Goal: Information Seeking & Learning: Learn about a topic

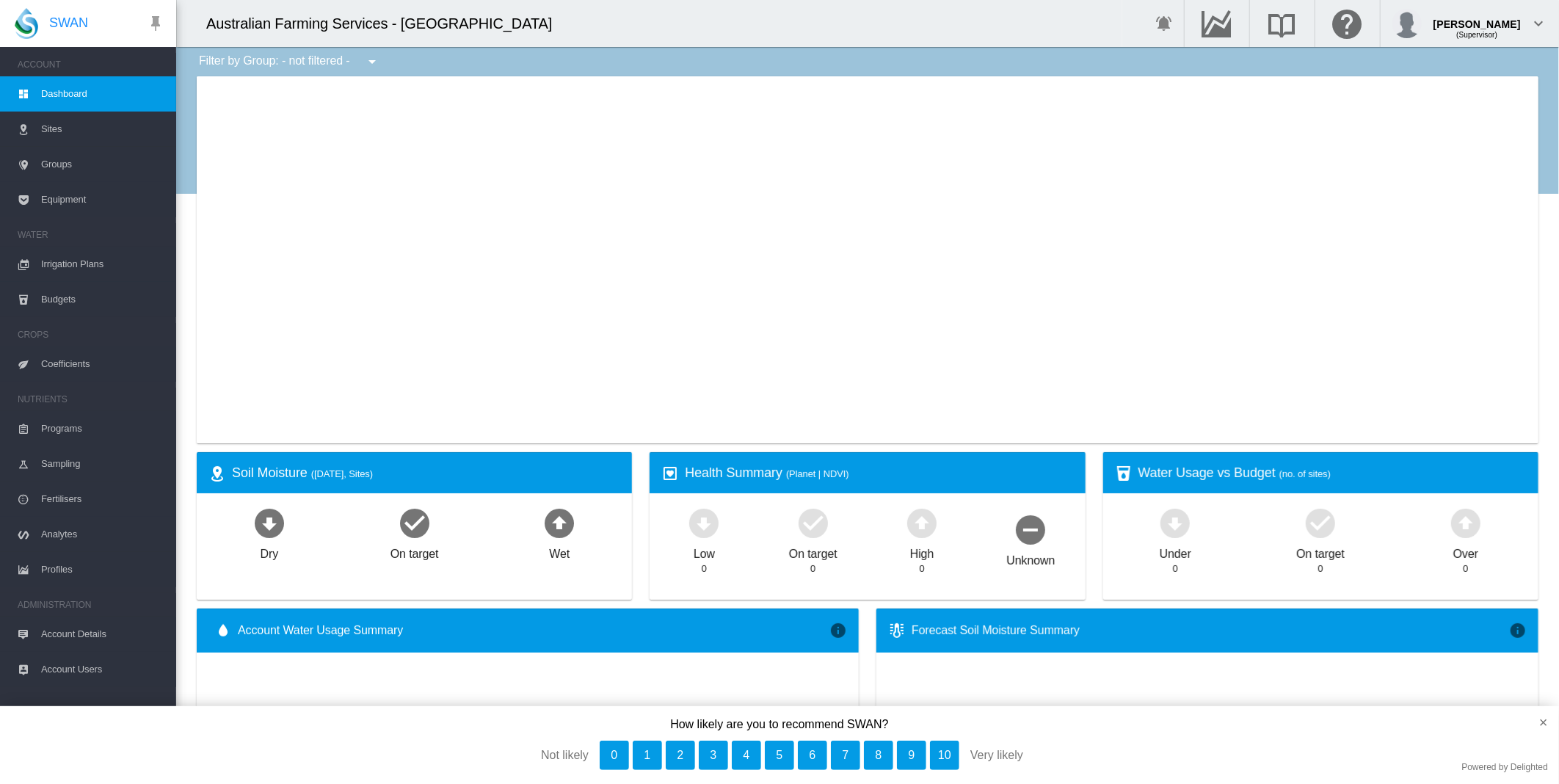
type input "**********"
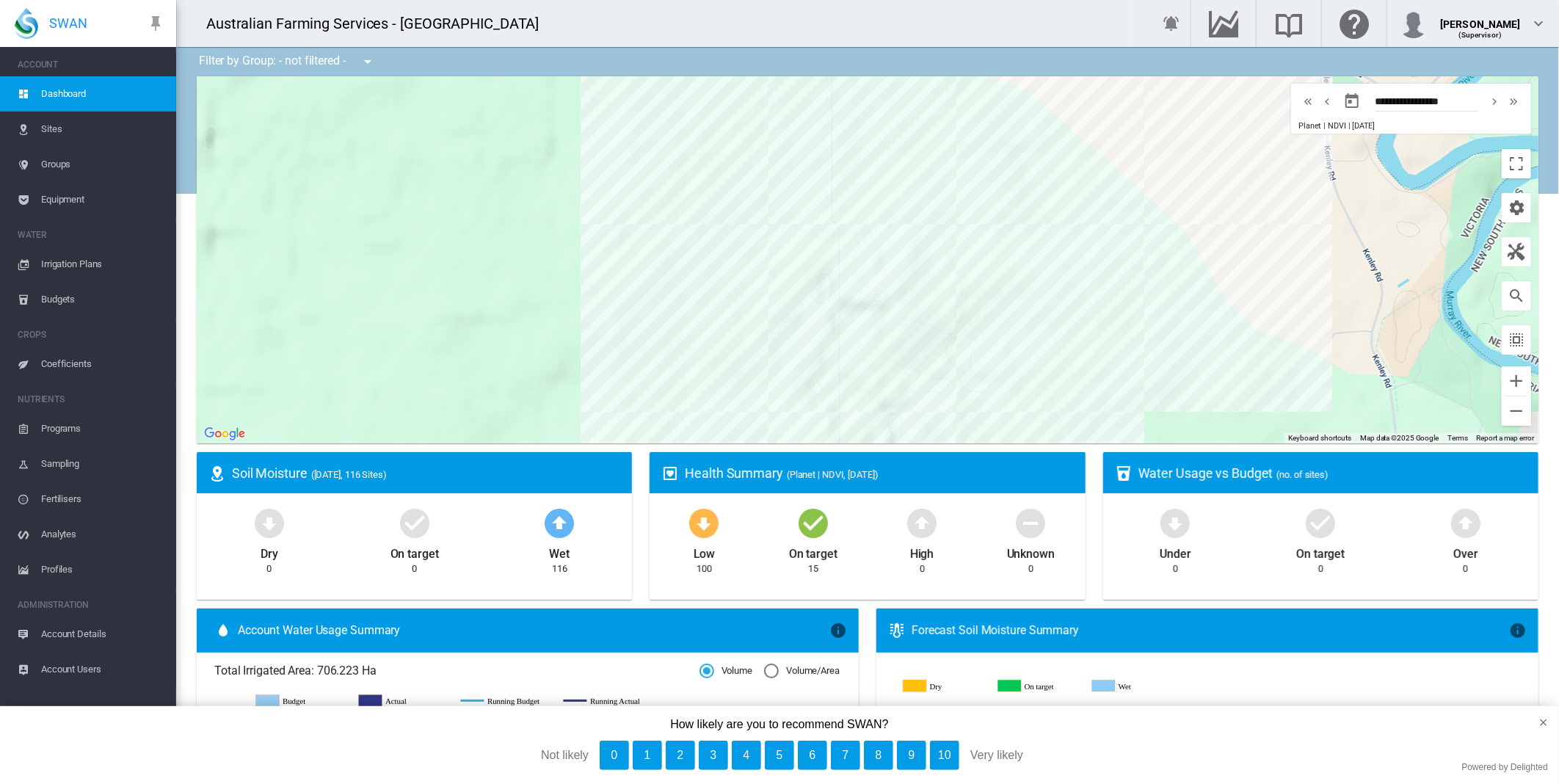
drag, startPoint x: 795, startPoint y: 260, endPoint x: 558, endPoint y: 187, distance: 248.0
click at [558, 187] on div at bounding box center [867, 260] width 1342 height 367
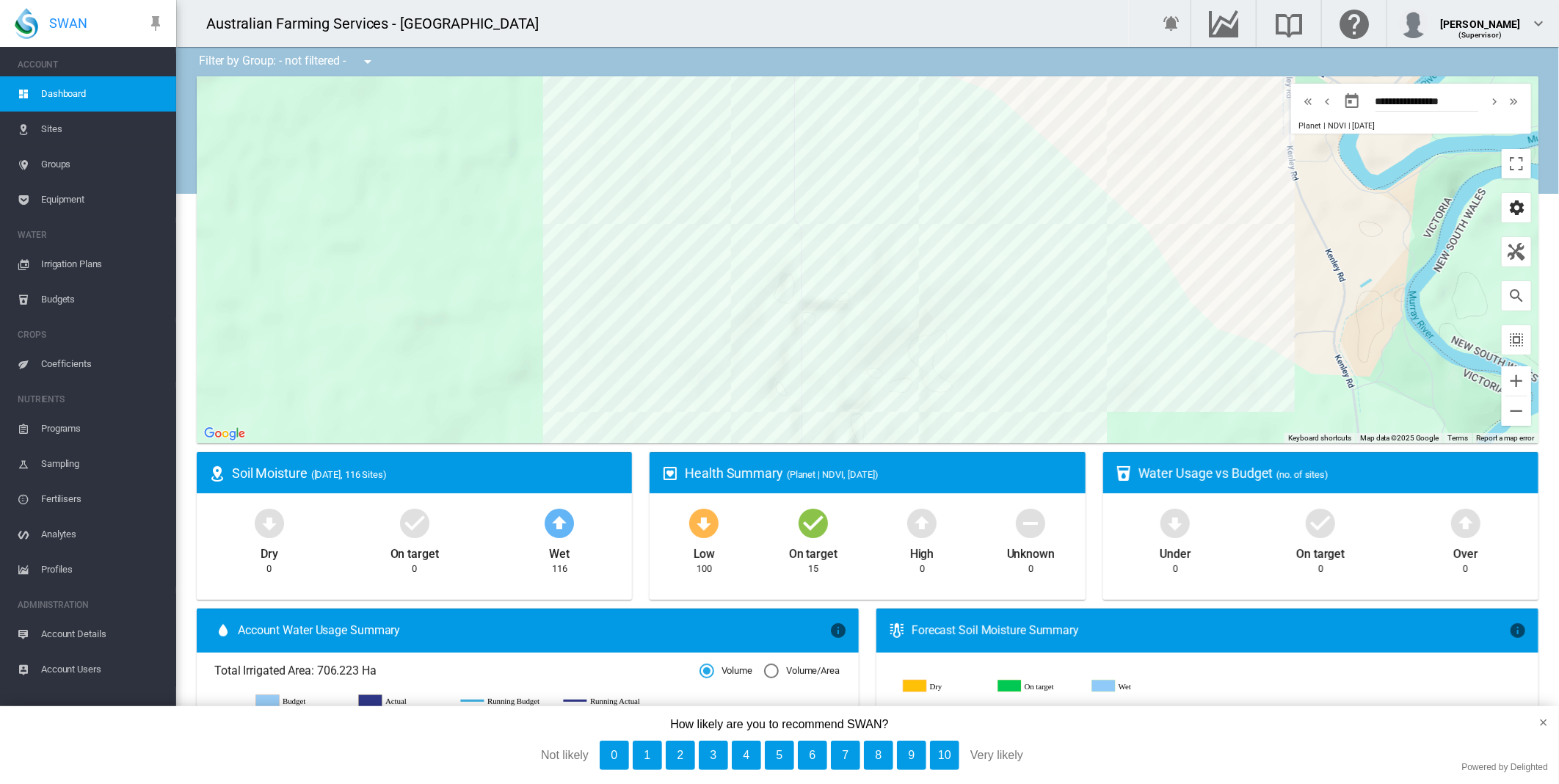
click at [1508, 210] on md-icon "icon-cog" at bounding box center [1517, 207] width 18 height 18
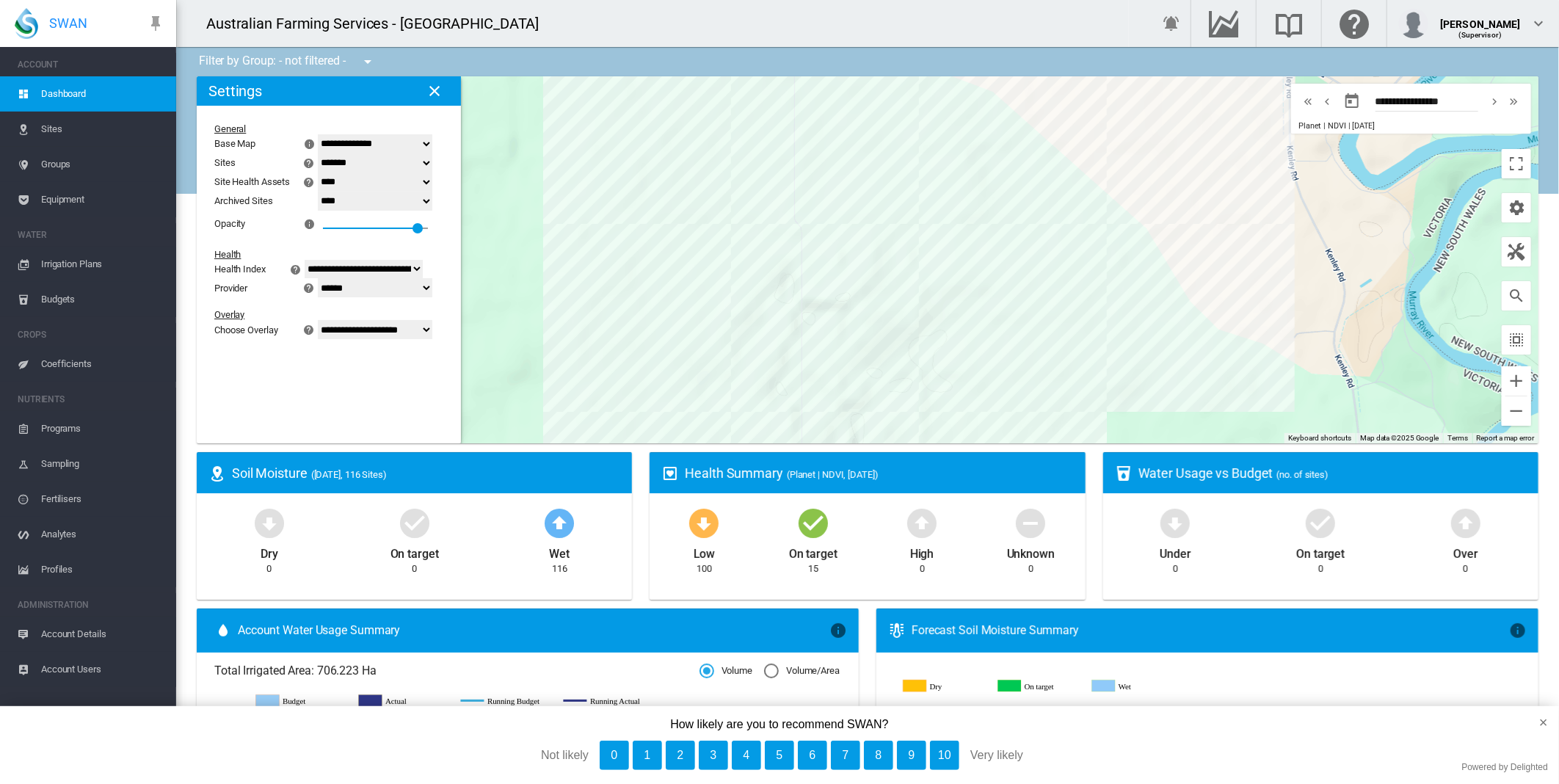
click at [429, 333] on select "**********" at bounding box center [375, 329] width 115 height 19
select select "********"
click at [327, 339] on select "**********" at bounding box center [375, 329] width 115 height 19
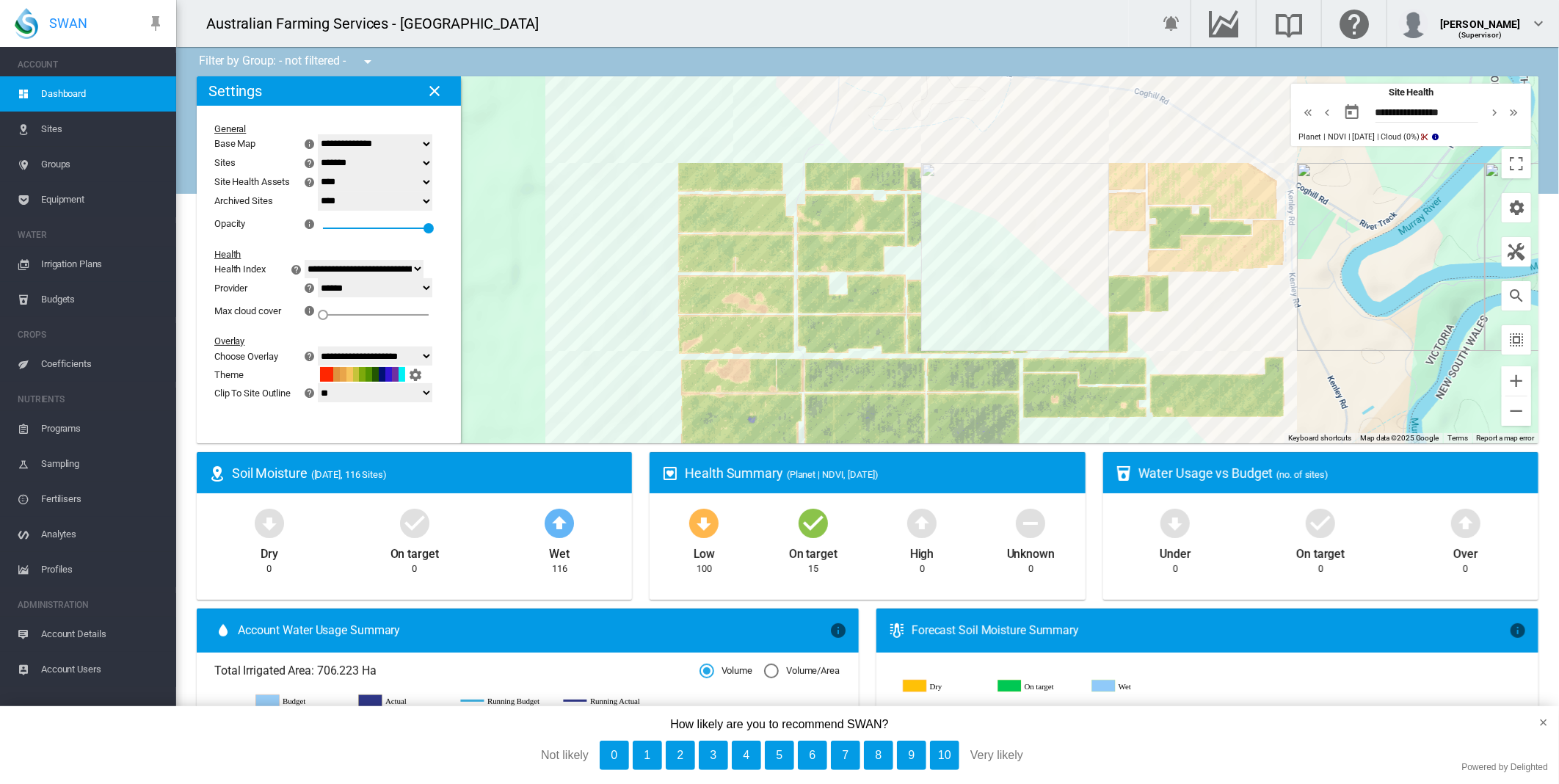
drag, startPoint x: 1204, startPoint y: 196, endPoint x: 1206, endPoint y: 325, distance: 129.0
click at [1206, 325] on div at bounding box center [867, 260] width 1342 height 367
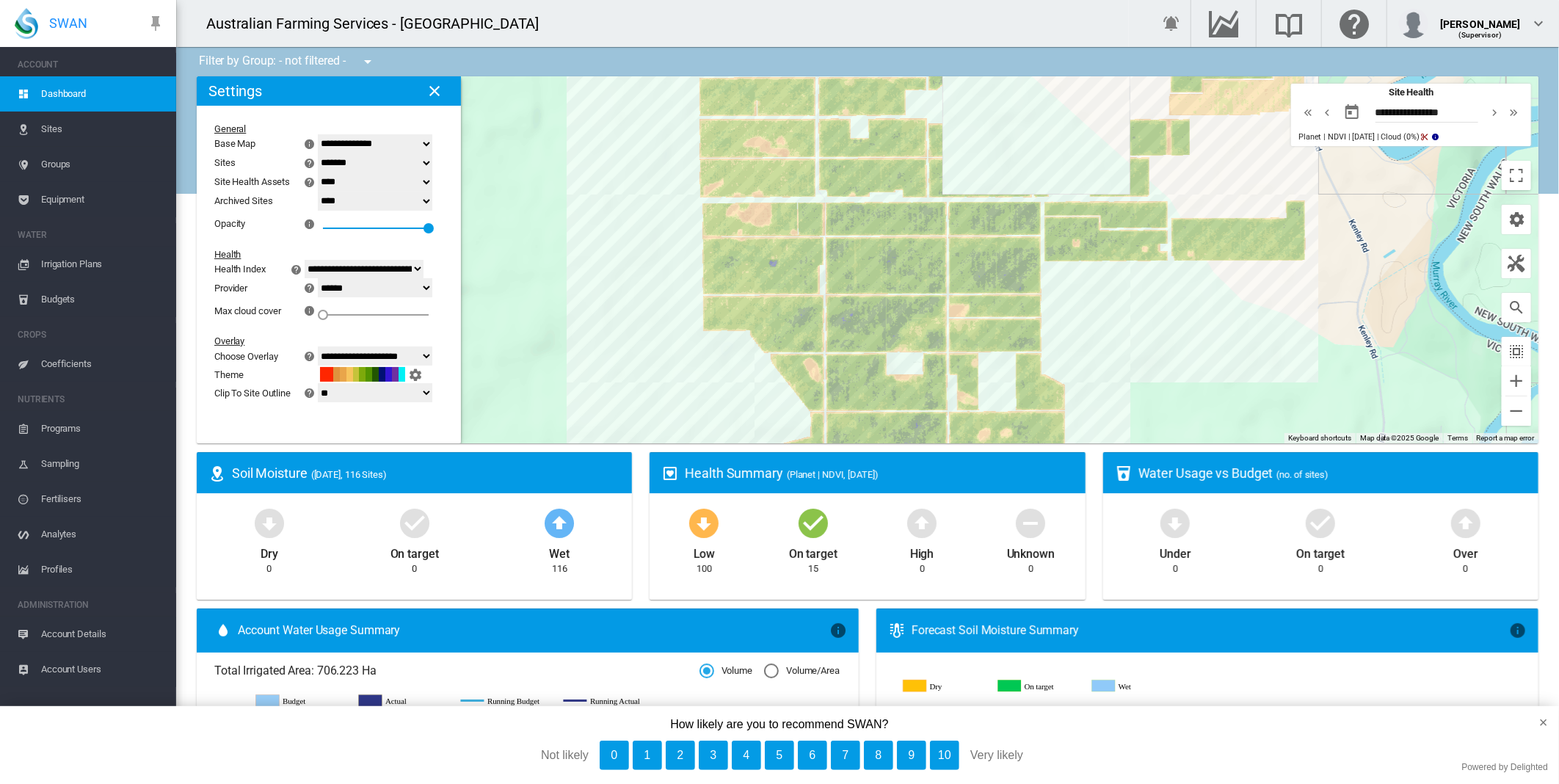
drag, startPoint x: 1219, startPoint y: 350, endPoint x: 1219, endPoint y: 192, distance: 158.0
click at [1219, 192] on div at bounding box center [867, 260] width 1342 height 367
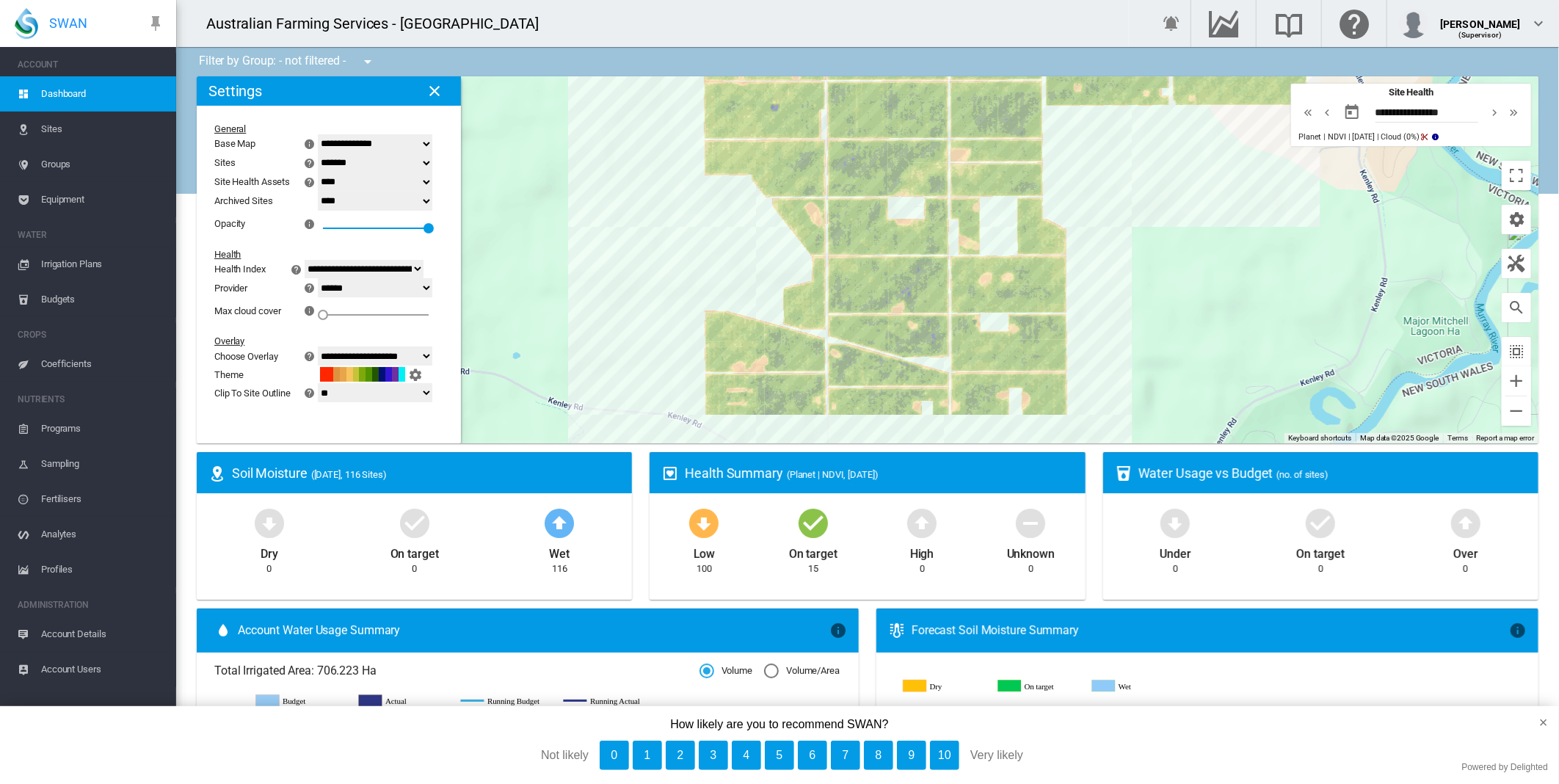
drag, startPoint x: 1003, startPoint y: 385, endPoint x: 1004, endPoint y: 223, distance: 162.0
click at [1004, 223] on div at bounding box center [867, 260] width 1342 height 367
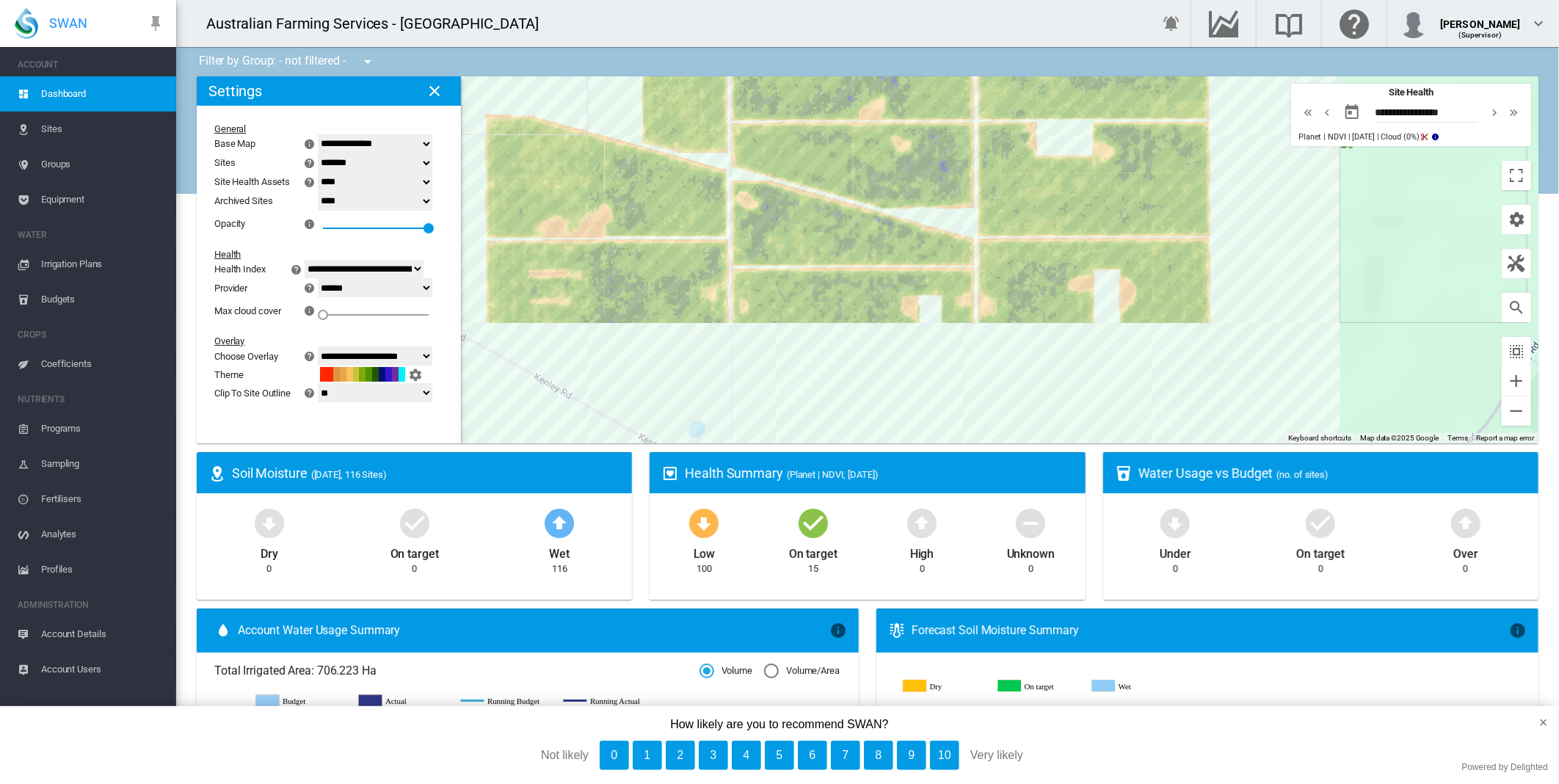
drag, startPoint x: 881, startPoint y: 364, endPoint x: 896, endPoint y: 185, distance: 179.6
click at [896, 185] on div at bounding box center [867, 260] width 1342 height 367
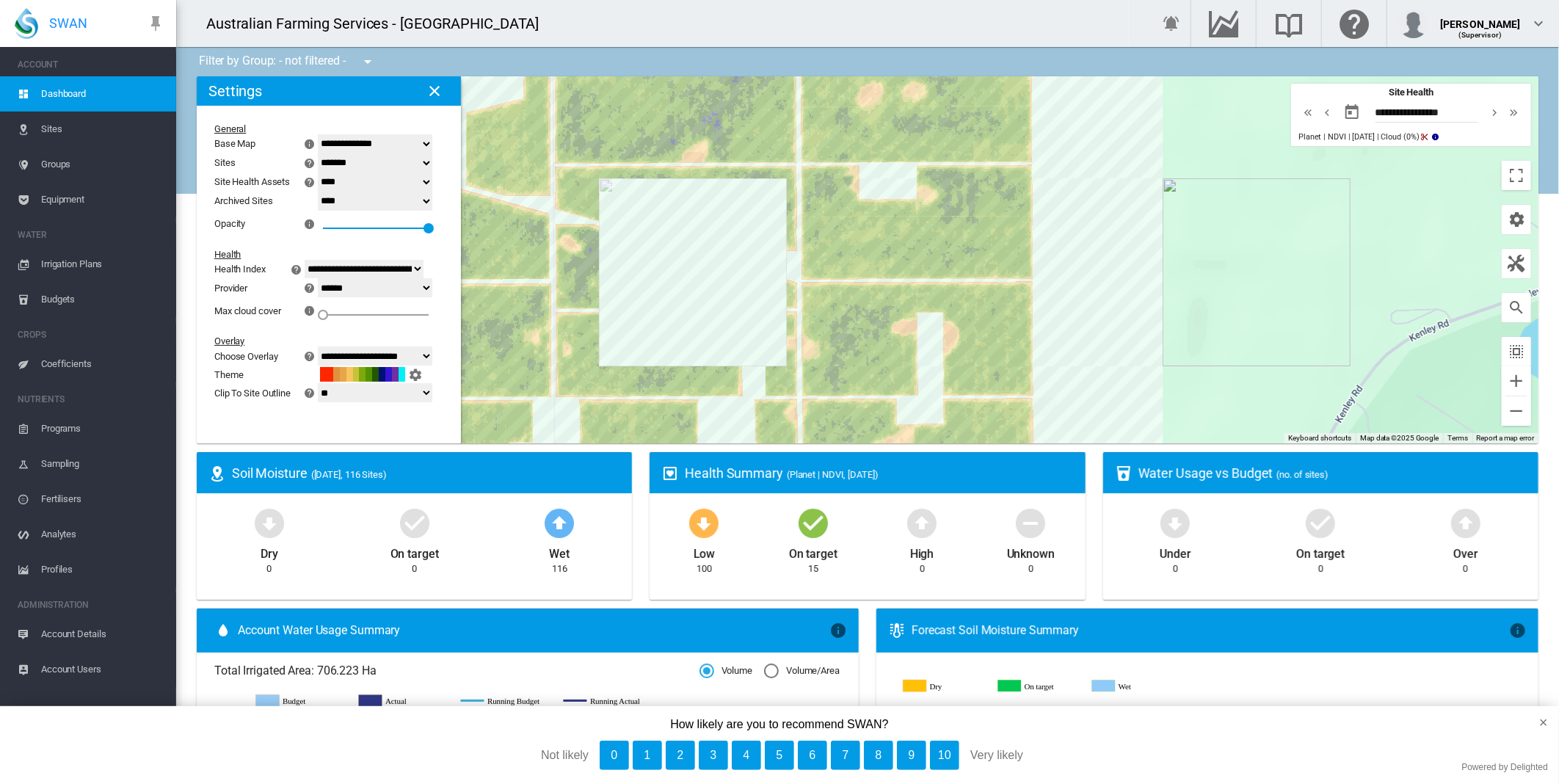
drag, startPoint x: 1023, startPoint y: 176, endPoint x: 1044, endPoint y: 275, distance: 101.2
click at [1070, 276] on div at bounding box center [867, 260] width 1342 height 367
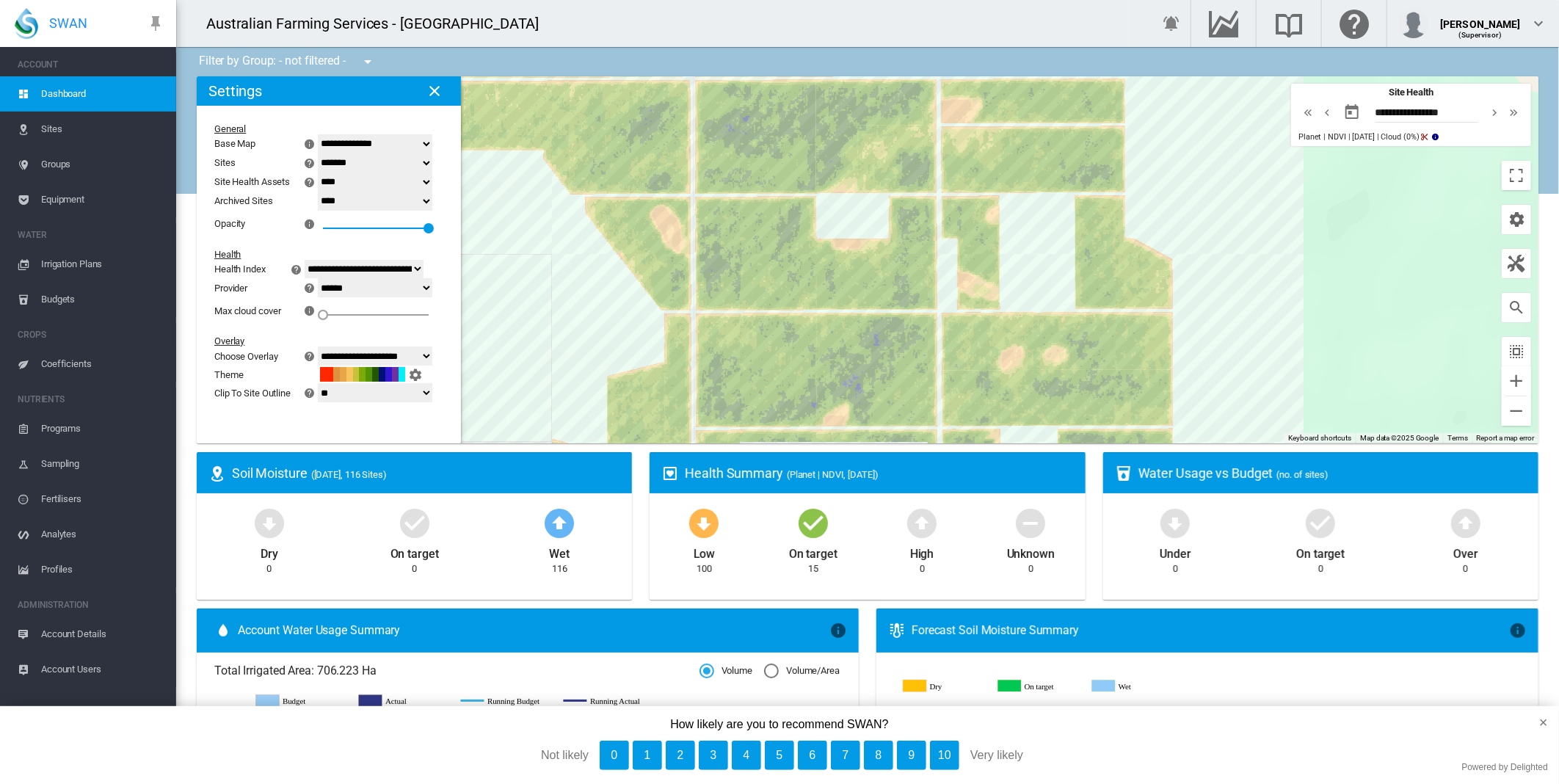
drag, startPoint x: 1106, startPoint y: 195, endPoint x: 1236, endPoint y: 378, distance: 224.5
click at [1236, 378] on div at bounding box center [867, 260] width 1342 height 367
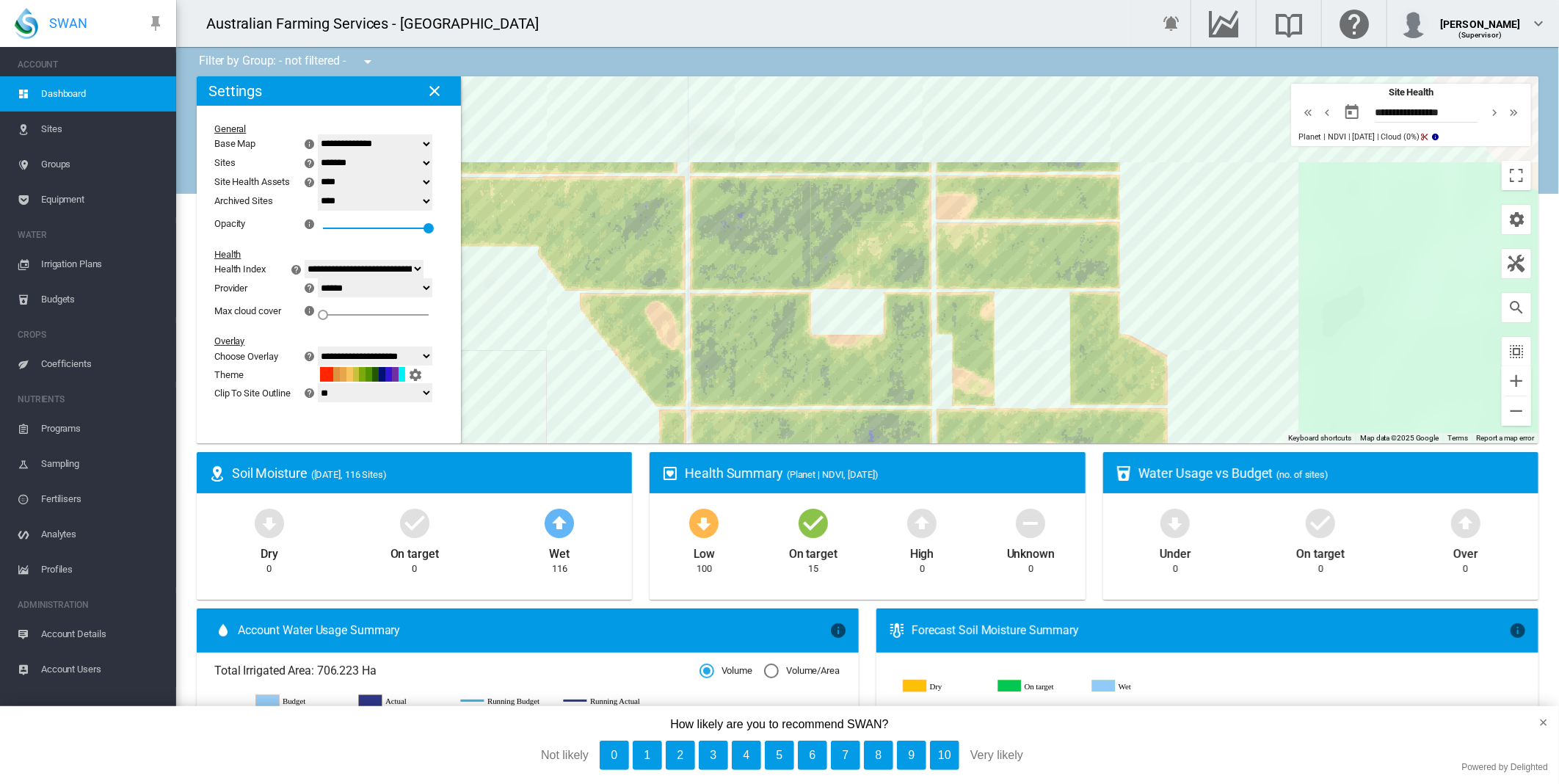
drag, startPoint x: 1310, startPoint y: 353, endPoint x: 1304, endPoint y: 449, distance: 96.2
click at [1304, 449] on ms-widget "← Move left → Move right ↑ Move up ↓ Move down + Zoom in - Zoom out Home Jump l…" at bounding box center [867, 264] width 1359 height 375
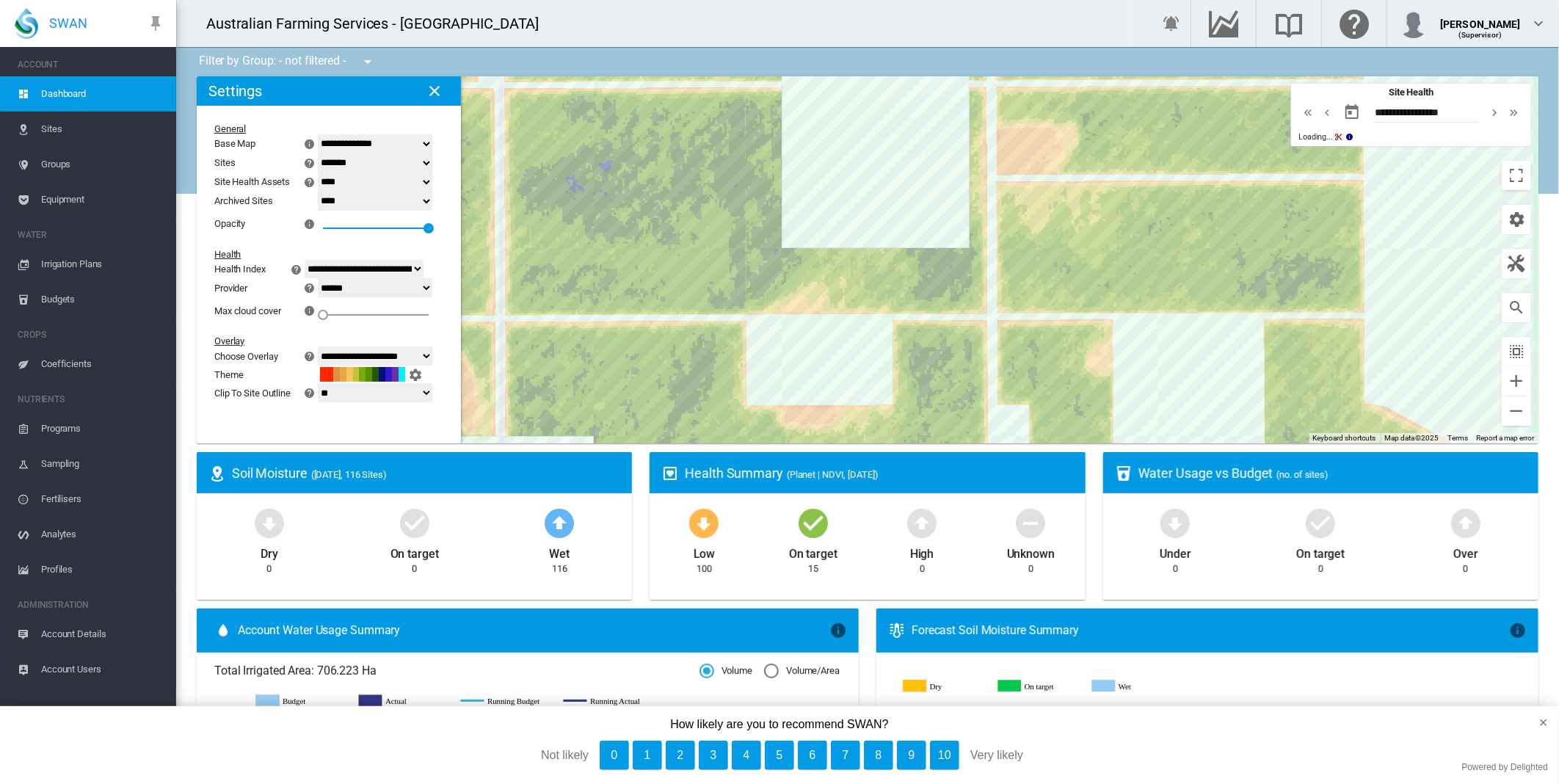
drag, startPoint x: 802, startPoint y: 265, endPoint x: 813, endPoint y: 339, distance: 74.8
click at [813, 339] on div at bounding box center [867, 260] width 1342 height 367
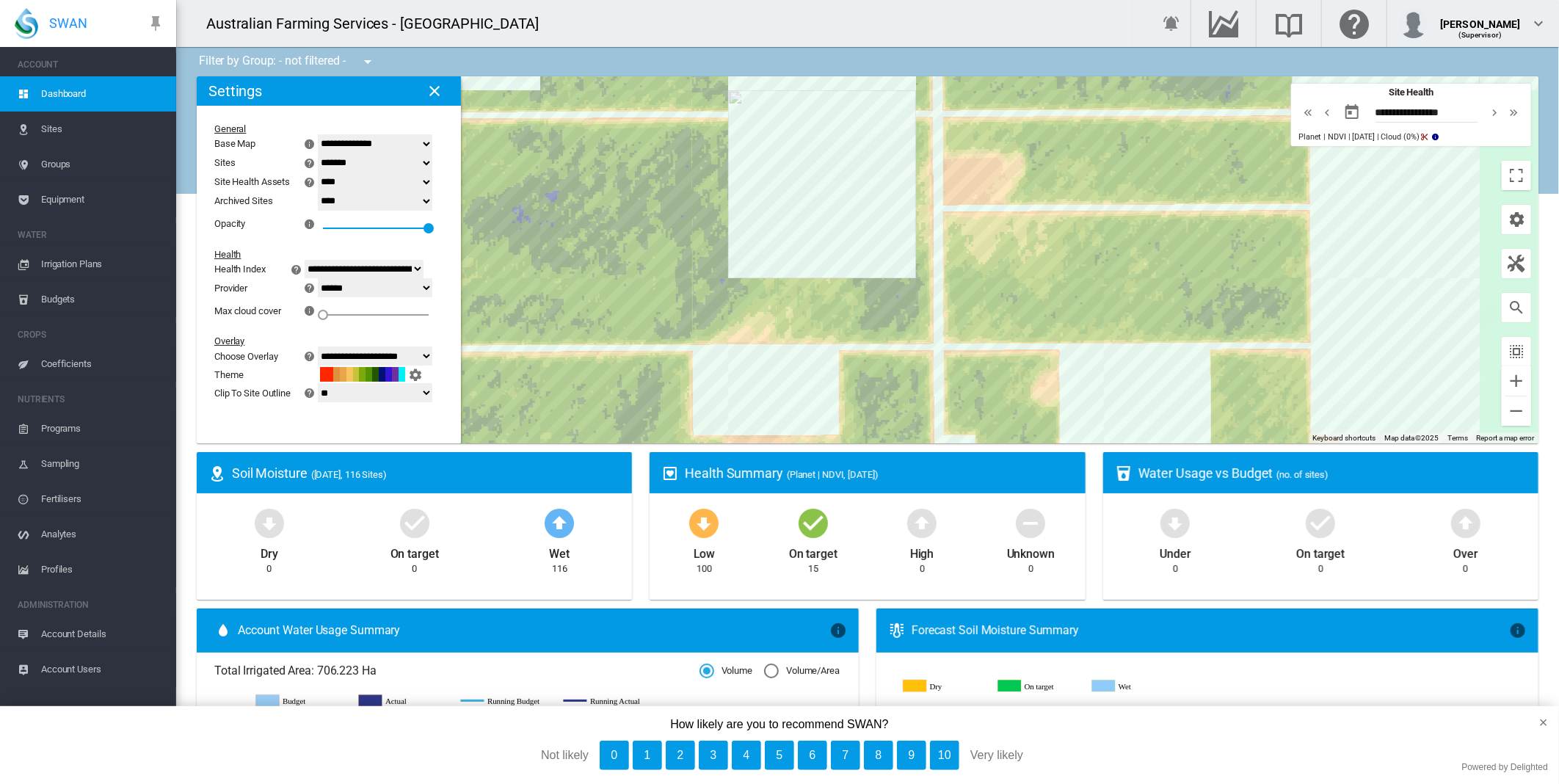
drag, startPoint x: 1180, startPoint y: 364, endPoint x: 1121, endPoint y: 390, distance: 64.5
click at [1121, 390] on div at bounding box center [867, 260] width 1342 height 367
drag, startPoint x: 744, startPoint y: 369, endPoint x: 827, endPoint y: 386, distance: 84.7
click at [827, 386] on div at bounding box center [867, 260] width 1342 height 367
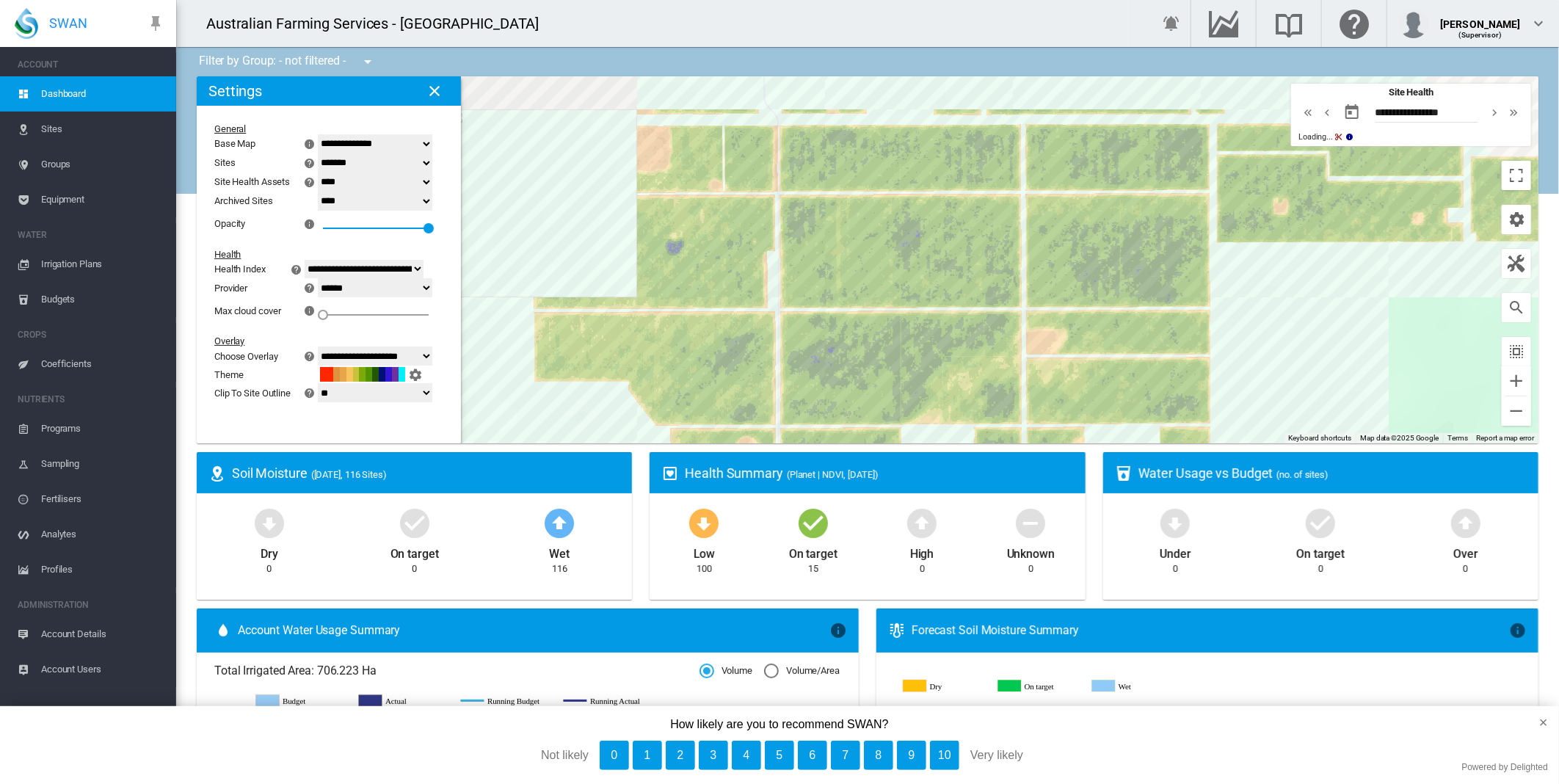
drag, startPoint x: 755, startPoint y: 214, endPoint x: 851, endPoint y: 325, distance: 146.8
click at [888, 353] on div at bounding box center [867, 260] width 1342 height 367
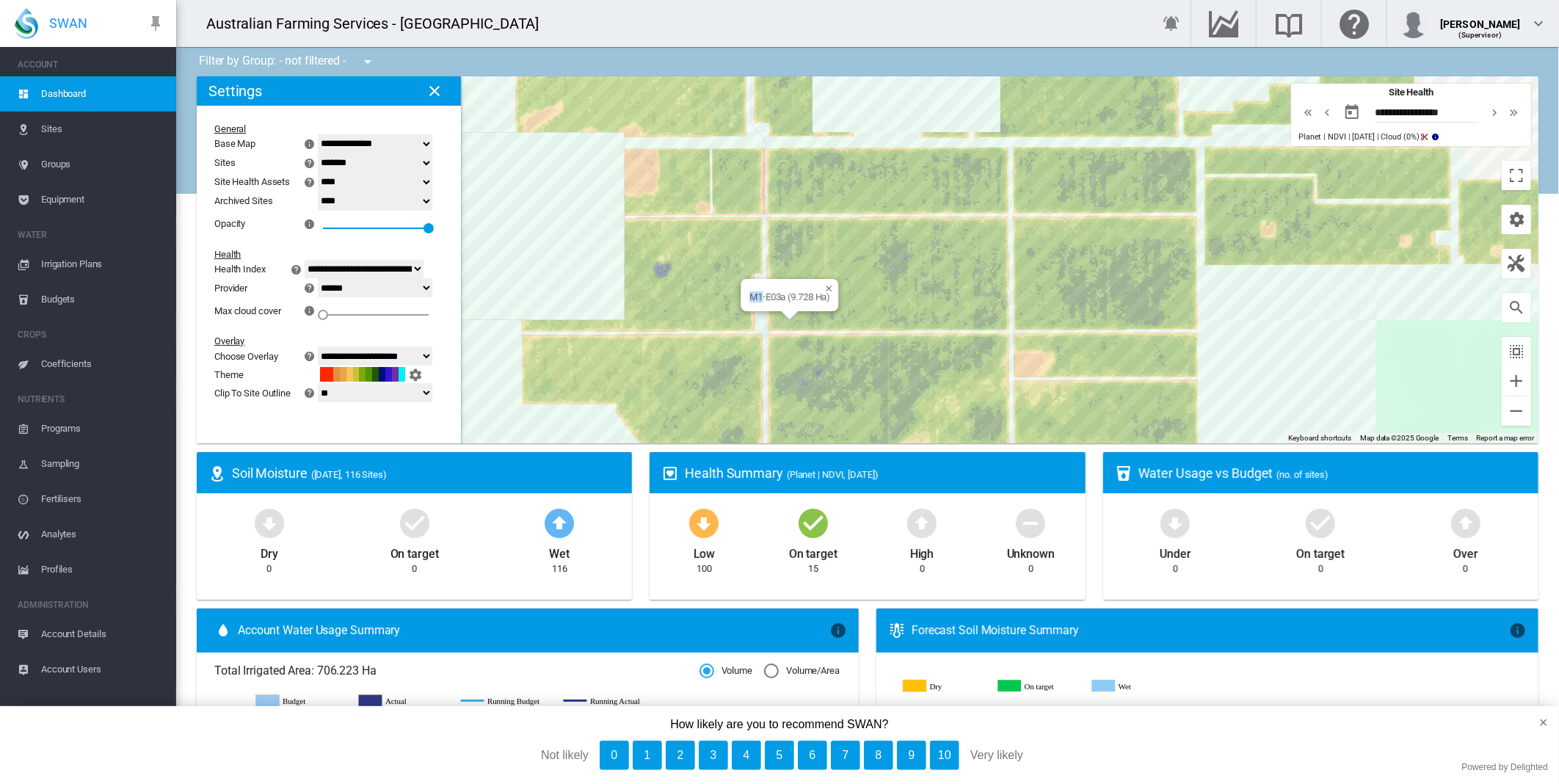
drag, startPoint x: 766, startPoint y: 311, endPoint x: 858, endPoint y: 324, distance: 92.9
click at [858, 324] on div "M1-E03a (9.728 Ha)" at bounding box center [867, 260] width 1342 height 367
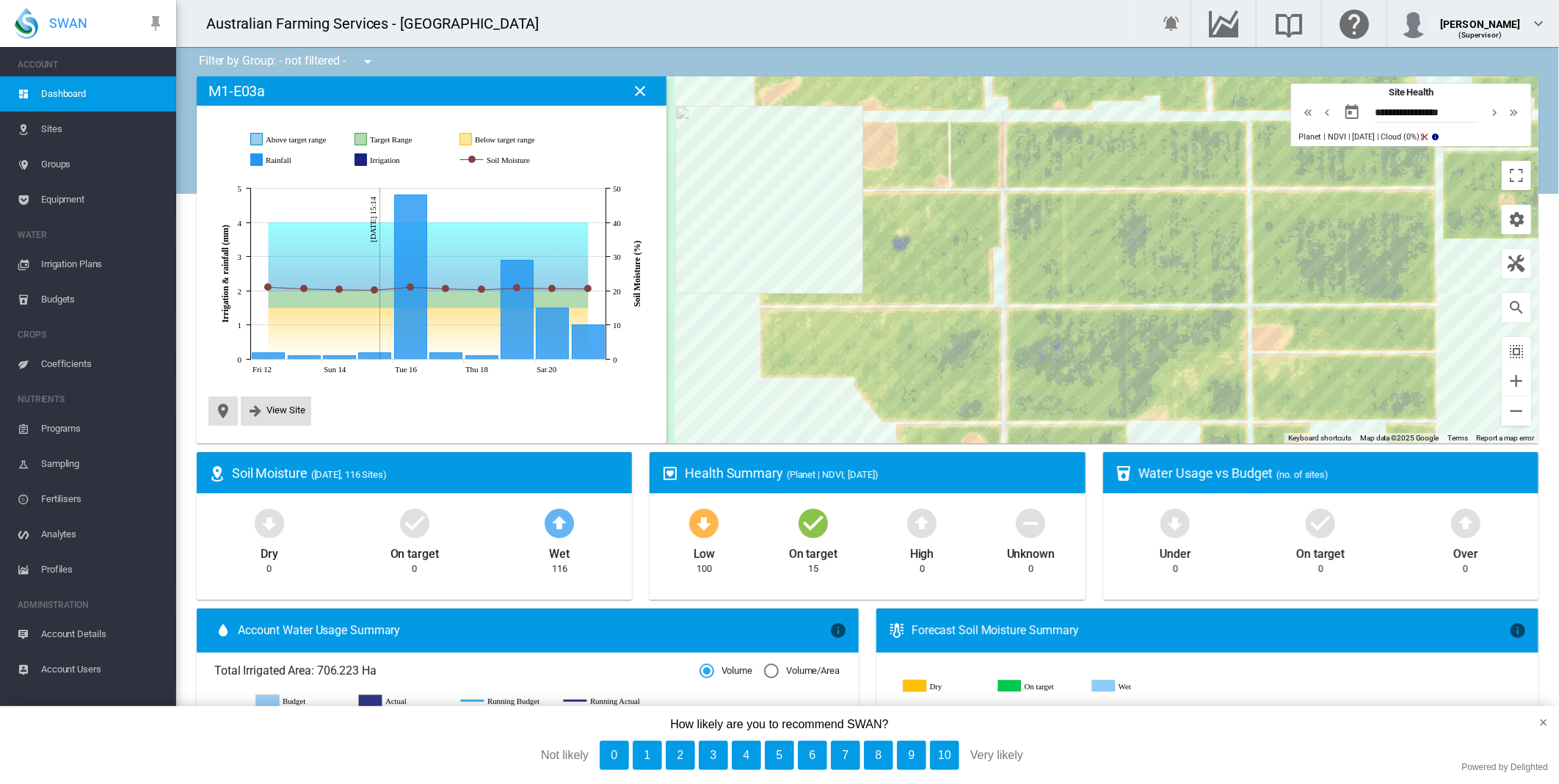
drag, startPoint x: 839, startPoint y: 290, endPoint x: 709, endPoint y: 279, distance: 130.5
click at [709, 279] on div at bounding box center [867, 260] width 1342 height 367
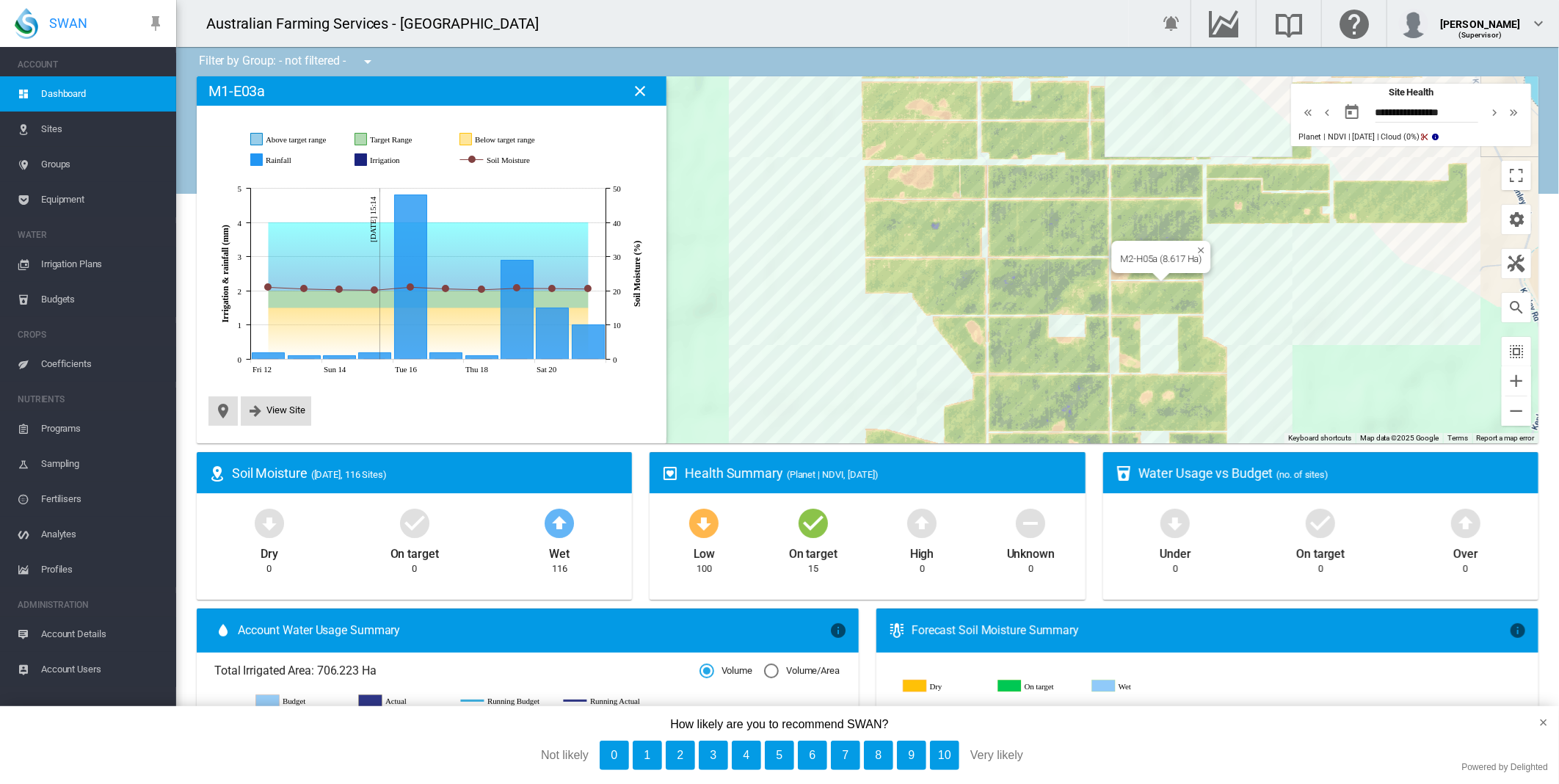
drag, startPoint x: 1168, startPoint y: 238, endPoint x: 1142, endPoint y: 296, distance: 63.6
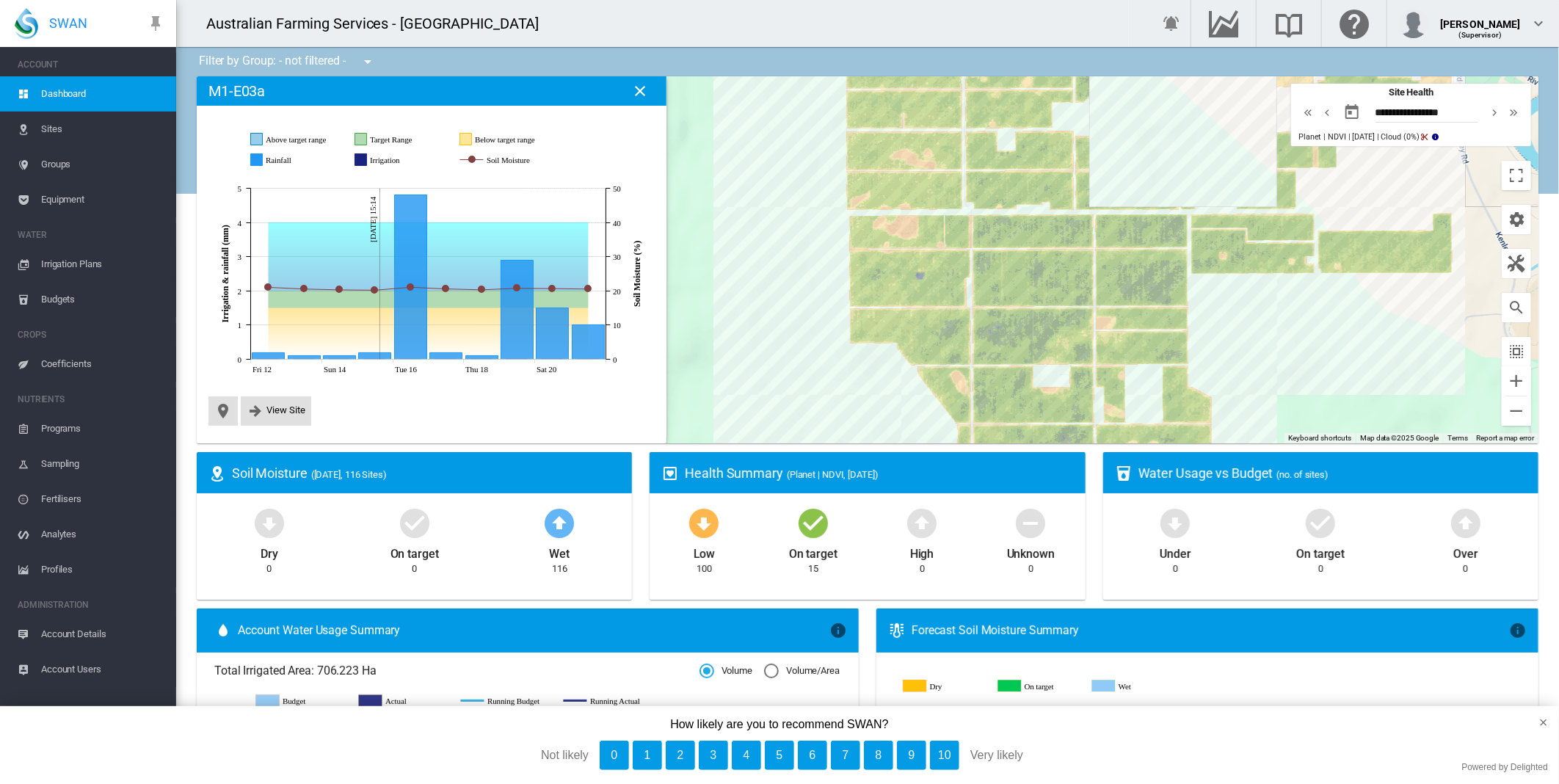
drag, startPoint x: 1142, startPoint y: 296, endPoint x: 1198, endPoint y: 434, distance: 148.9
click at [1198, 434] on div at bounding box center [867, 260] width 1342 height 367
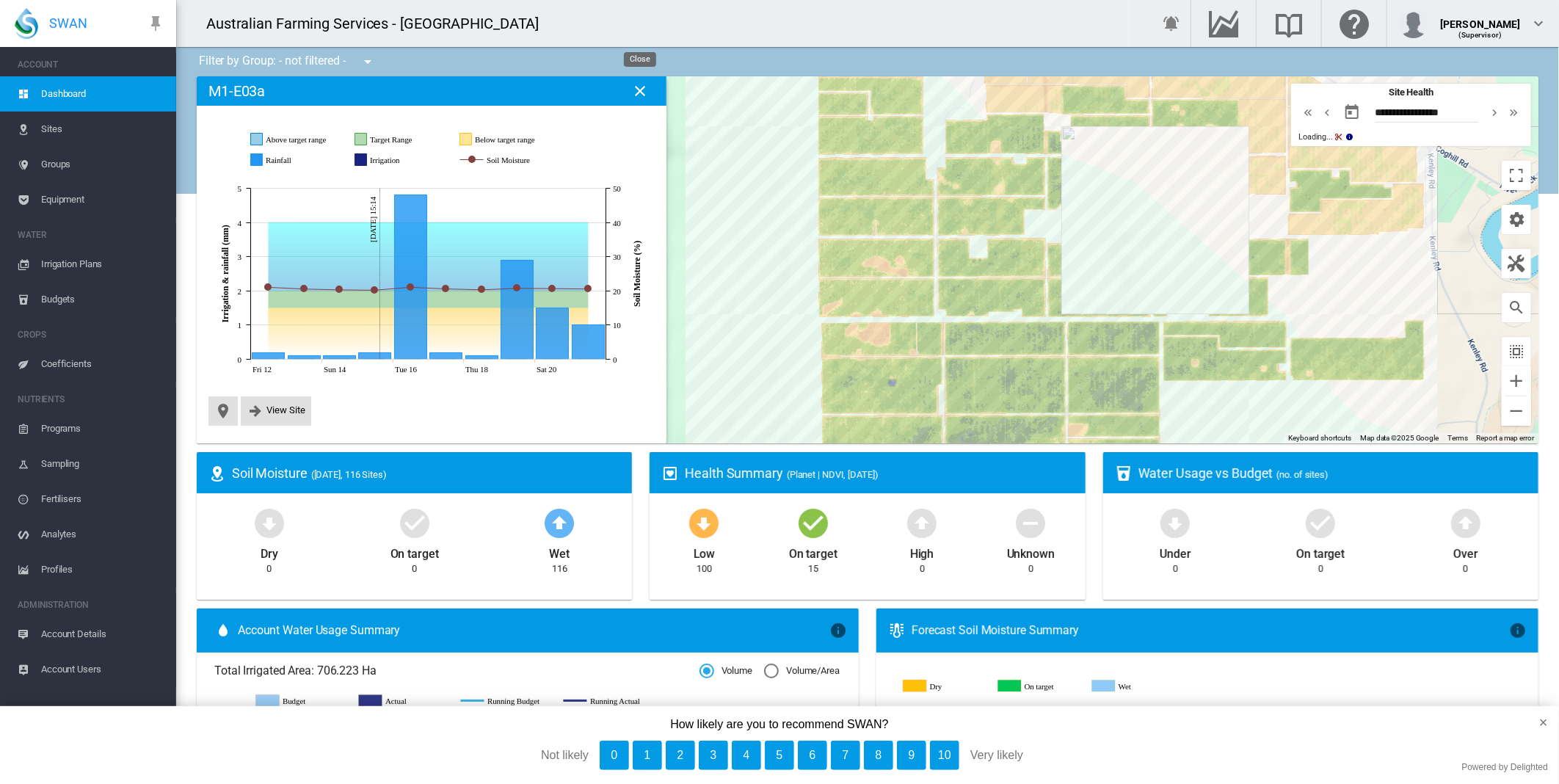
click at [647, 83] on md-icon "icon-close" at bounding box center [640, 91] width 18 height 18
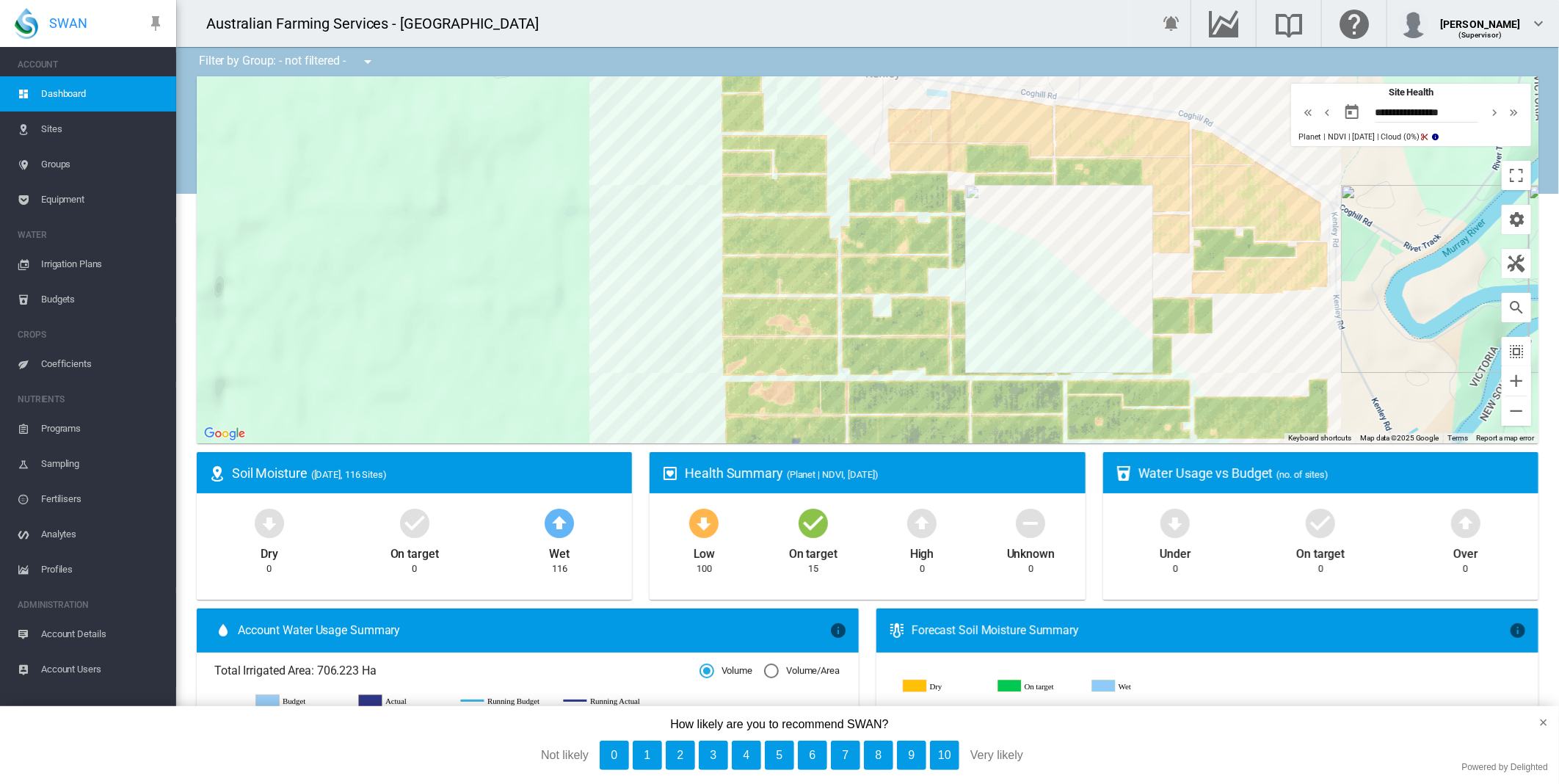
drag, startPoint x: 1348, startPoint y: 297, endPoint x: 1242, endPoint y: 364, distance: 125.4
click at [1242, 364] on div at bounding box center [867, 260] width 1342 height 367
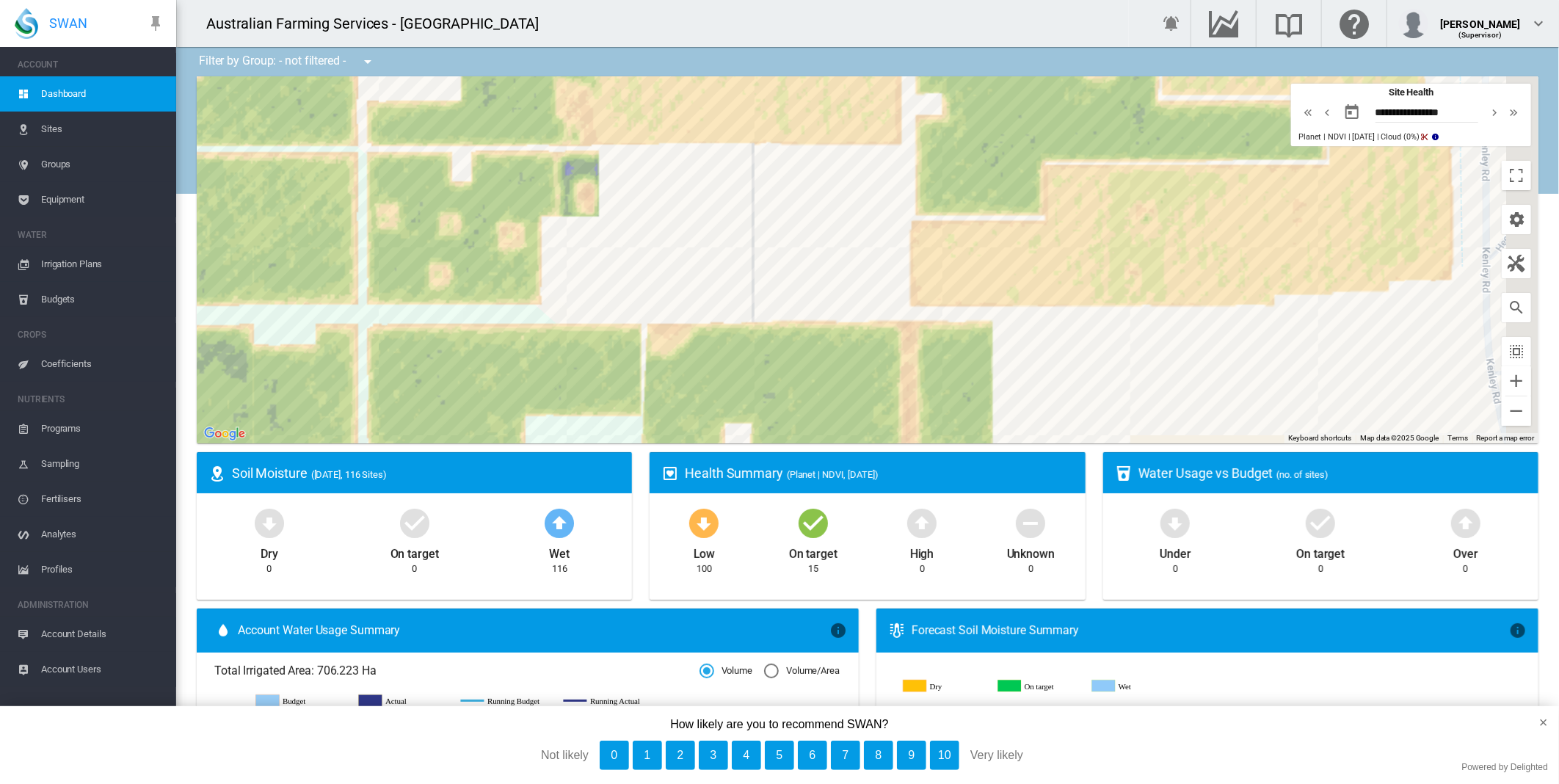
drag, startPoint x: 1256, startPoint y: 265, endPoint x: 1110, endPoint y: 455, distance: 239.6
click at [1110, 455] on div "Filter by Group: - not filtered - - not filtered - ← Move left → Move right ↑ M…" at bounding box center [867, 752] width 1383 height 1410
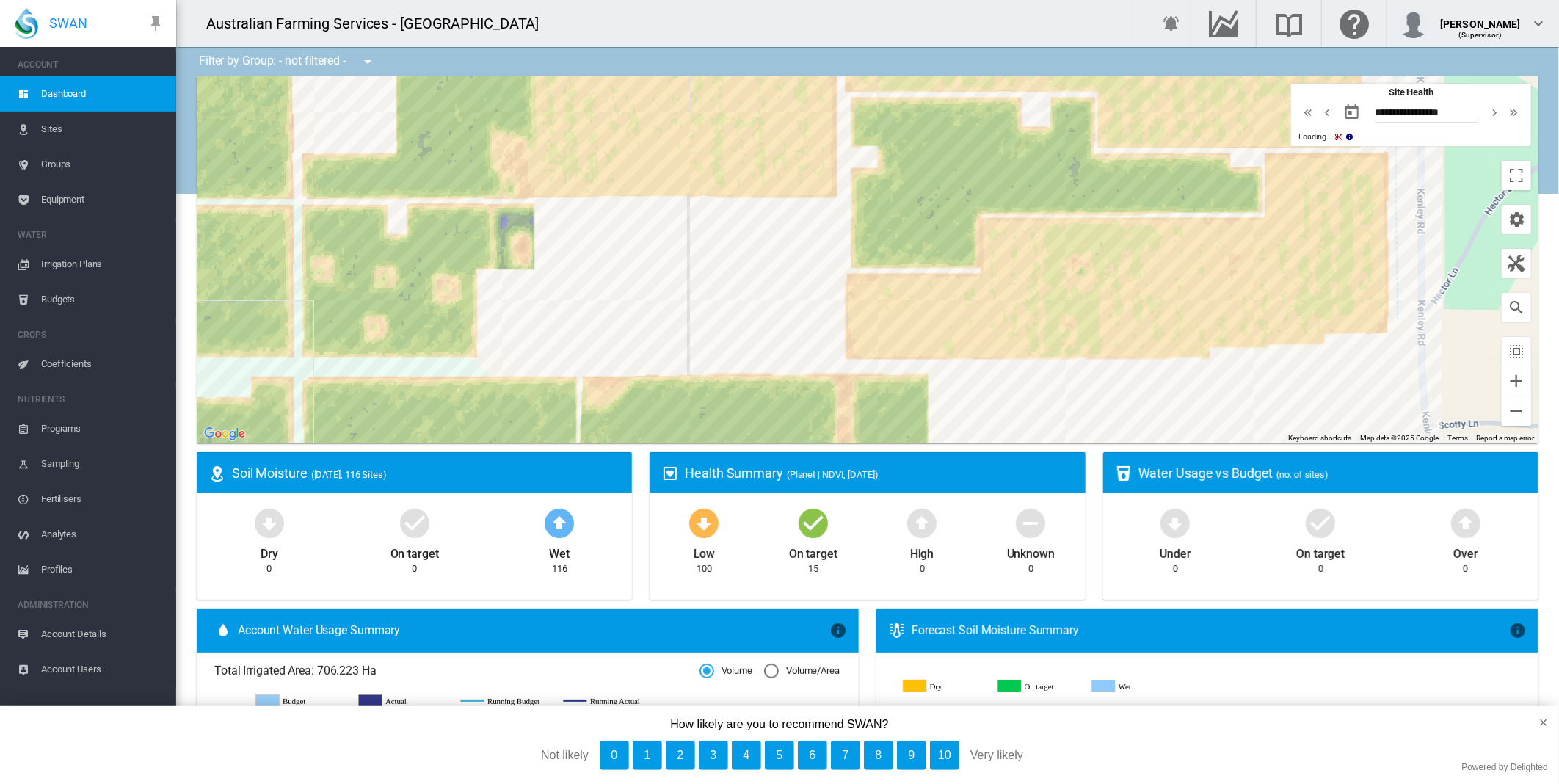
drag, startPoint x: 1103, startPoint y: 426, endPoint x: 1068, endPoint y: 341, distance: 91.9
click at [1080, 370] on div at bounding box center [867, 260] width 1342 height 367
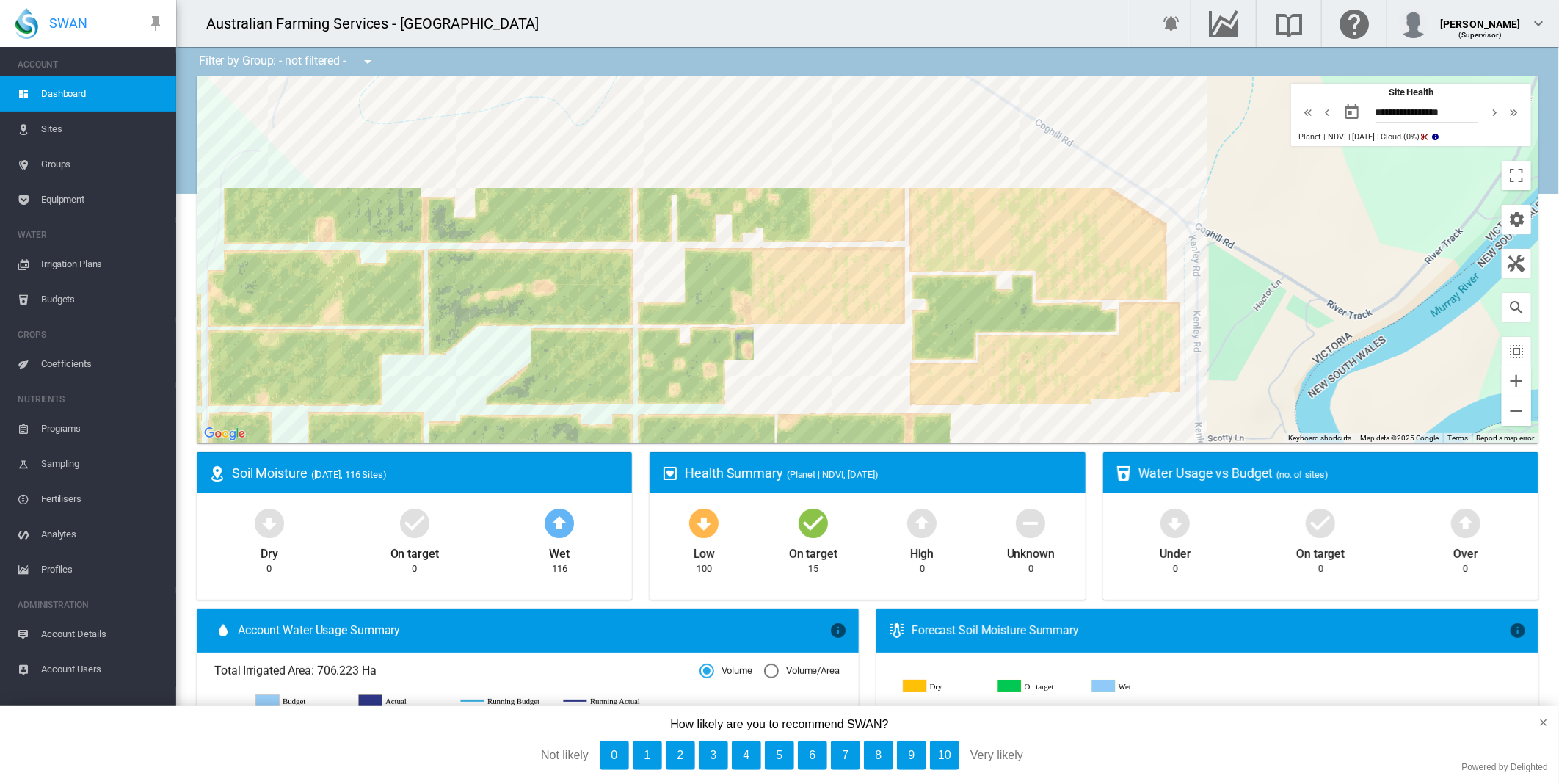
drag, startPoint x: 716, startPoint y: 239, endPoint x: 812, endPoint y: 376, distance: 167.3
click at [812, 376] on div at bounding box center [867, 260] width 1342 height 367
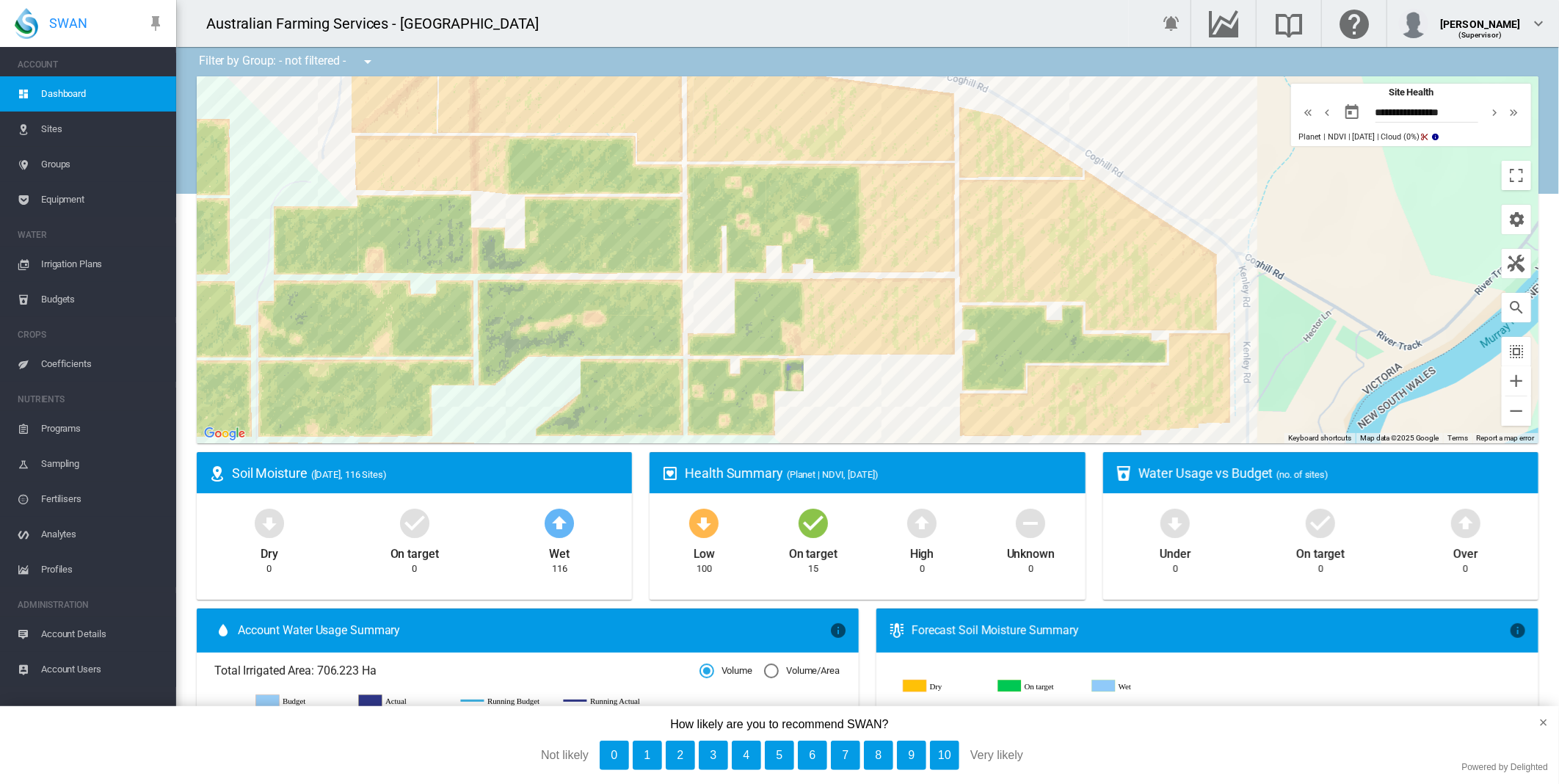
drag, startPoint x: 849, startPoint y: 385, endPoint x: 879, endPoint y: 397, distance: 32.3
click at [879, 397] on div at bounding box center [867, 260] width 1342 height 367
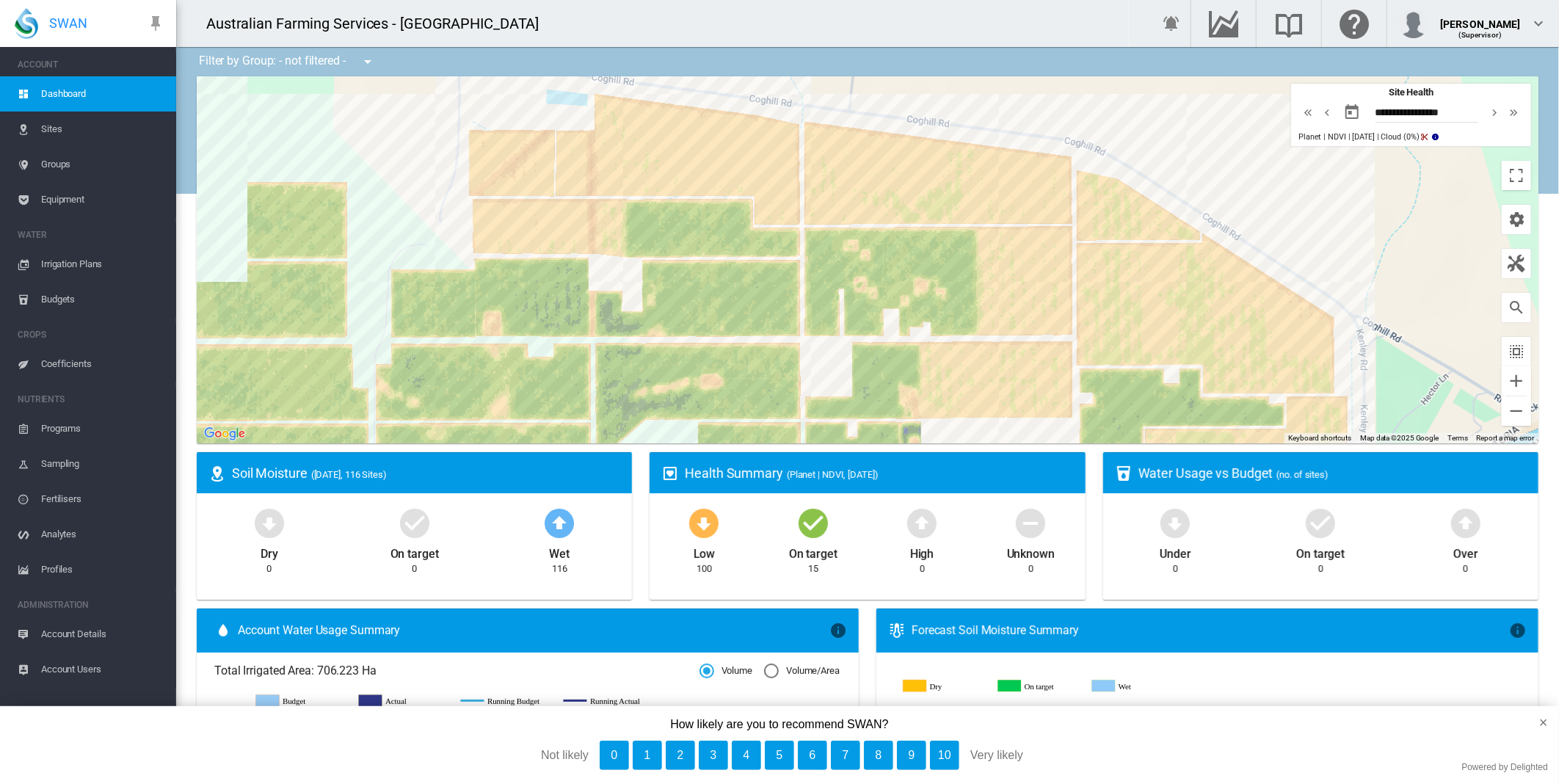
drag, startPoint x: 1037, startPoint y: 120, endPoint x: 1171, endPoint y: 187, distance: 149.8
click at [1171, 187] on div at bounding box center [867, 260] width 1342 height 367
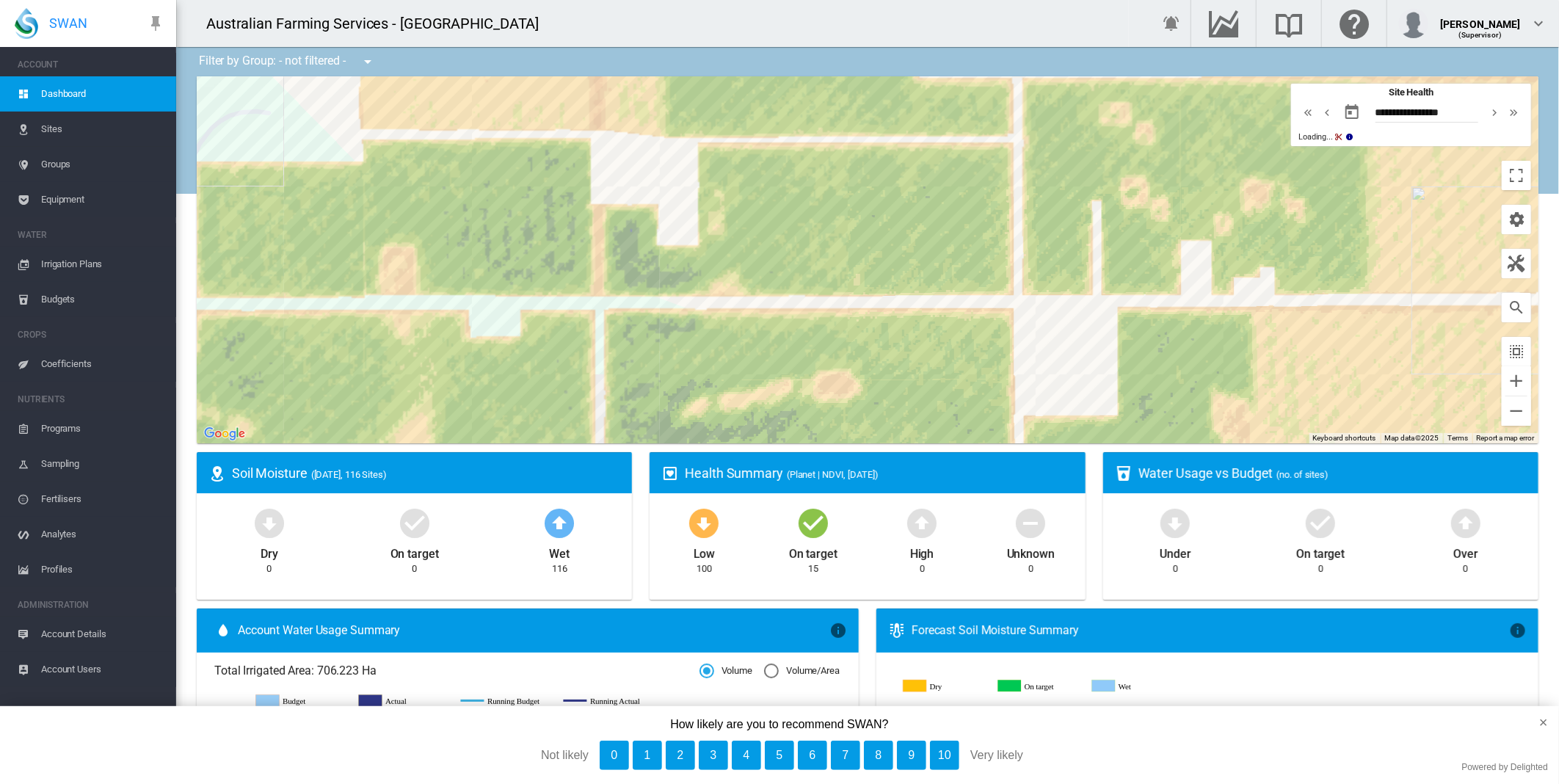
drag, startPoint x: 662, startPoint y: 308, endPoint x: 647, endPoint y: 231, distance: 78.4
click at [680, 207] on div at bounding box center [867, 260] width 1342 height 367
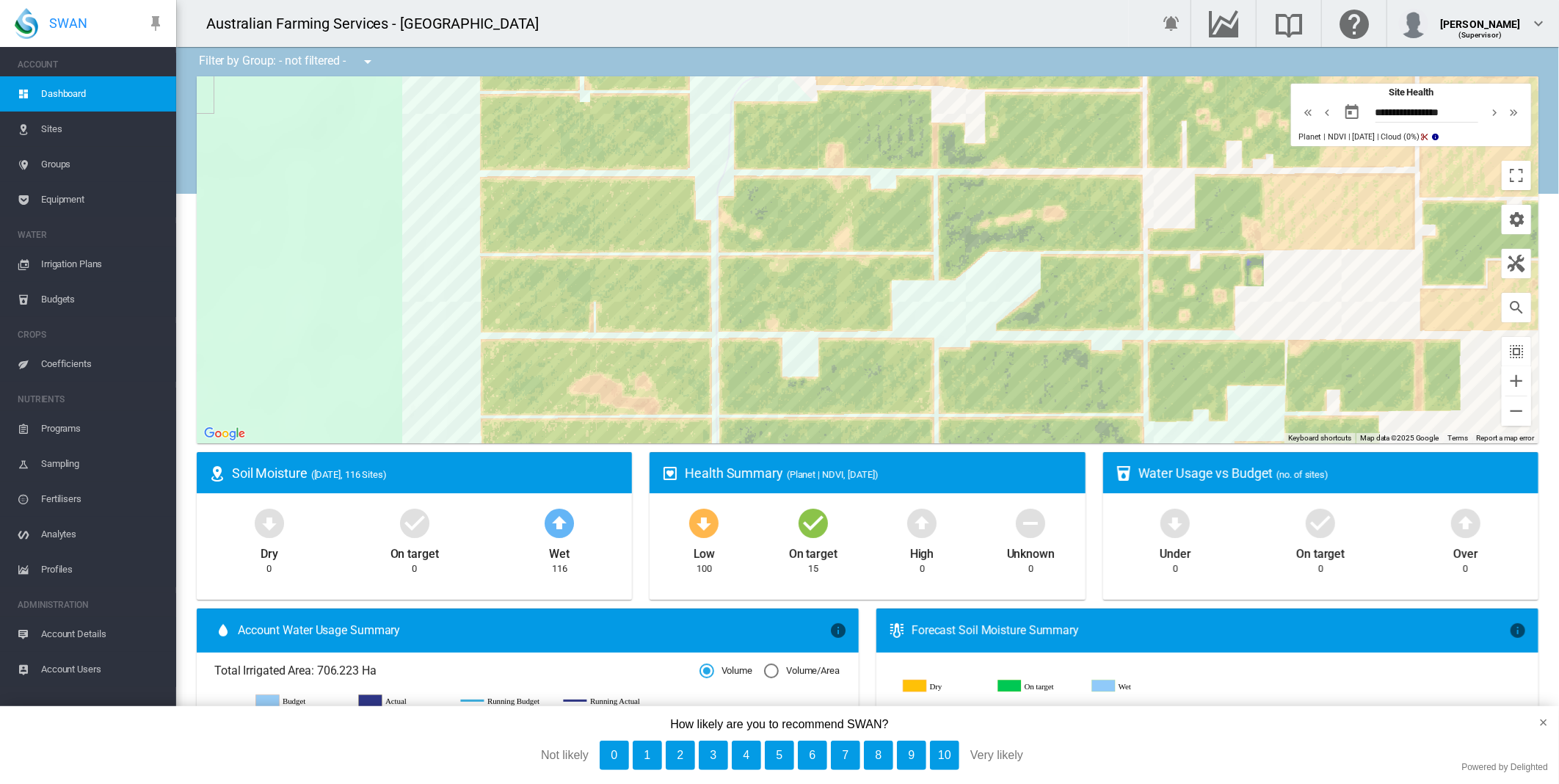
drag, startPoint x: 451, startPoint y: 137, endPoint x: 733, endPoint y: 82, distance: 287.3
click at [733, 82] on div at bounding box center [867, 260] width 1342 height 367
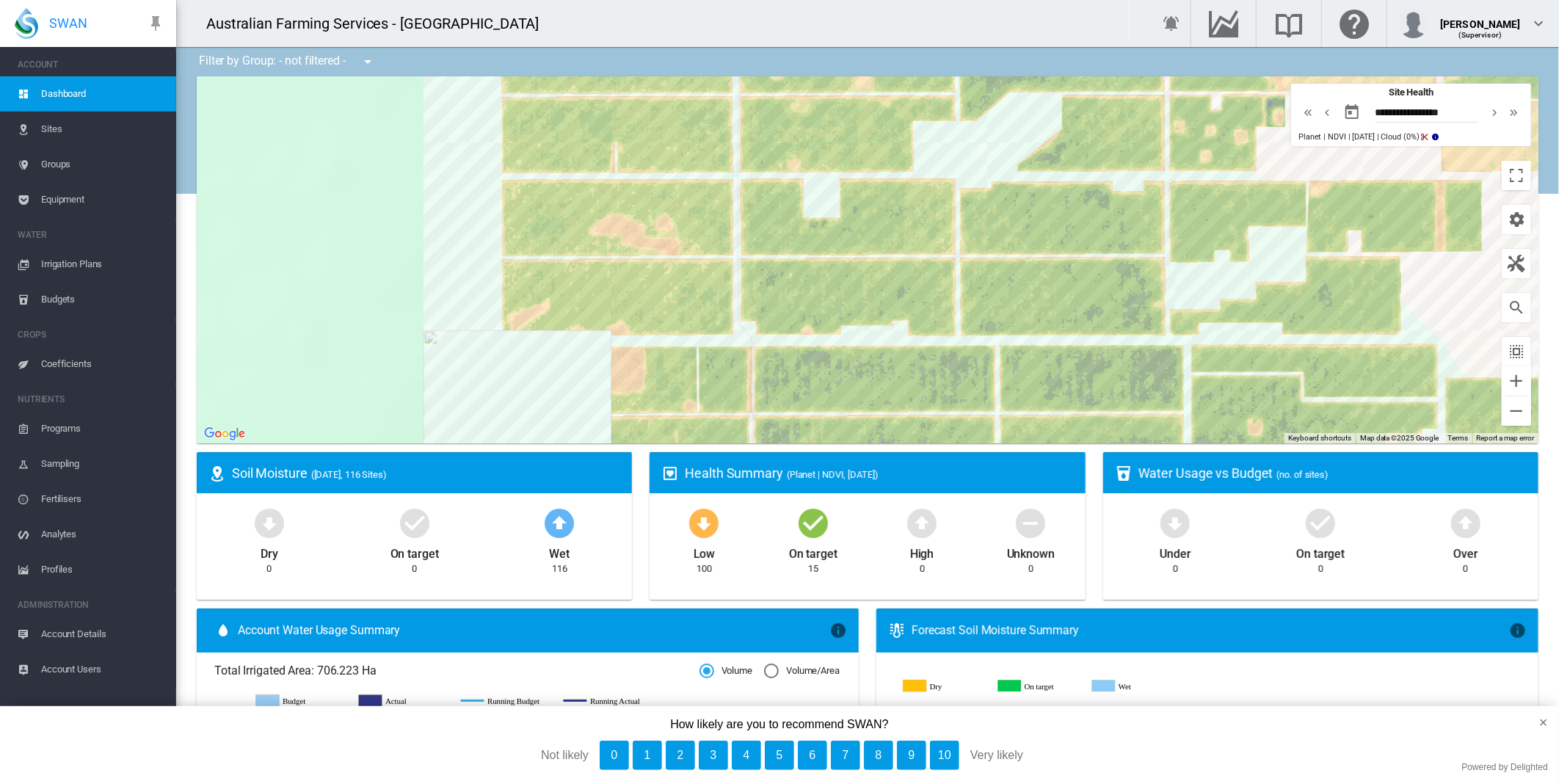
drag, startPoint x: 805, startPoint y: 345, endPoint x: 827, endPoint y: 187, distance: 159.5
click at [827, 187] on div at bounding box center [867, 260] width 1342 height 367
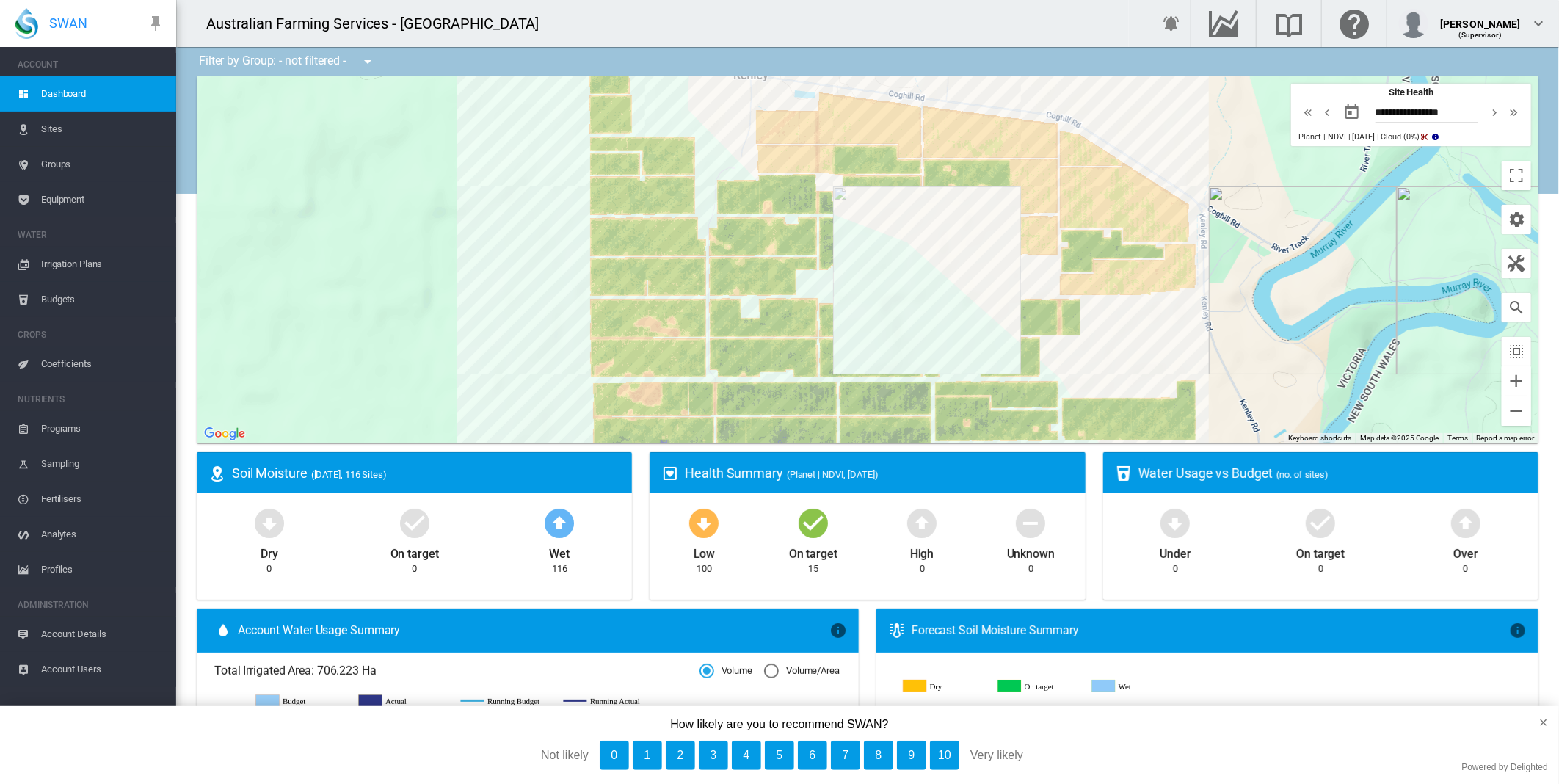
drag, startPoint x: 526, startPoint y: 215, endPoint x: 467, endPoint y: 316, distance: 117.0
click at [467, 316] on div at bounding box center [867, 260] width 1342 height 367
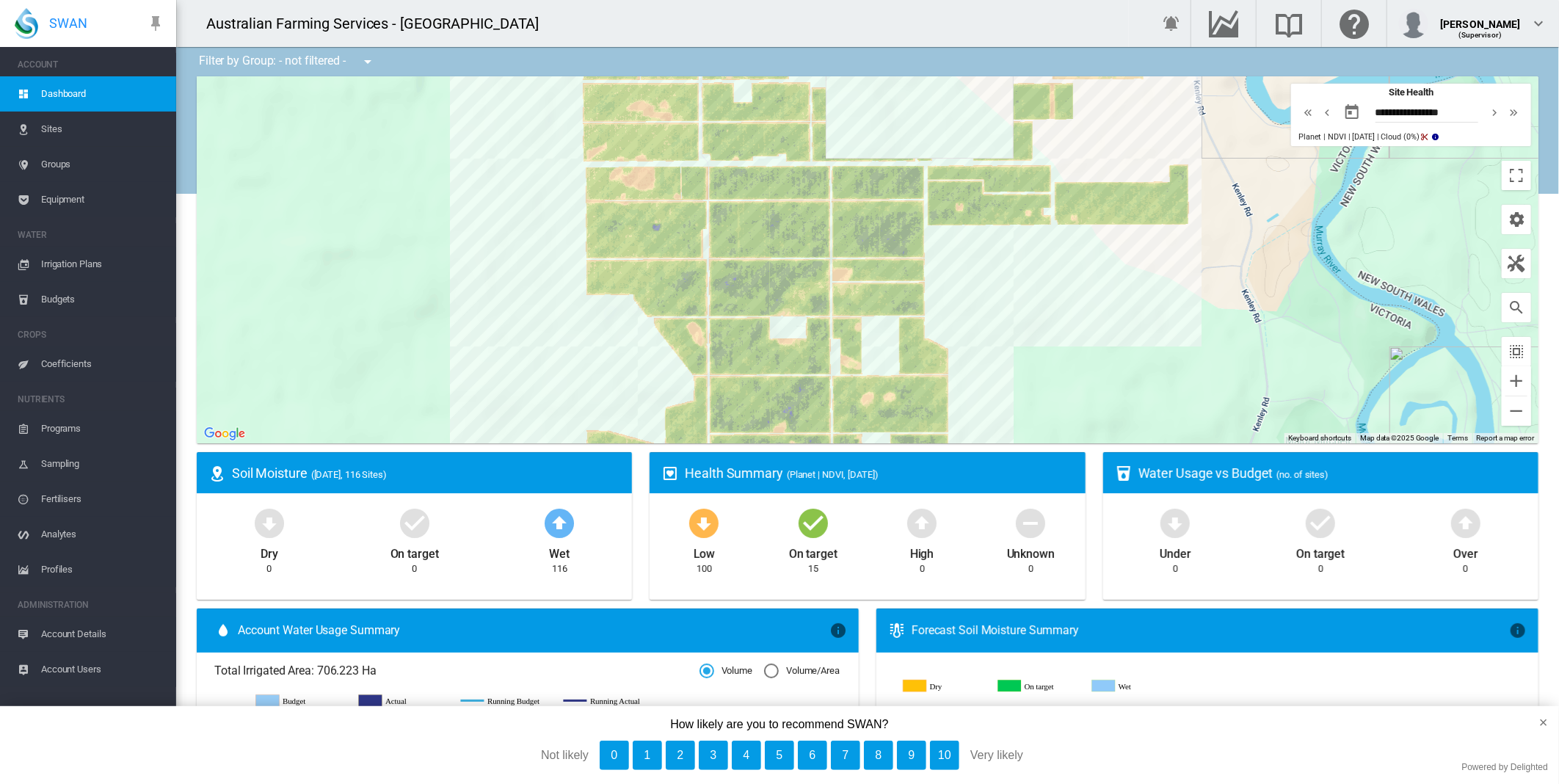
drag, startPoint x: 339, startPoint y: 326, endPoint x: 327, endPoint y: 113, distance: 213.3
click at [327, 113] on div at bounding box center [867, 260] width 1342 height 367
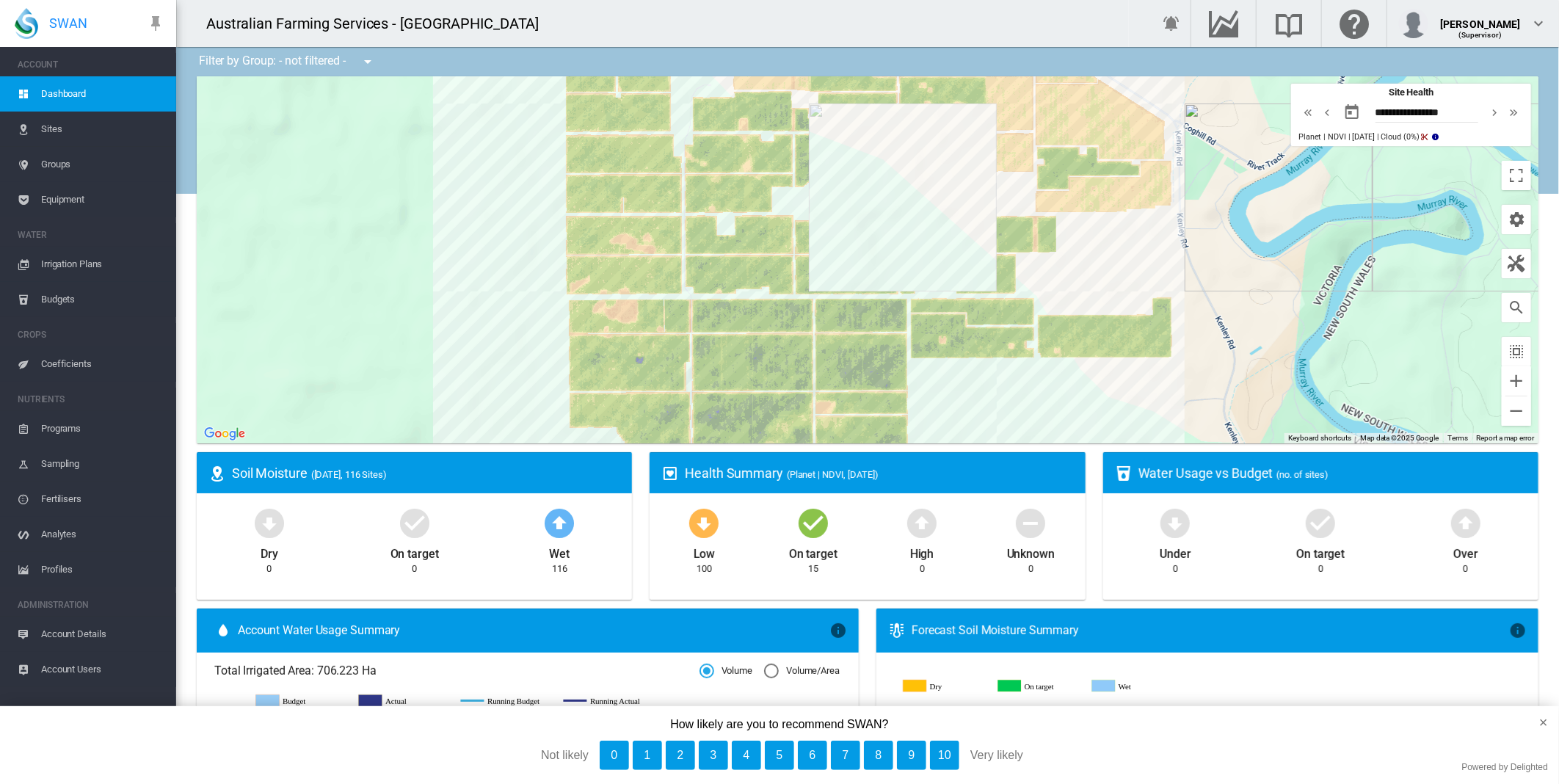
drag, startPoint x: 480, startPoint y: 283, endPoint x: 466, endPoint y: 438, distance: 155.6
click at [466, 438] on div at bounding box center [867, 260] width 1342 height 367
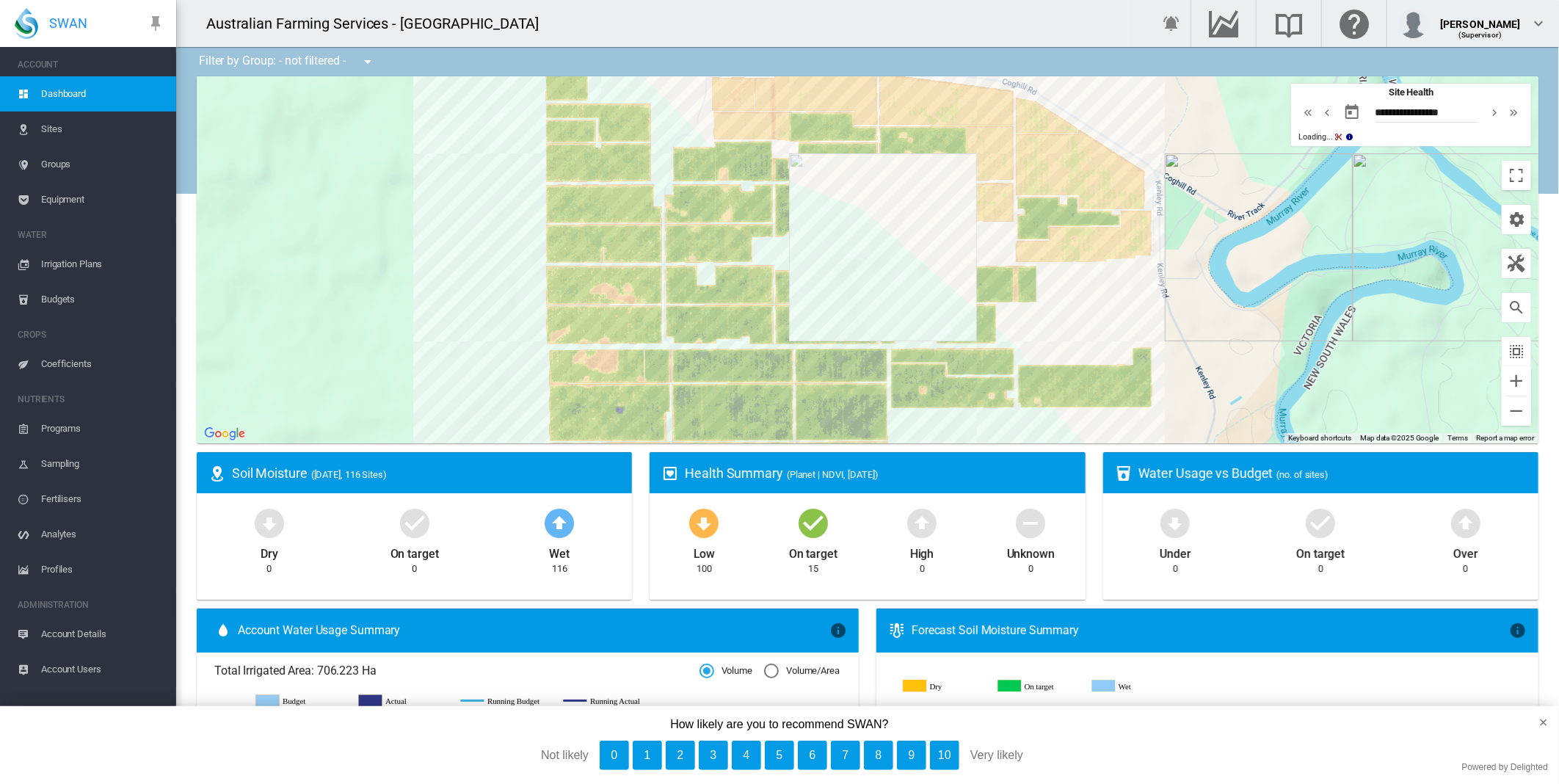
drag, startPoint x: 466, startPoint y: 304, endPoint x: 444, endPoint y: 357, distance: 57.4
click at [444, 357] on div at bounding box center [867, 260] width 1342 height 367
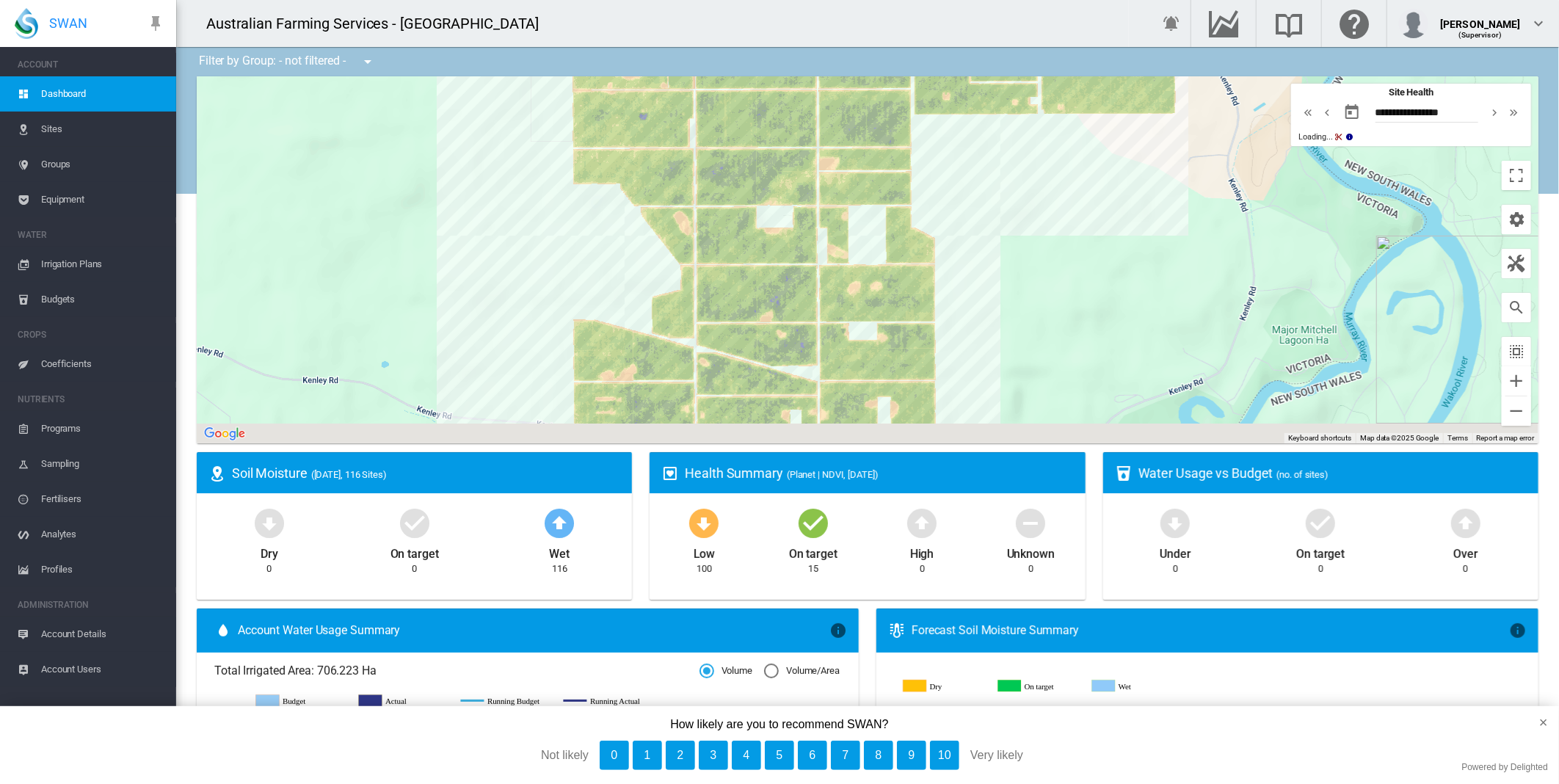
drag, startPoint x: 1117, startPoint y: 262, endPoint x: 1190, endPoint y: 11, distance: 261.4
click at [1205, 0] on html "SWAN ACCOUNT Dashboard Sites Groups Equipment WATER Irrigation Plans" at bounding box center [780, 392] width 1559 height 784
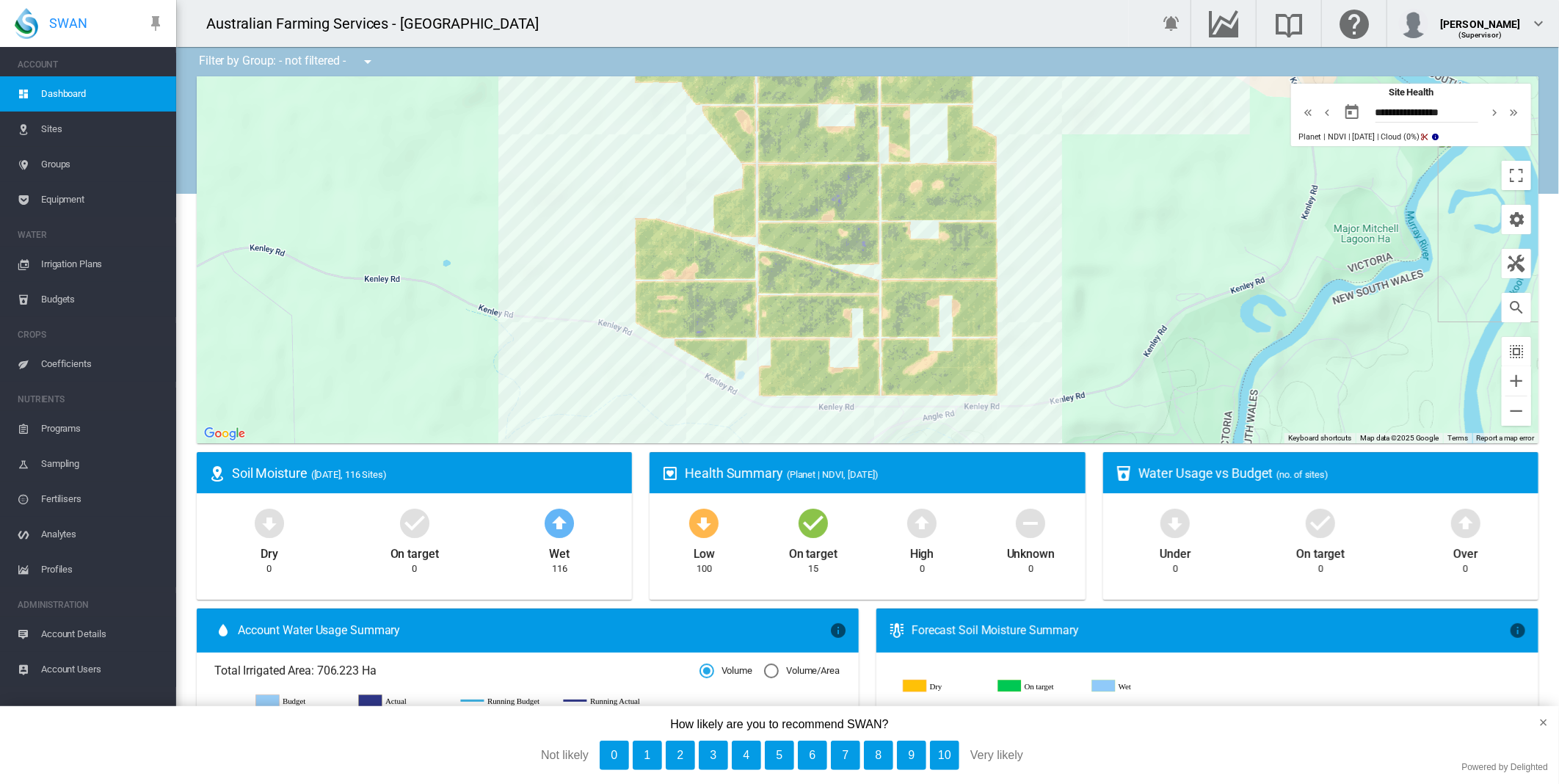
drag, startPoint x: 533, startPoint y: 217, endPoint x: 519, endPoint y: 389, distance: 172.6
click at [523, 396] on div at bounding box center [867, 260] width 1342 height 367
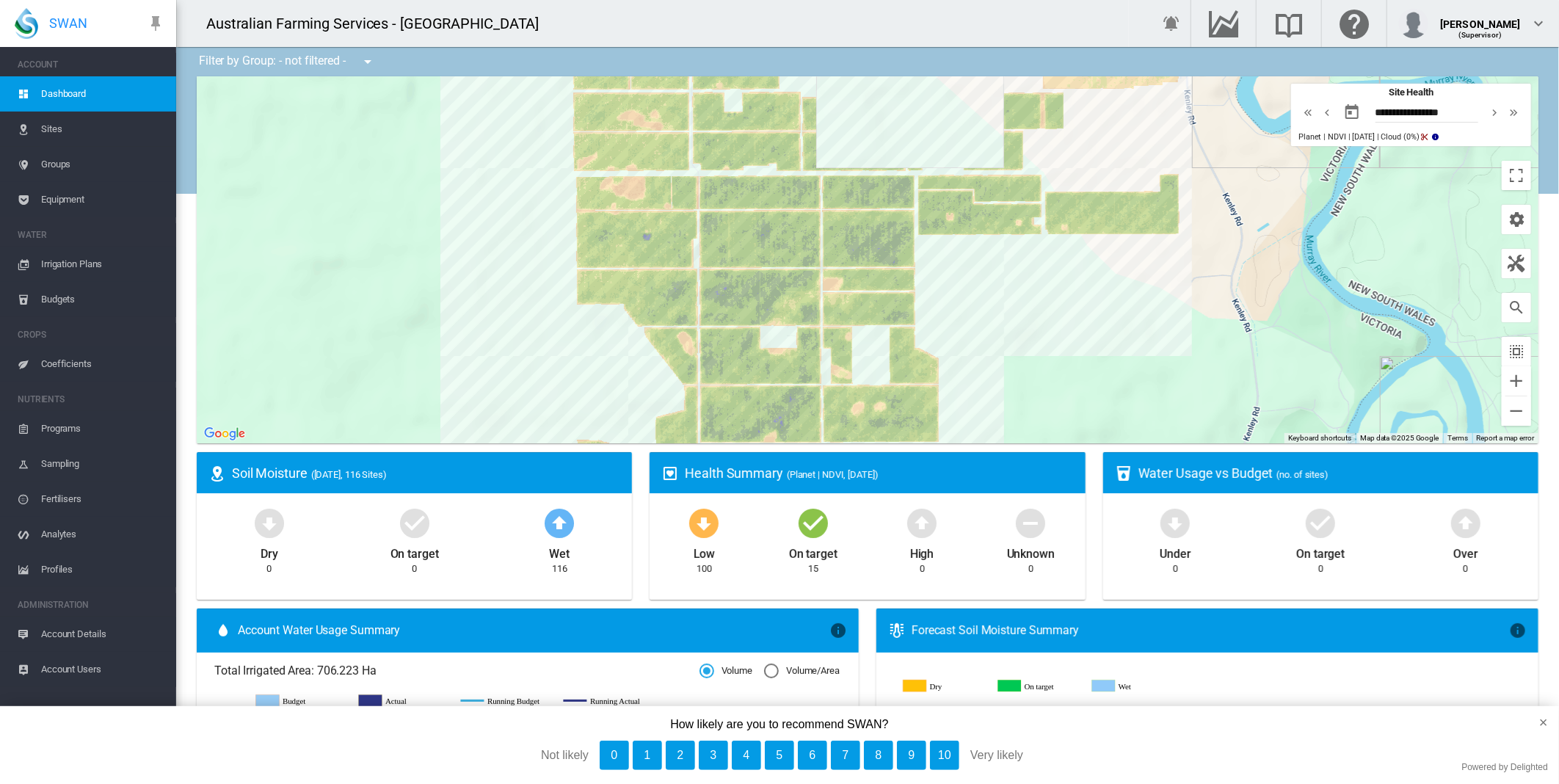
drag, startPoint x: 601, startPoint y: 177, endPoint x: 541, endPoint y: 391, distance: 222.3
click at [541, 391] on div at bounding box center [867, 260] width 1342 height 367
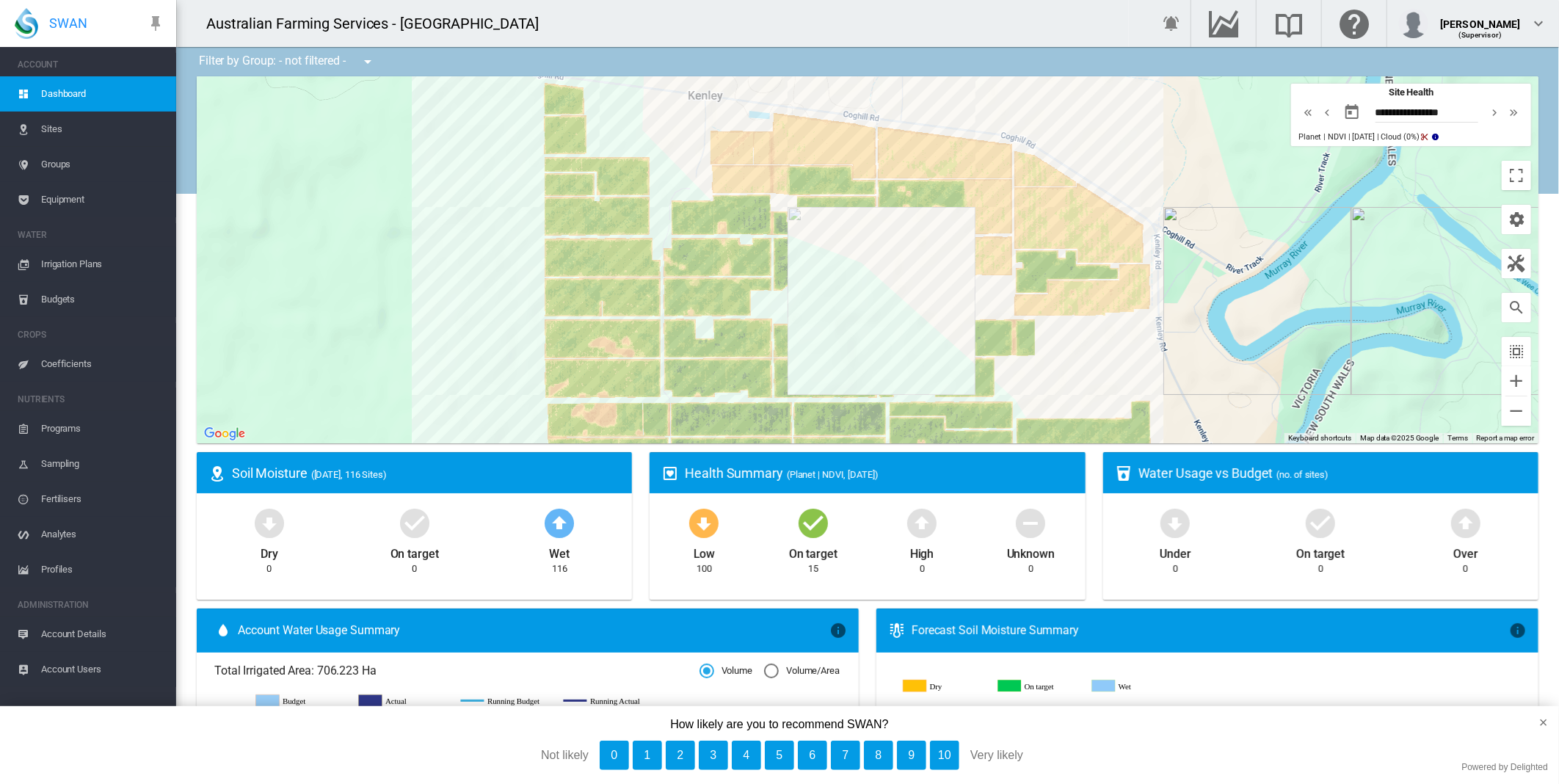
drag, startPoint x: 484, startPoint y: 207, endPoint x: 457, endPoint y: 430, distance: 224.6
click at [457, 430] on div at bounding box center [867, 260] width 1342 height 367
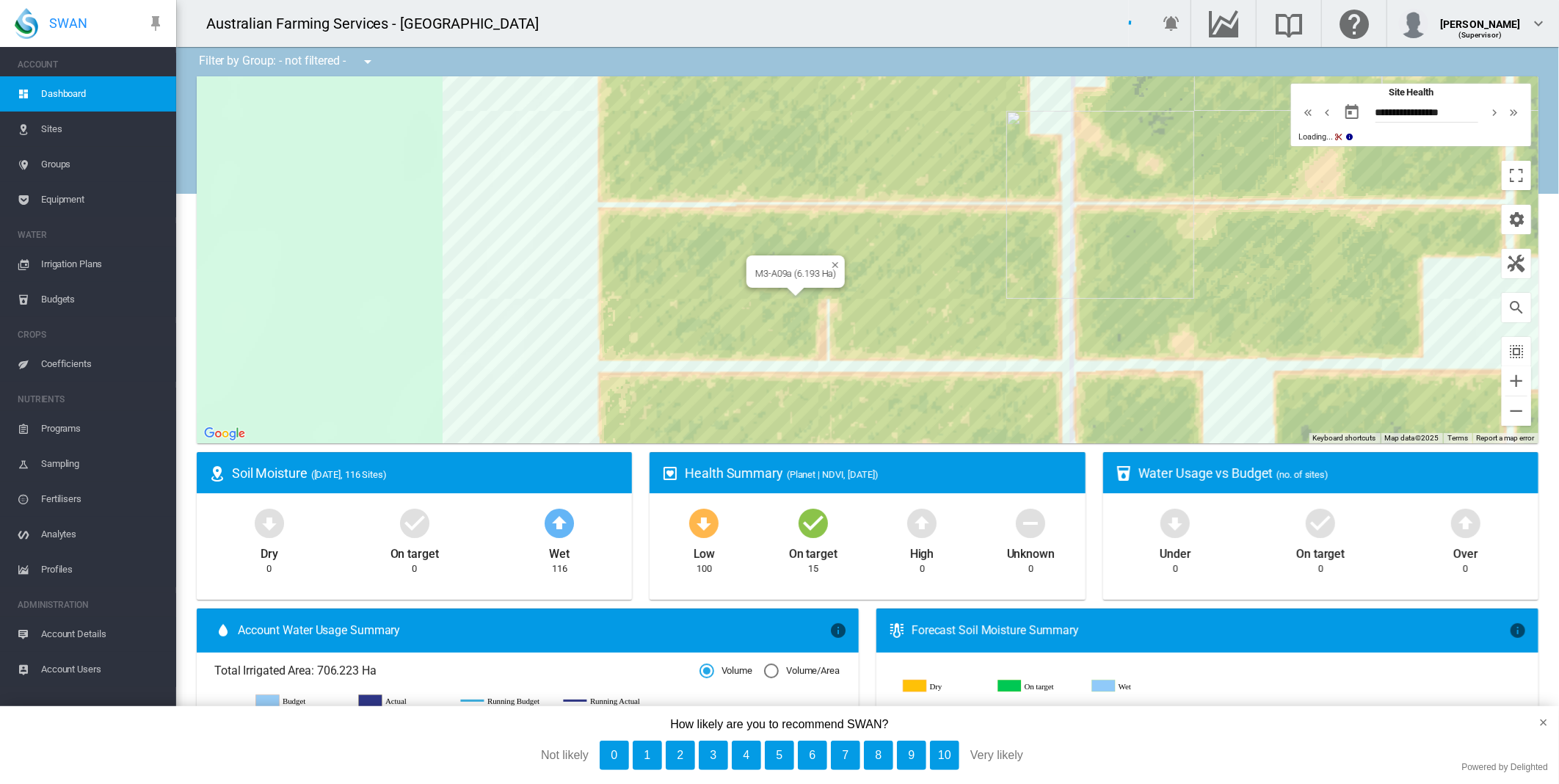
drag, startPoint x: 867, startPoint y: 349, endPoint x: 790, endPoint y: 295, distance: 94.0
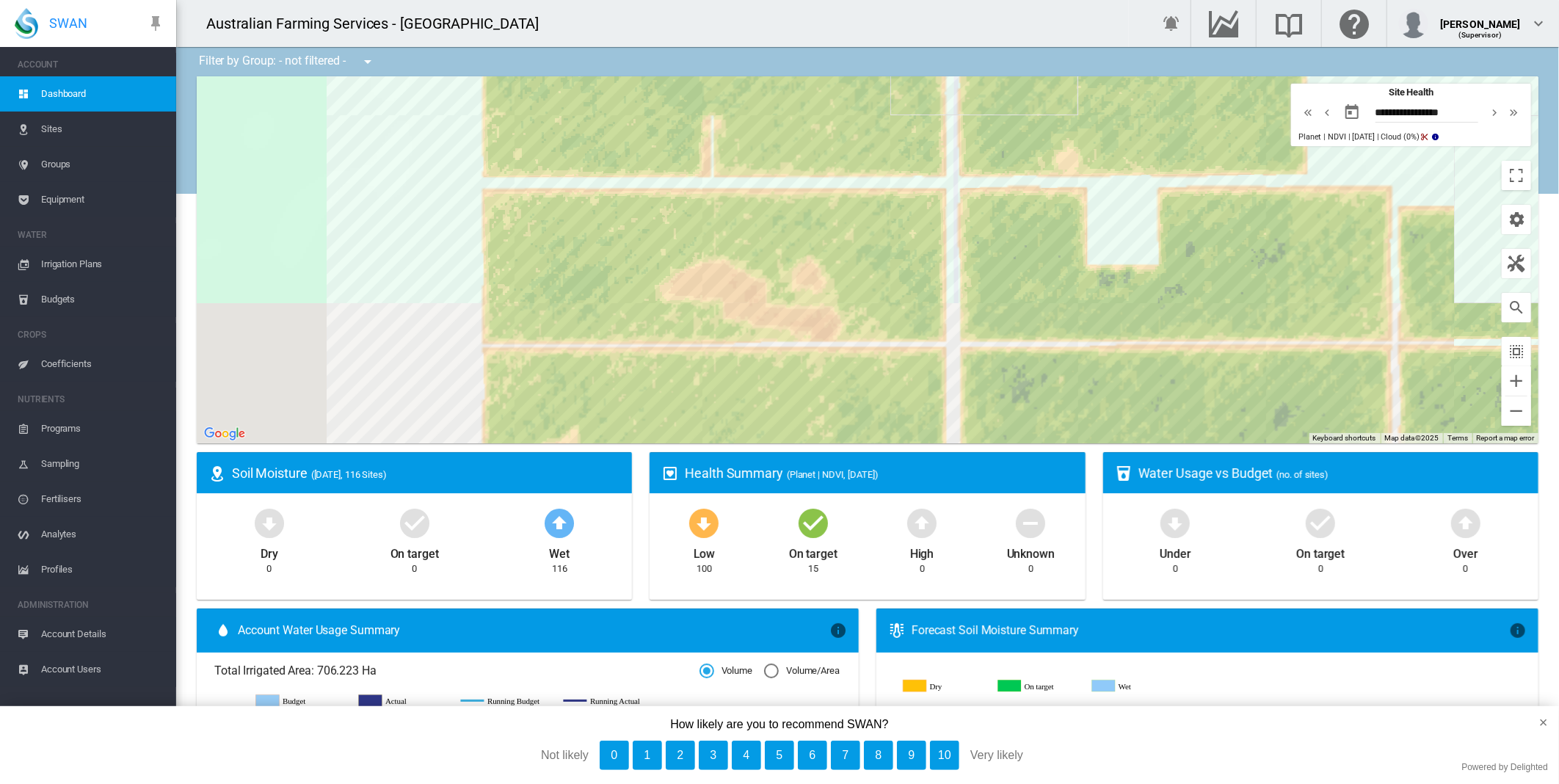
drag, startPoint x: 484, startPoint y: 329, endPoint x: 508, endPoint y: 148, distance: 182.6
click at [374, 143] on div at bounding box center [867, 260] width 1342 height 367
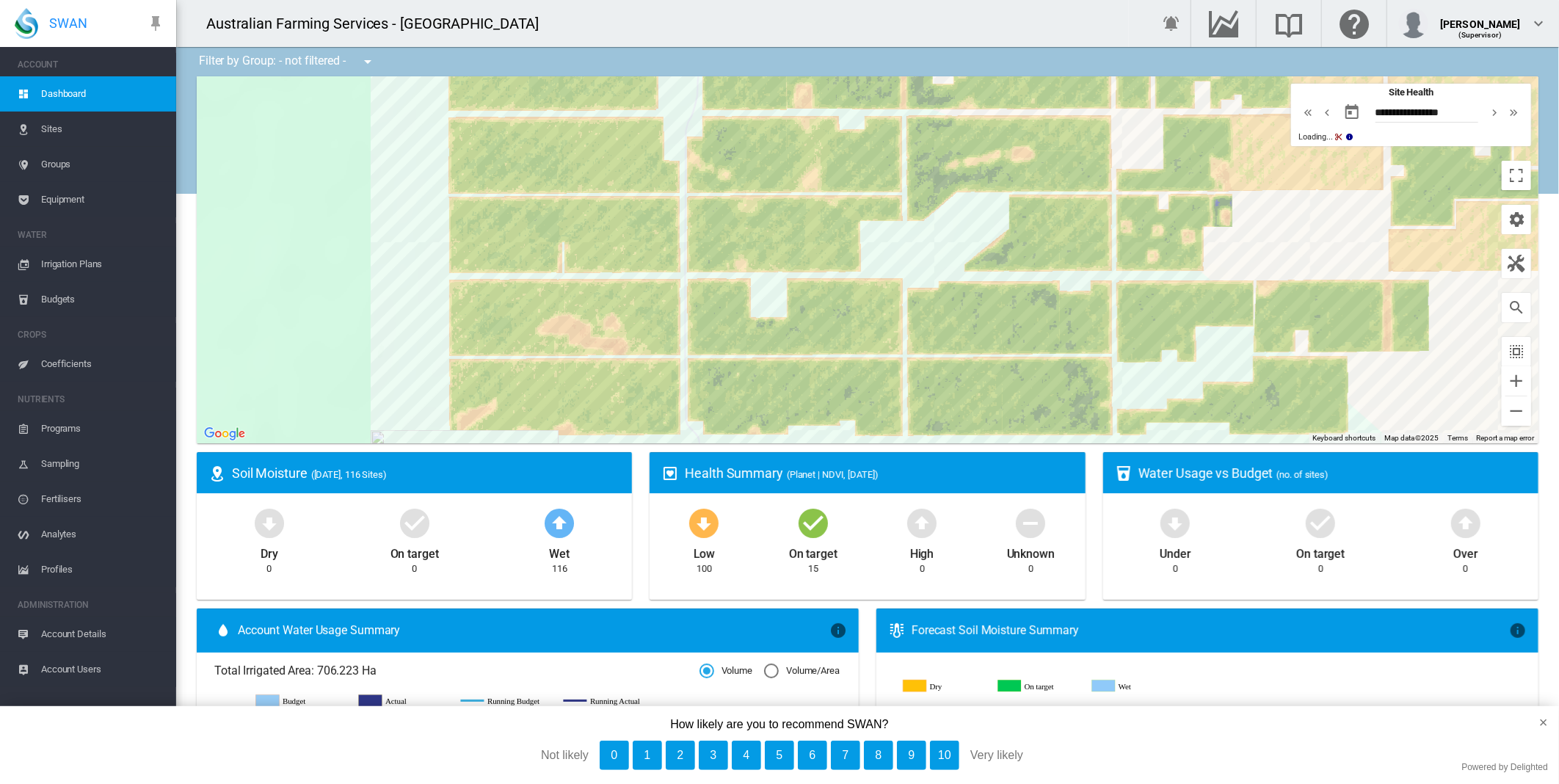
drag, startPoint x: 324, startPoint y: 240, endPoint x: 384, endPoint y: 324, distance: 103.2
click at [384, 324] on div at bounding box center [867, 260] width 1342 height 367
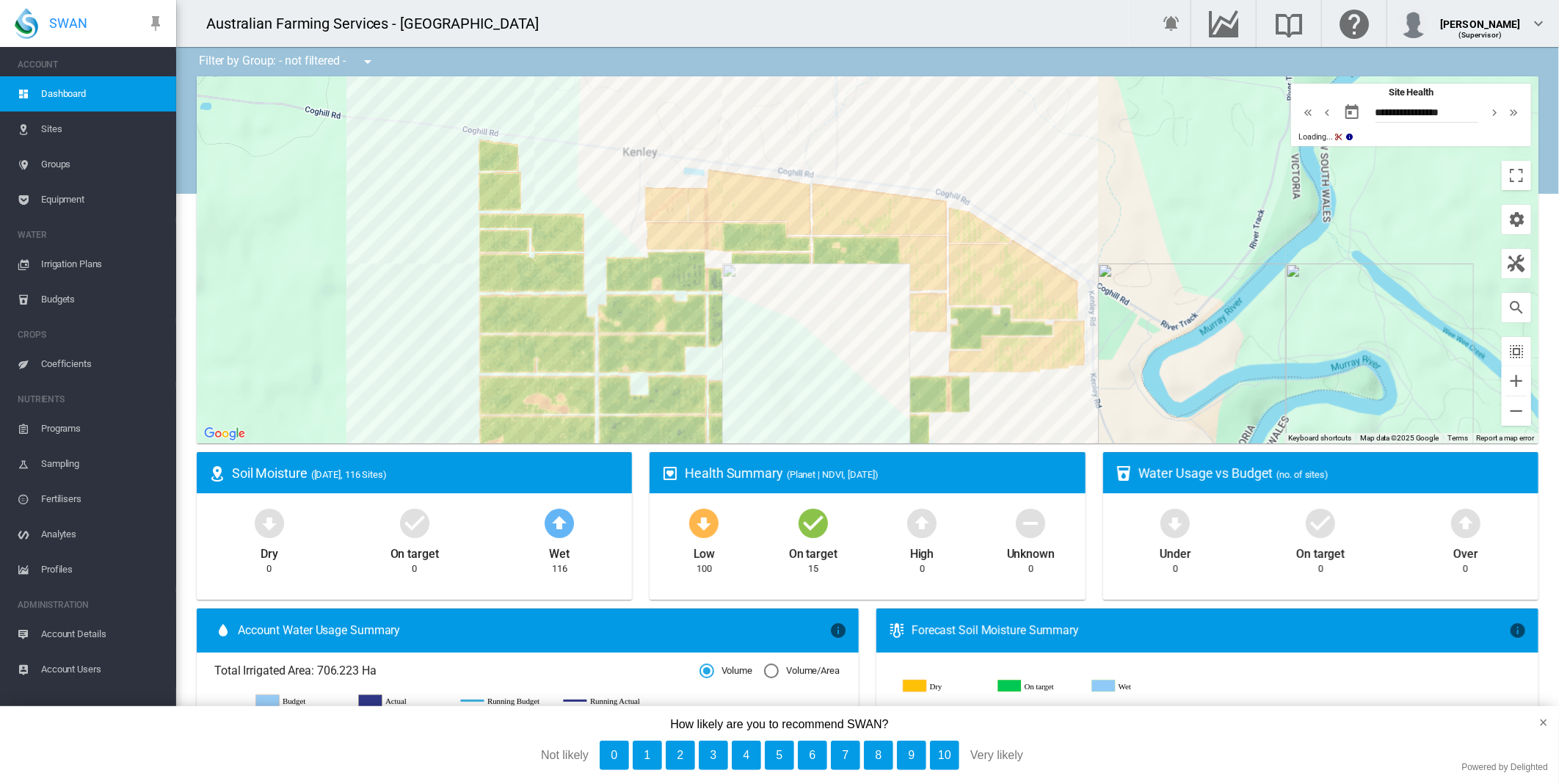
drag, startPoint x: 349, startPoint y: 240, endPoint x: 404, endPoint y: 323, distance: 99.6
click at [404, 323] on div at bounding box center [867, 260] width 1342 height 367
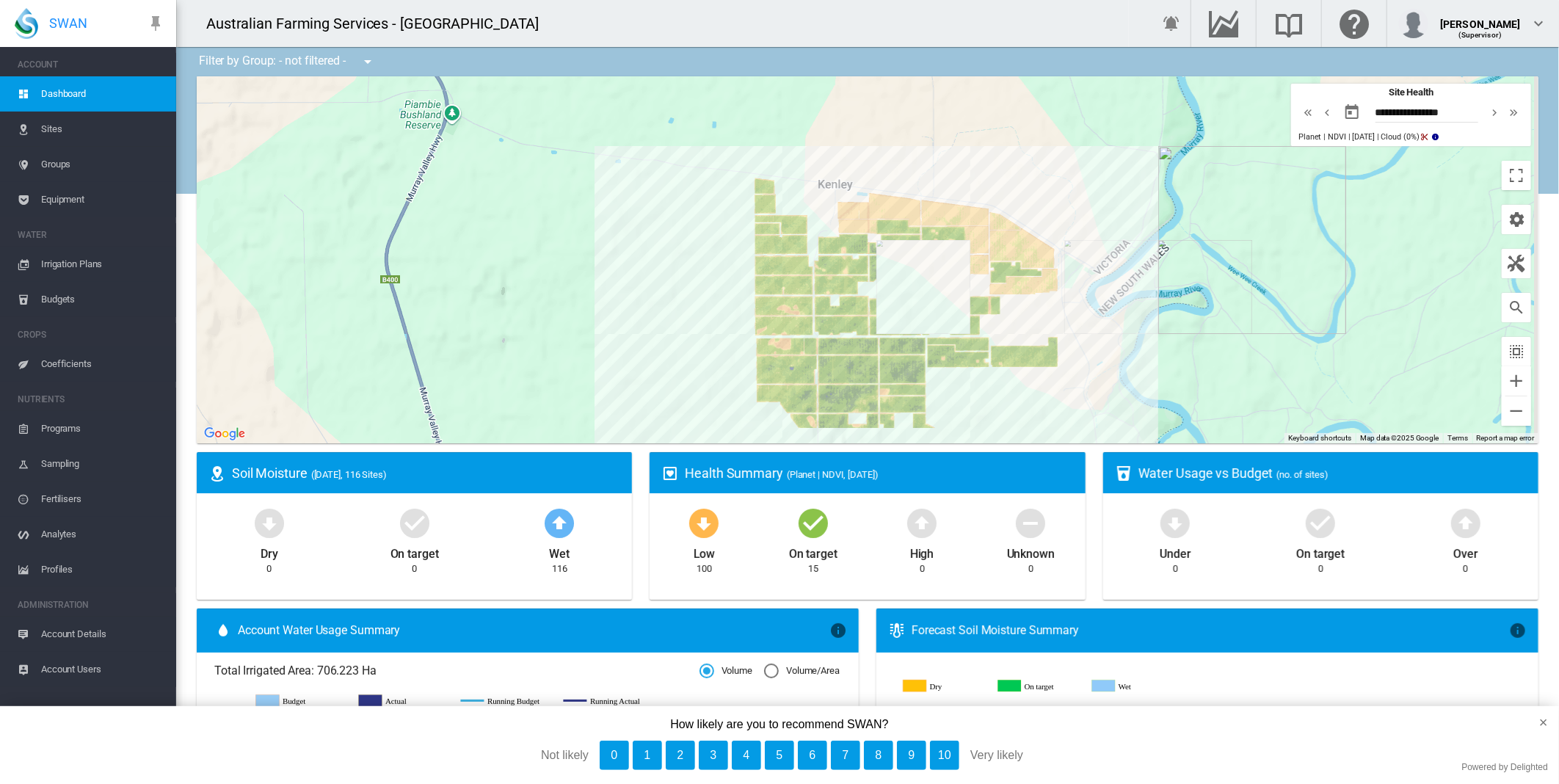
drag, startPoint x: 1024, startPoint y: 427, endPoint x: 1039, endPoint y: 275, distance: 152.7
click at [1033, 274] on div at bounding box center [867, 260] width 1342 height 367
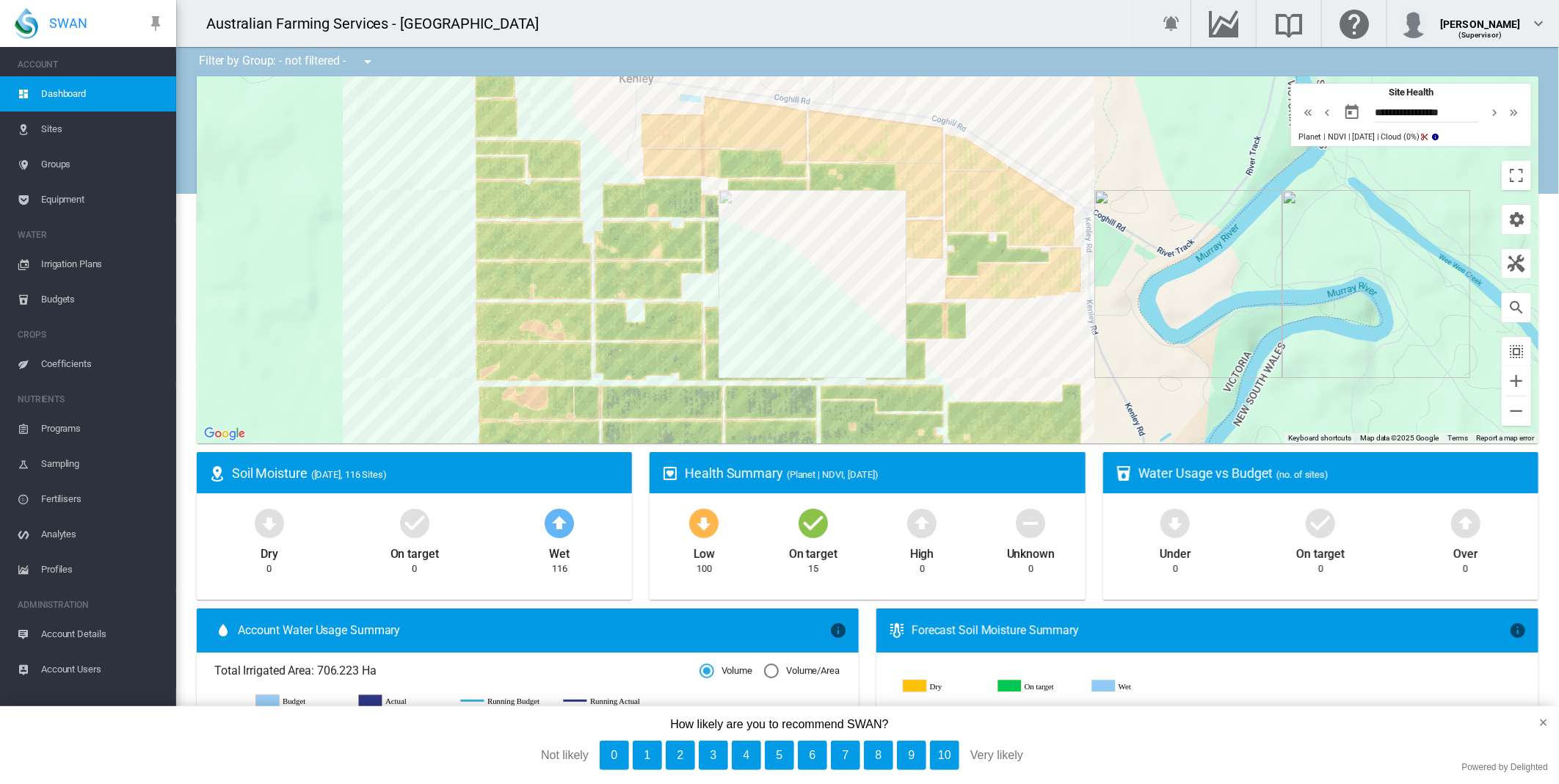
drag, startPoint x: 407, startPoint y: 173, endPoint x: 380, endPoint y: 363, distance: 191.9
click at [380, 363] on div at bounding box center [867, 260] width 1342 height 367
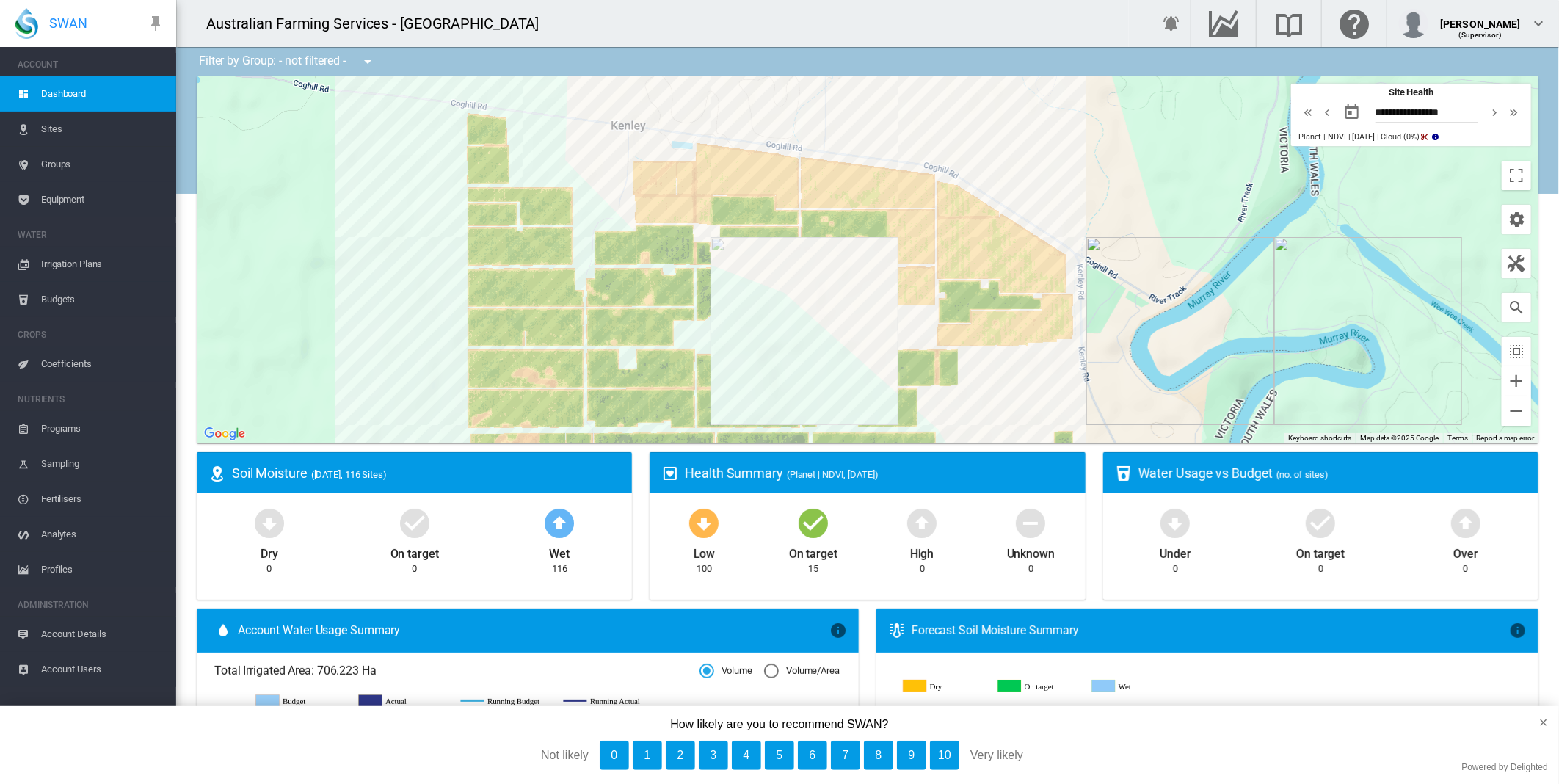
drag, startPoint x: 291, startPoint y: 244, endPoint x: 314, endPoint y: 253, distance: 24.7
click at [281, 259] on div at bounding box center [867, 260] width 1342 height 367
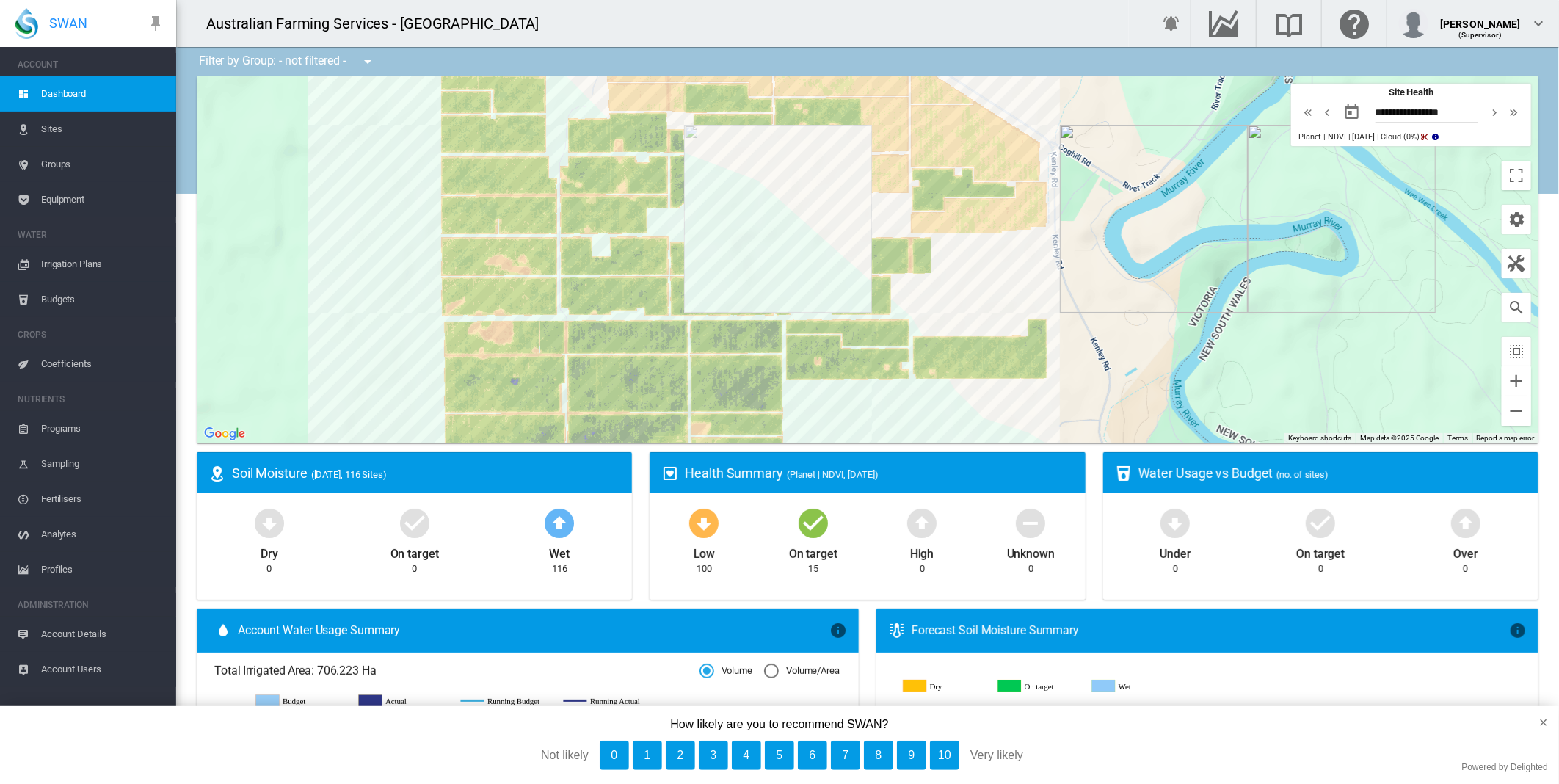
drag, startPoint x: 368, startPoint y: 355, endPoint x: 339, endPoint y: 273, distance: 87.0
click at [339, 273] on div at bounding box center [867, 260] width 1342 height 367
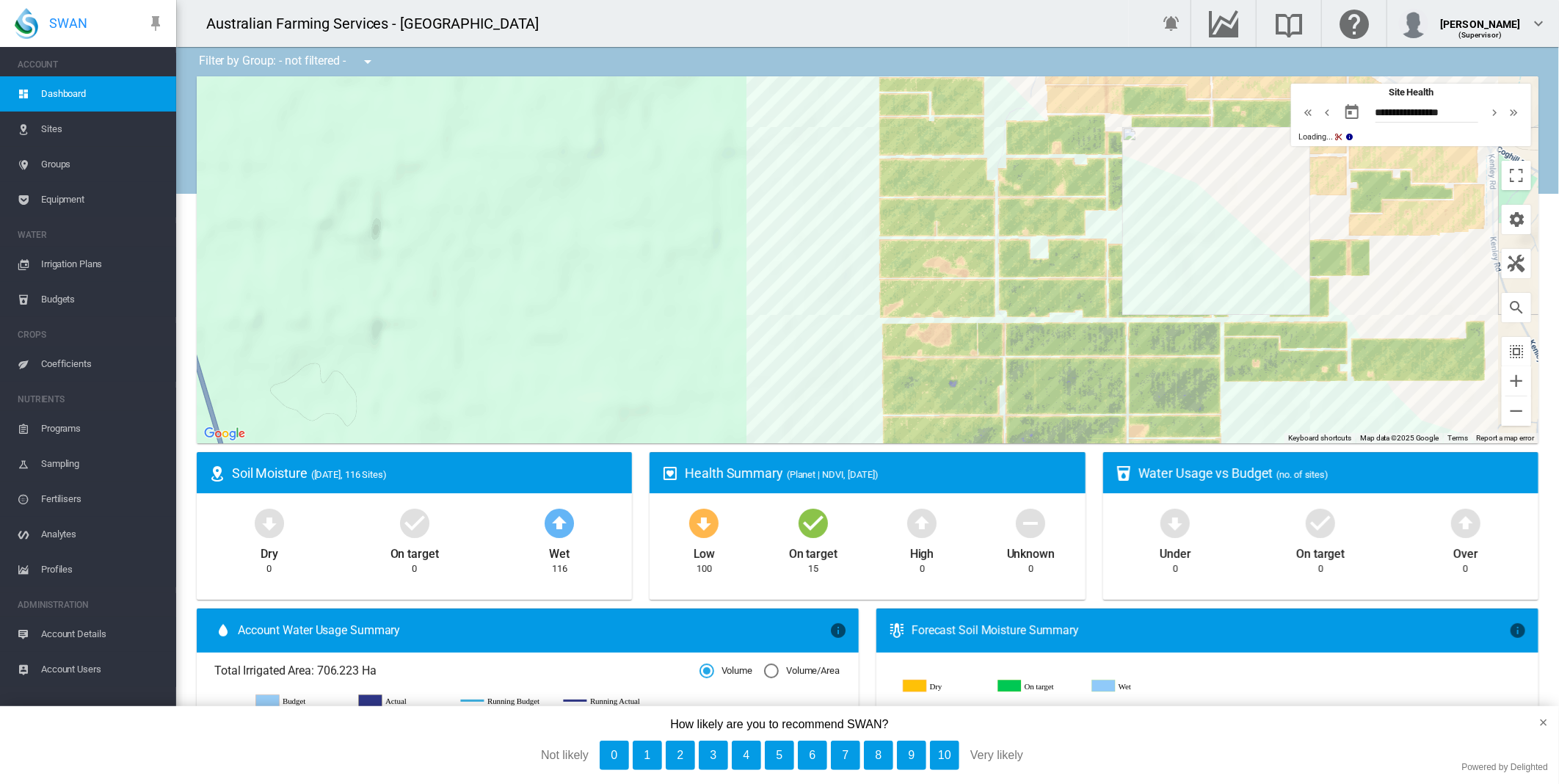
drag, startPoint x: 651, startPoint y: 281, endPoint x: 510, endPoint y: 284, distance: 141.0
click at [510, 284] on div at bounding box center [867, 260] width 1342 height 367
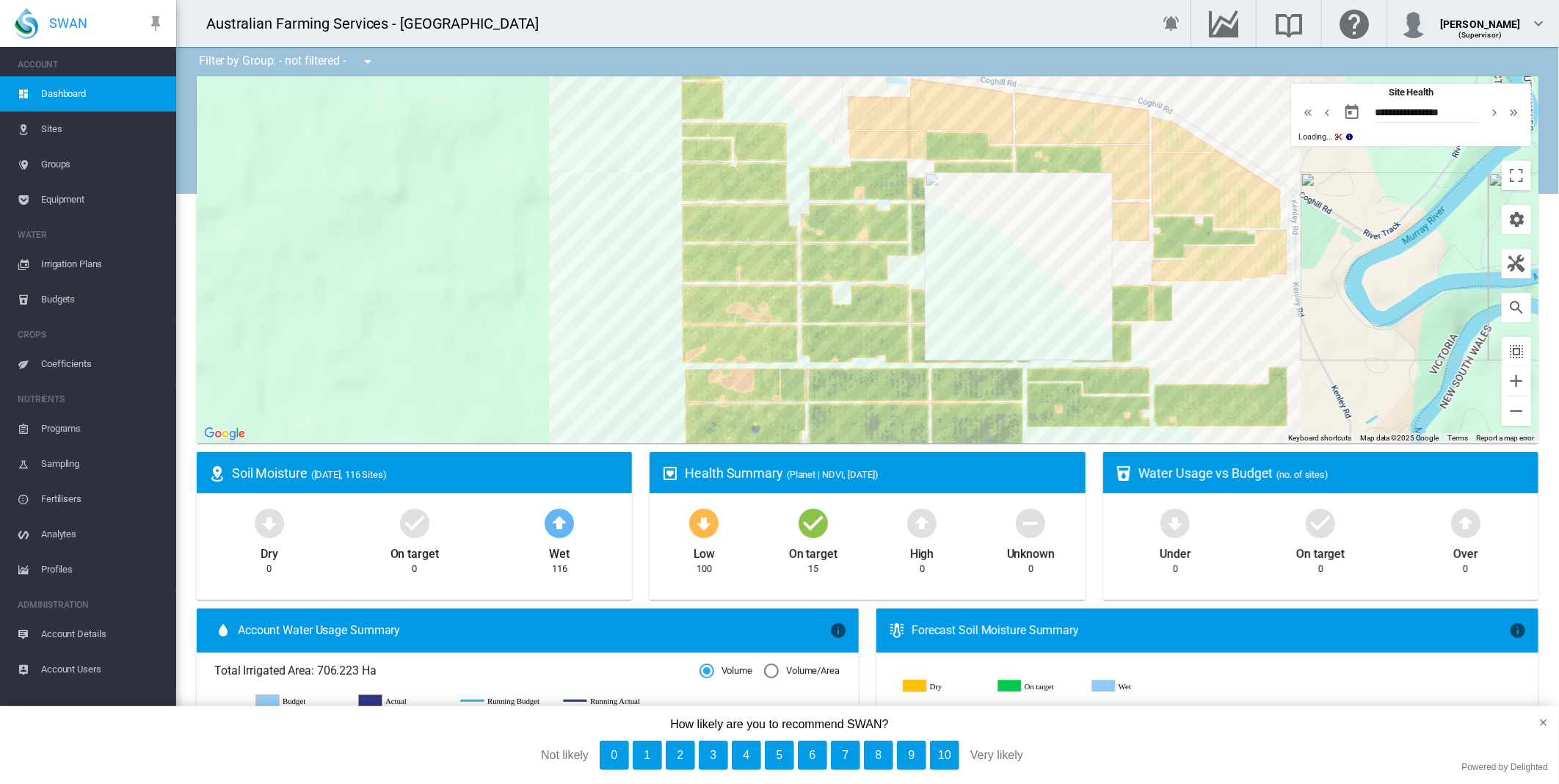
drag, startPoint x: 719, startPoint y: 289, endPoint x: 583, endPoint y: 336, distance: 143.9
click at [583, 336] on div at bounding box center [867, 260] width 1342 height 367
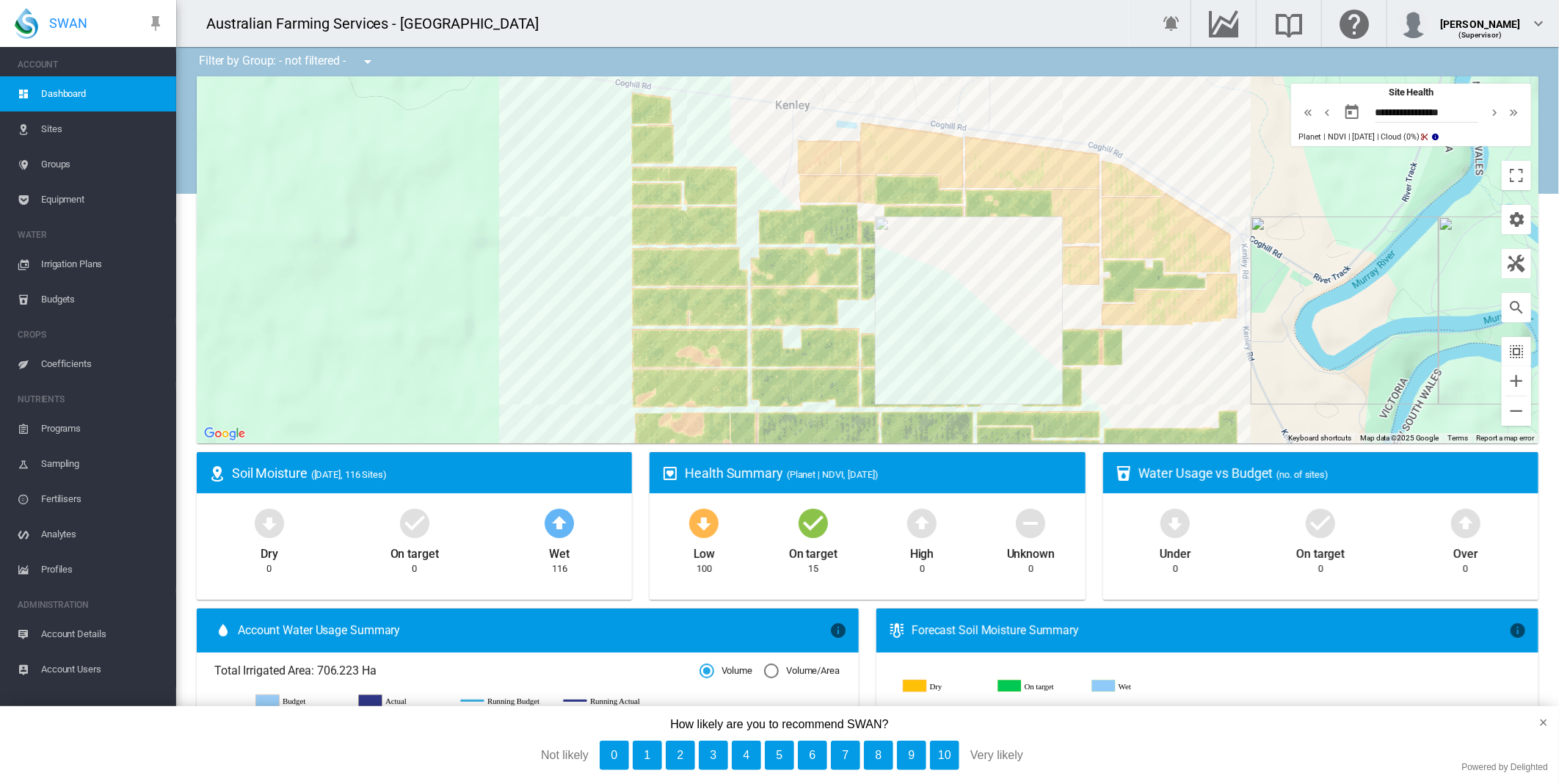
drag, startPoint x: 582, startPoint y: 301, endPoint x: 483, endPoint y: 298, distance: 99.0
click at [483, 299] on div at bounding box center [867, 260] width 1342 height 367
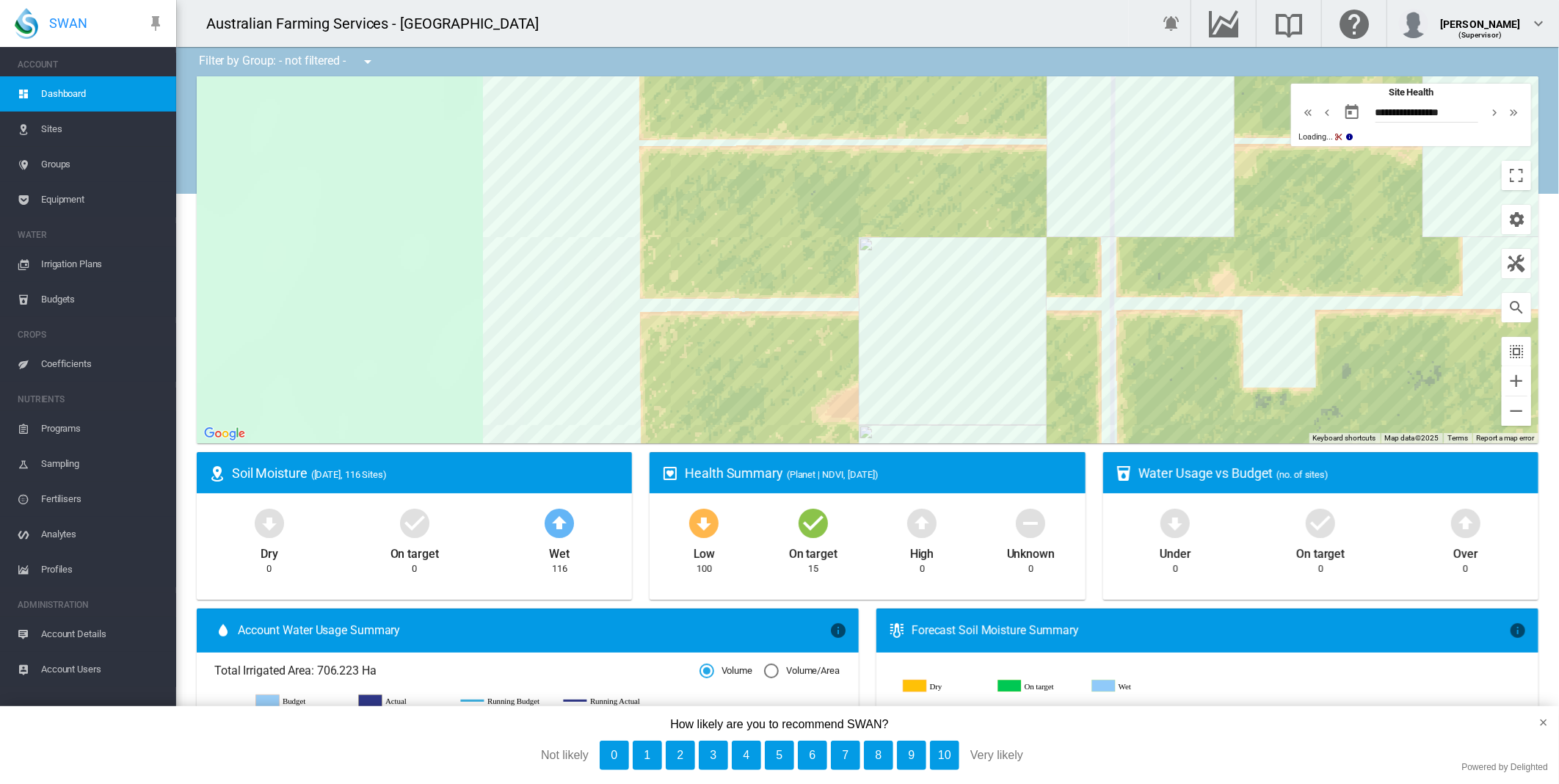
drag, startPoint x: 600, startPoint y: 288, endPoint x: 591, endPoint y: 390, distance: 102.4
click at [591, 390] on div at bounding box center [867, 260] width 1342 height 367
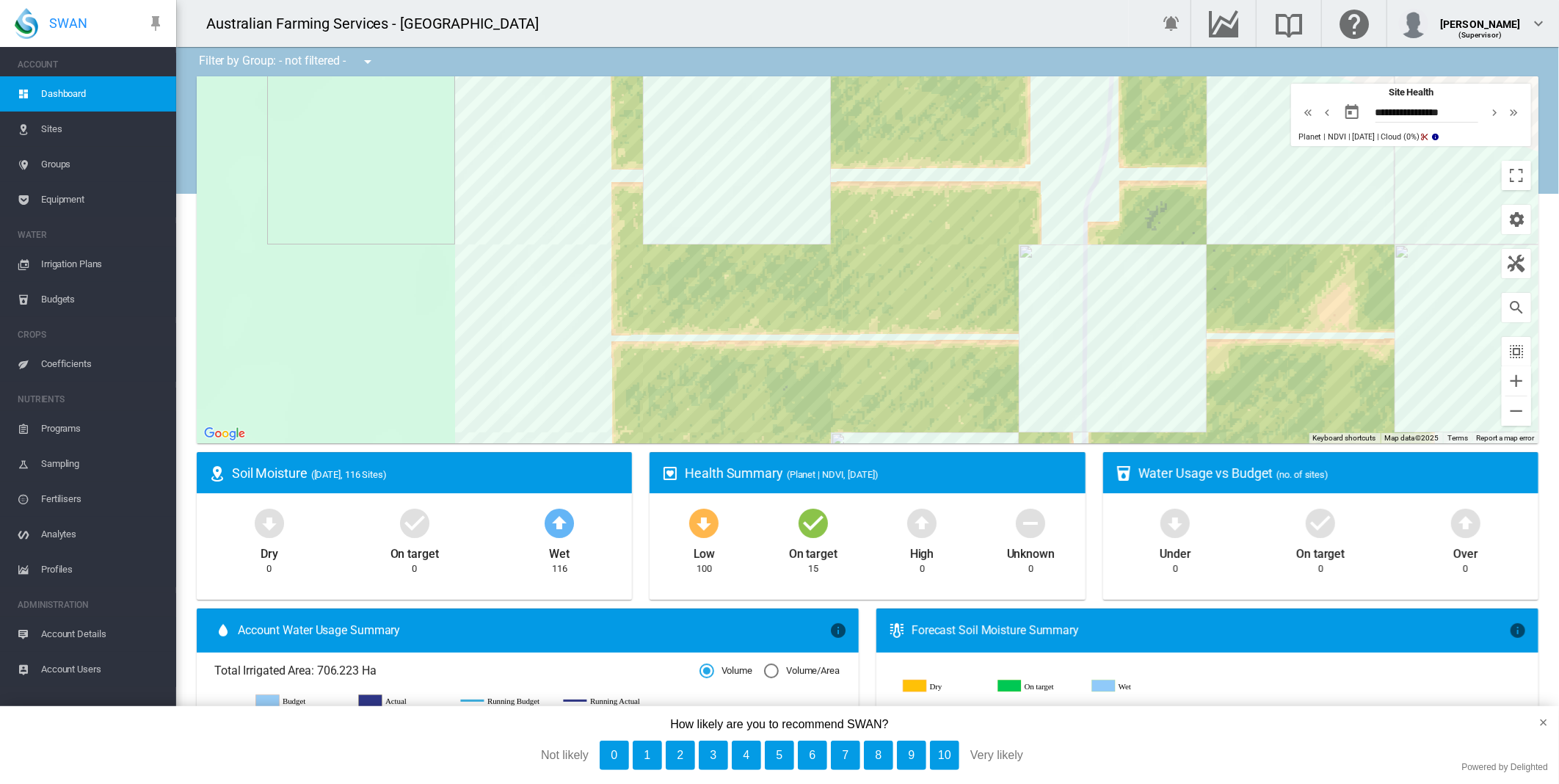
drag, startPoint x: 553, startPoint y: 159, endPoint x: 538, endPoint y: 310, distance: 151.7
click at [525, 345] on div at bounding box center [867, 260] width 1342 height 367
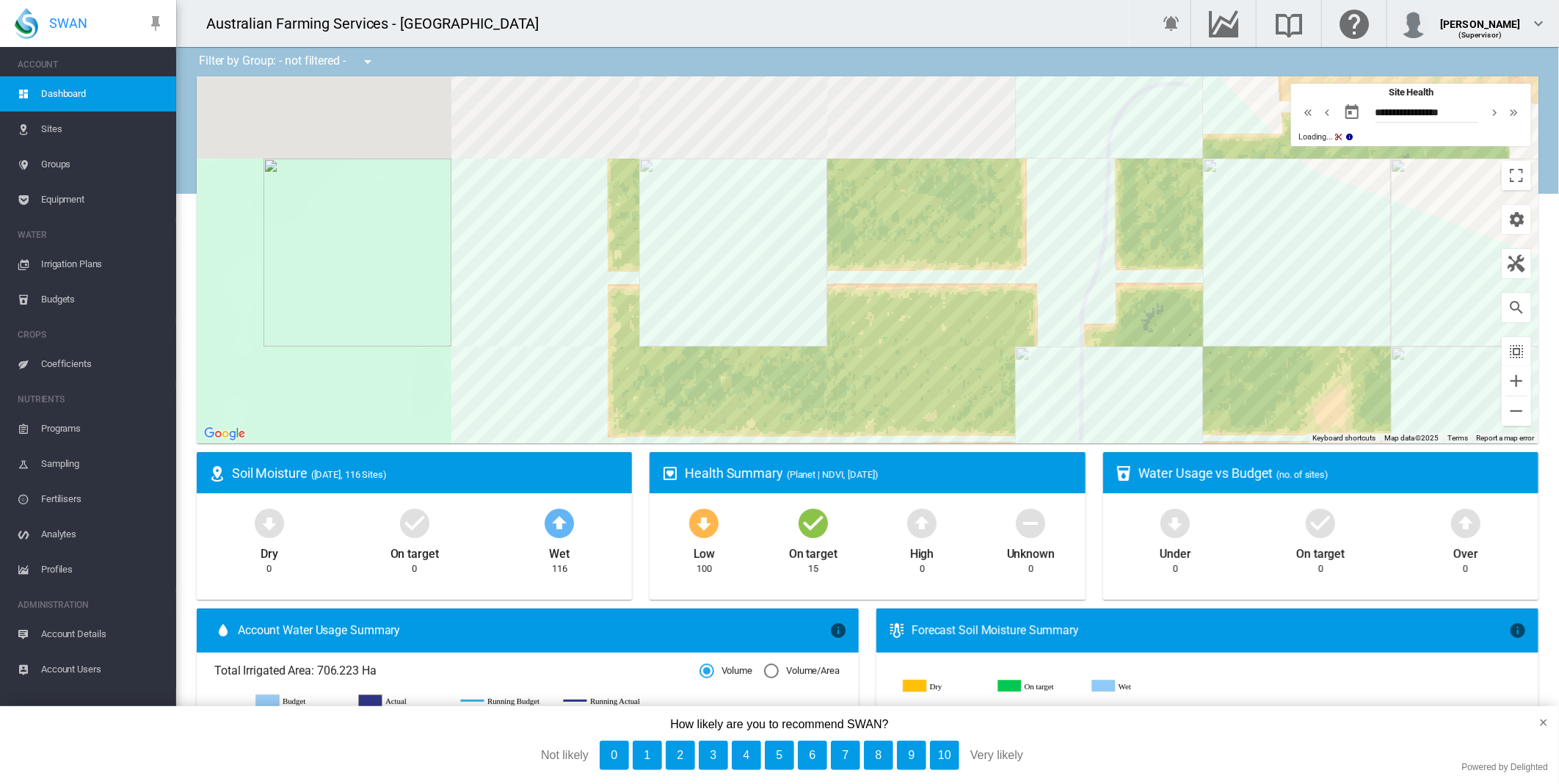
drag, startPoint x: 538, startPoint y: 233, endPoint x: 535, endPoint y: 370, distance: 137.0
click at [535, 370] on div at bounding box center [867, 260] width 1342 height 367
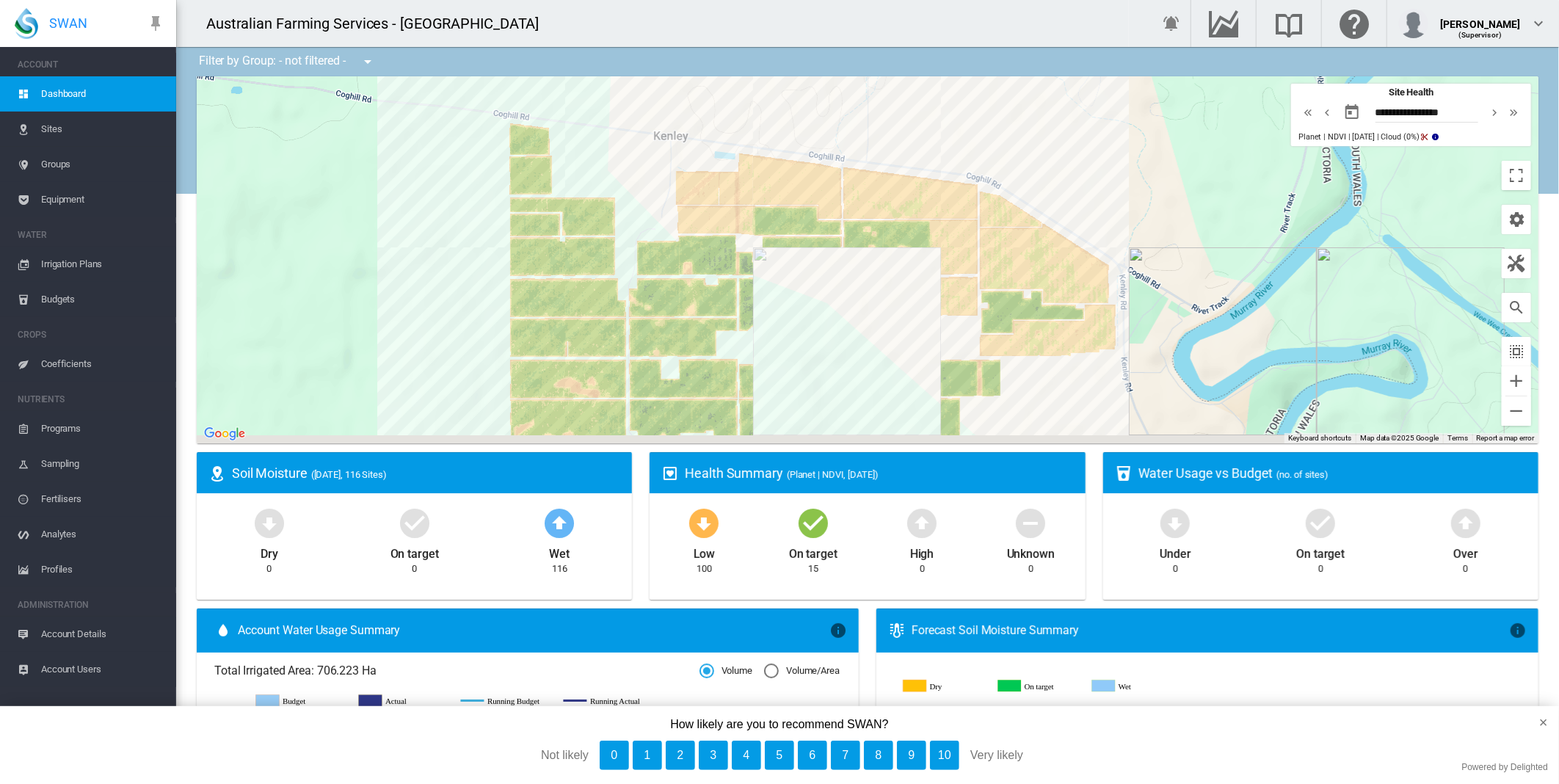
drag, startPoint x: 429, startPoint y: 321, endPoint x: 412, endPoint y: 242, distance: 80.8
click at [412, 242] on div at bounding box center [867, 260] width 1342 height 367
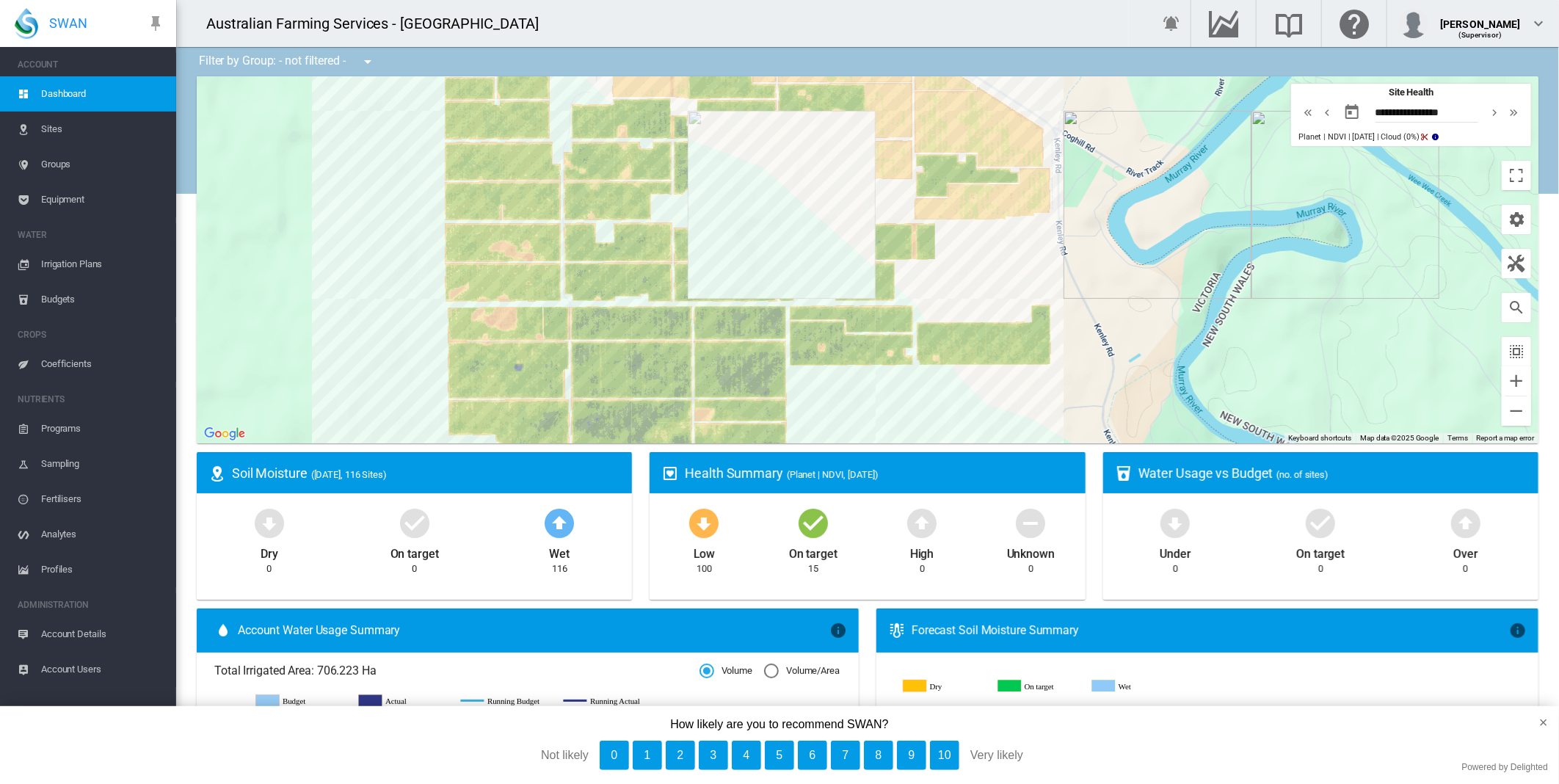
drag, startPoint x: 483, startPoint y: 375, endPoint x: 430, endPoint y: 317, distance: 78.6
click at [430, 317] on div at bounding box center [867, 260] width 1342 height 367
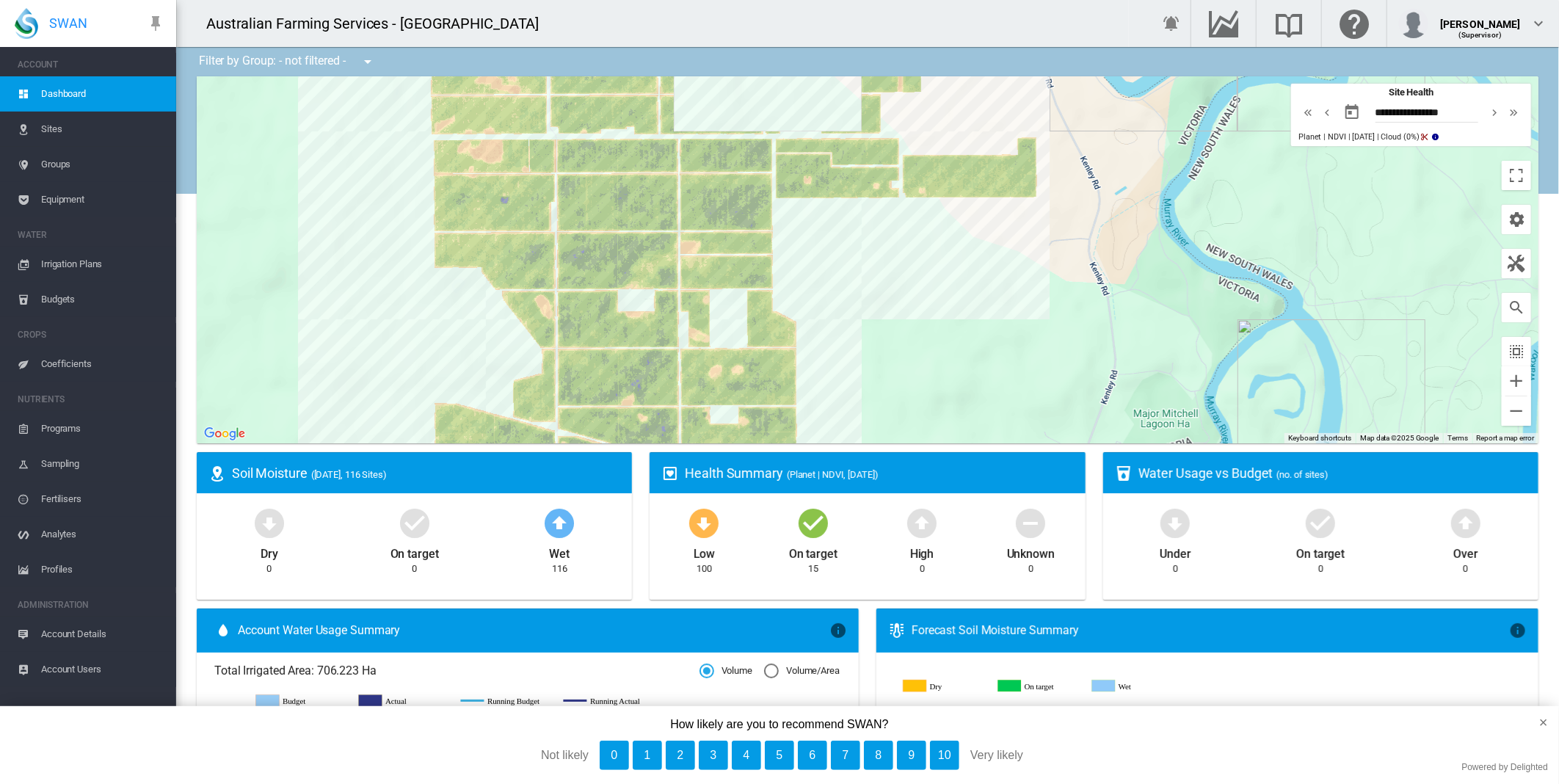
drag, startPoint x: 404, startPoint y: 384, endPoint x: 391, endPoint y: 207, distance: 177.5
click at [391, 207] on div at bounding box center [867, 260] width 1342 height 367
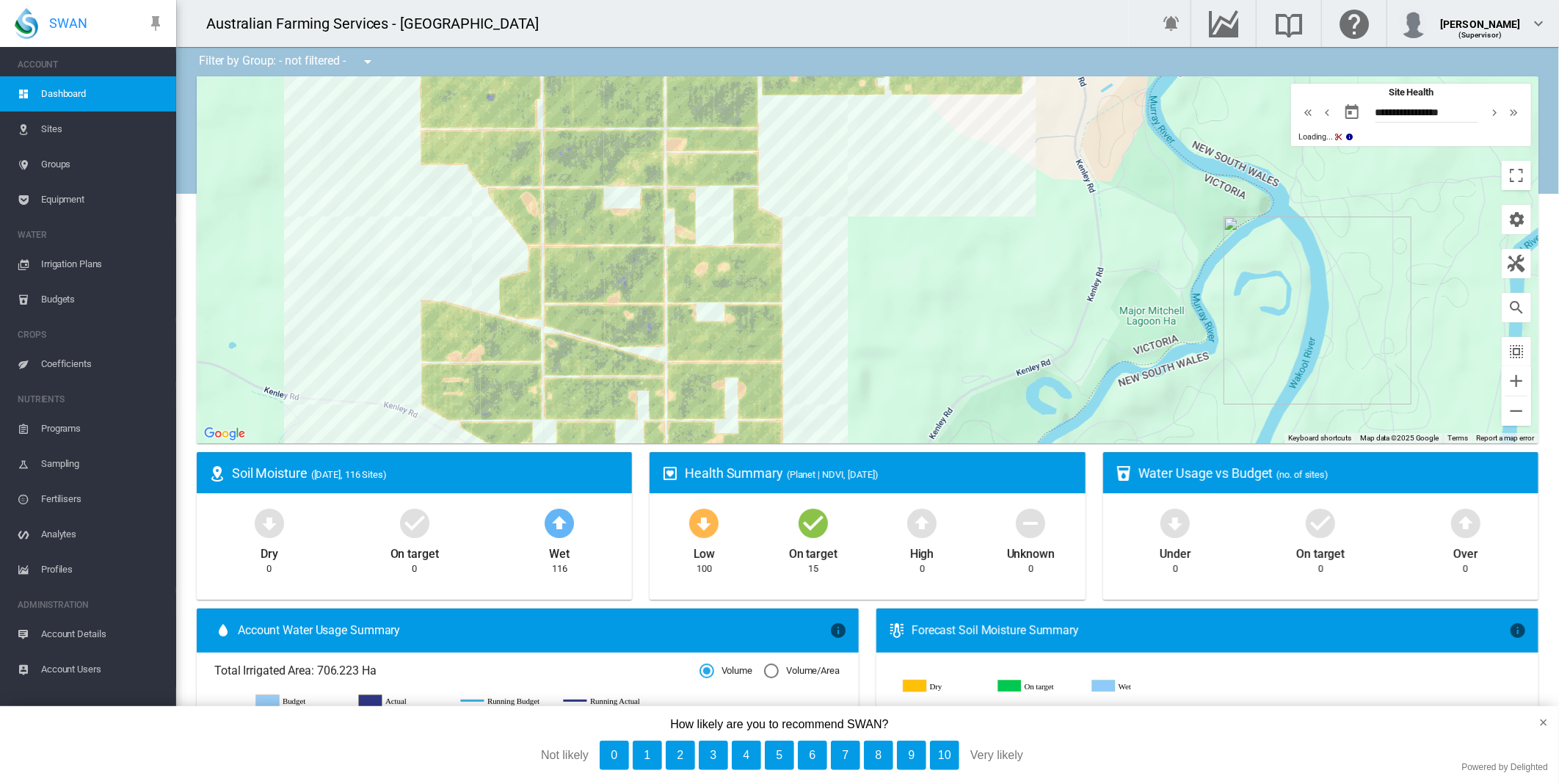
drag, startPoint x: 436, startPoint y: 359, endPoint x: 422, endPoint y: 247, distance: 112.9
click at [422, 247] on div at bounding box center [867, 260] width 1342 height 367
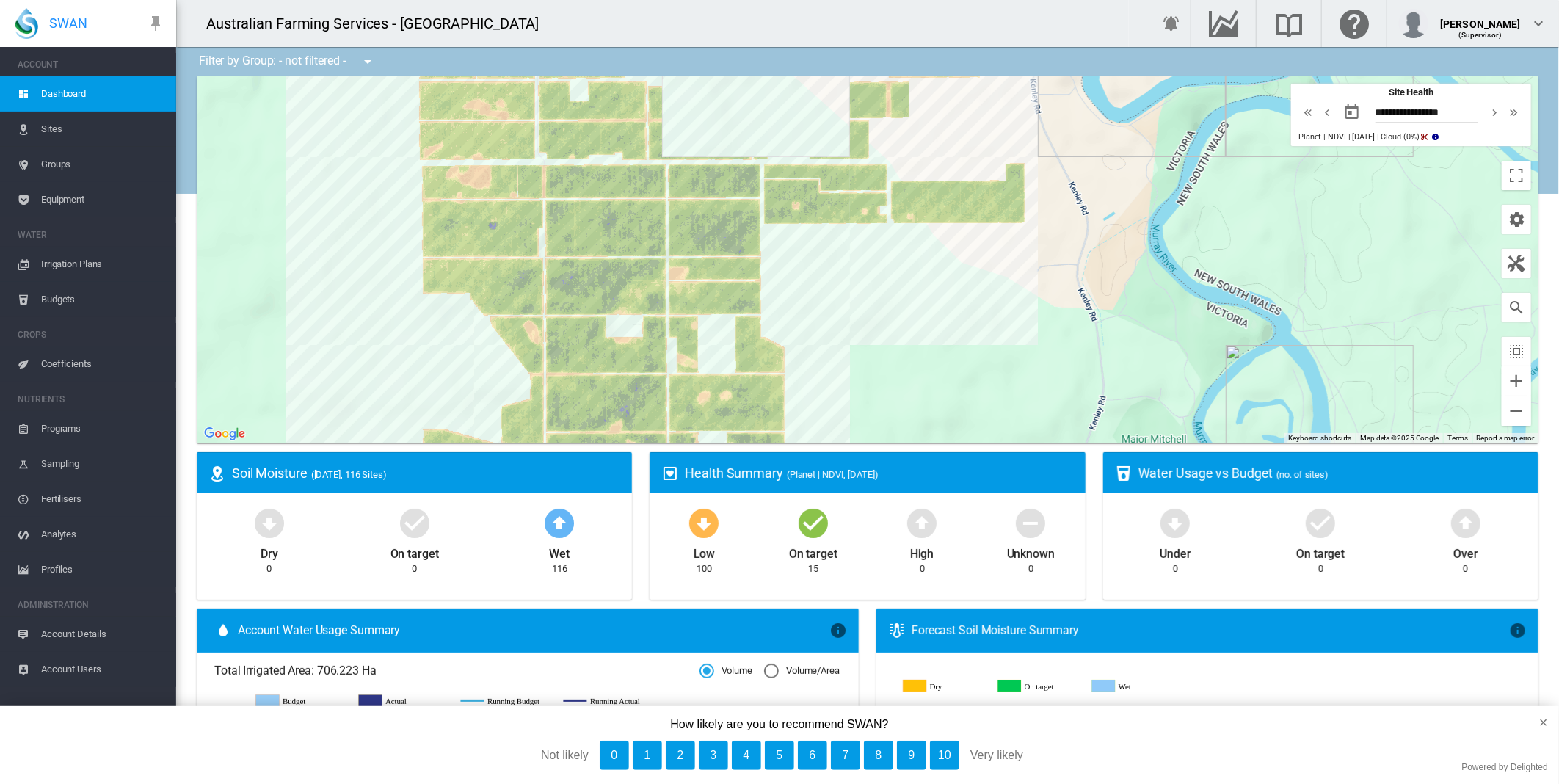
drag, startPoint x: 347, startPoint y: 193, endPoint x: 341, endPoint y: 405, distance: 212.1
click at [341, 405] on div at bounding box center [867, 260] width 1342 height 367
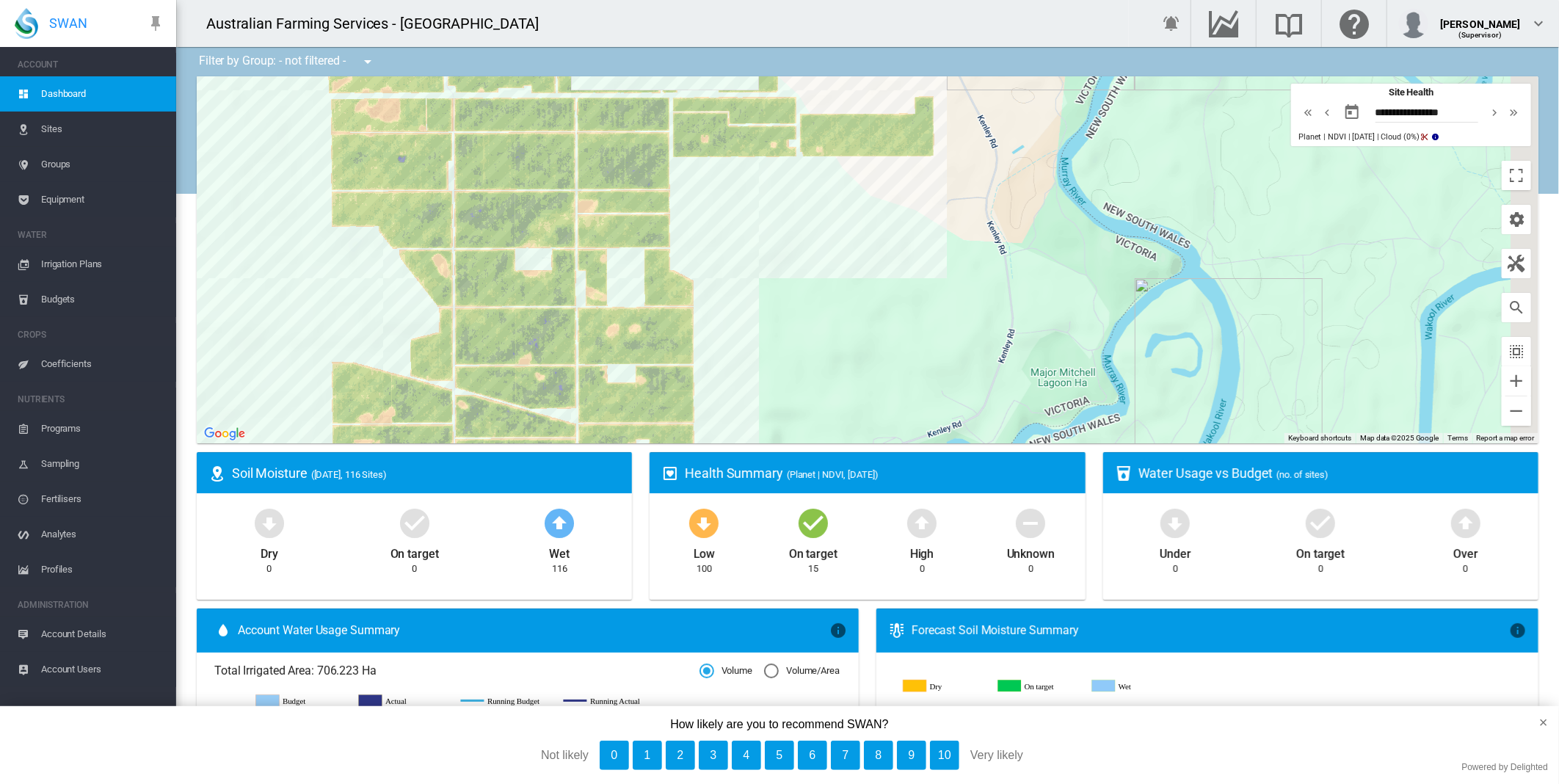
drag, startPoint x: 817, startPoint y: 393, endPoint x: 724, endPoint y: 239, distance: 179.9
click at [724, 239] on div at bounding box center [867, 260] width 1342 height 367
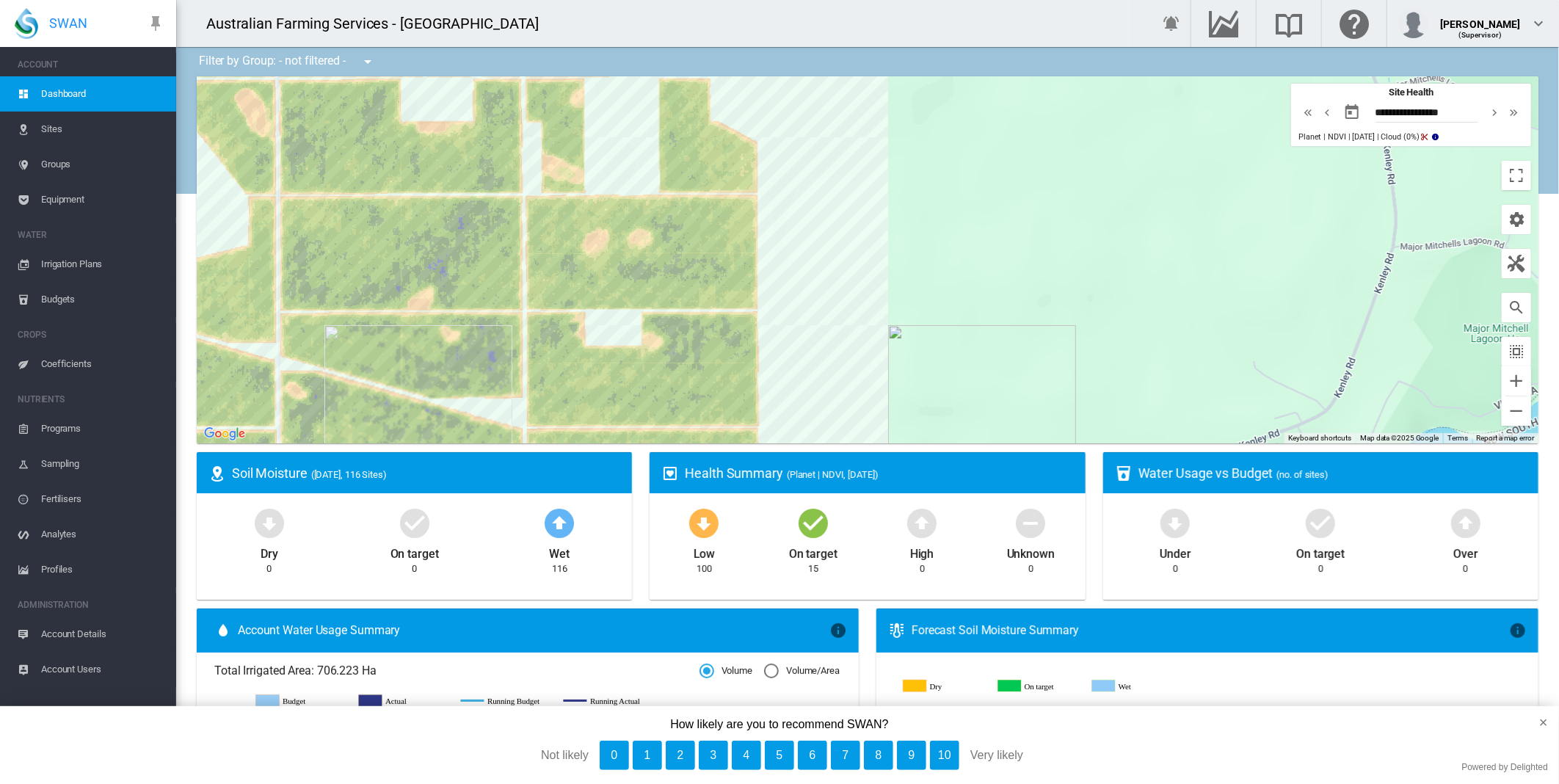
drag, startPoint x: 749, startPoint y: 332, endPoint x: 1017, endPoint y: 299, distance: 270.0
click at [1017, 299] on div at bounding box center [867, 260] width 1342 height 367
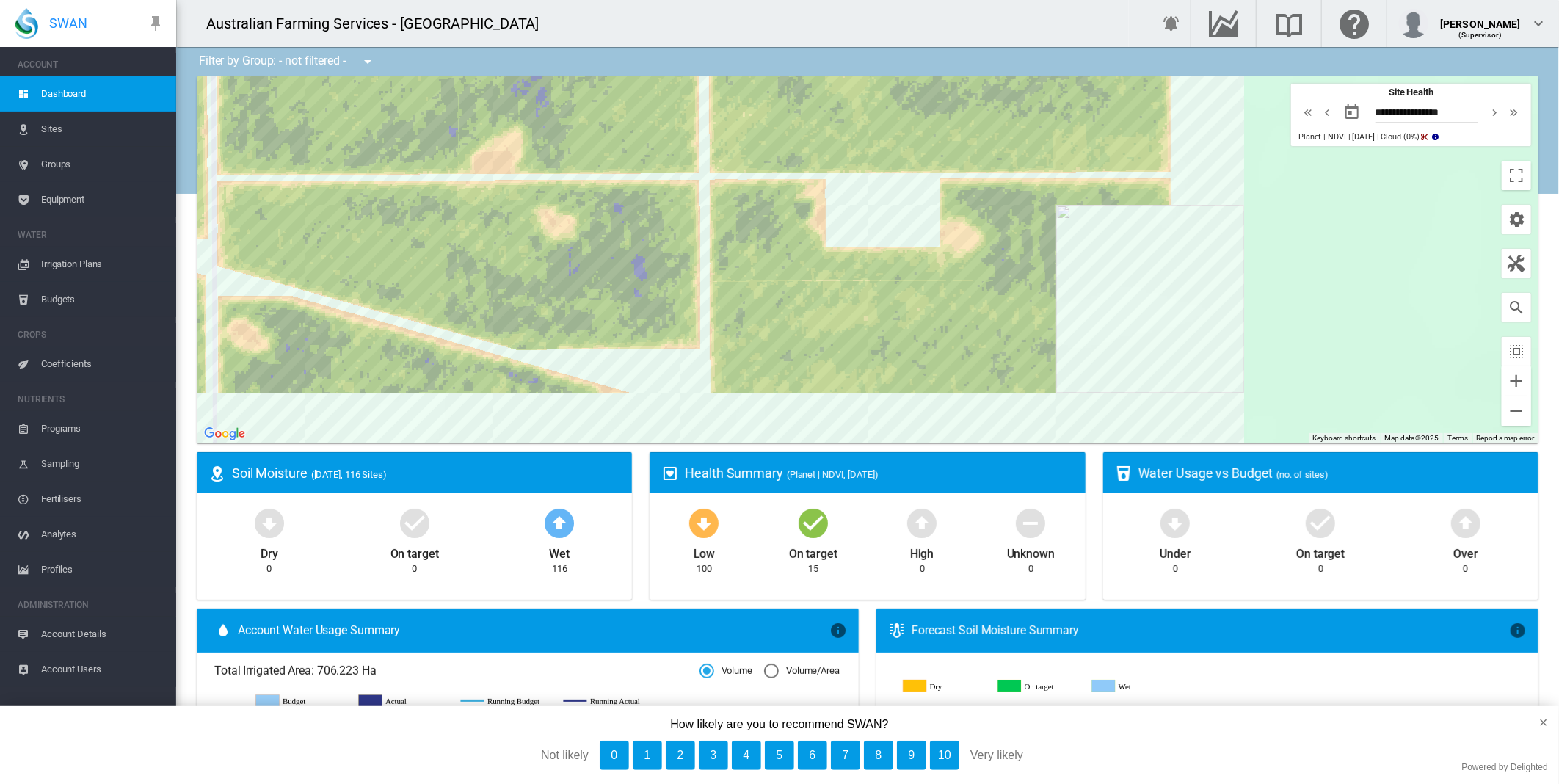
drag, startPoint x: 702, startPoint y: 427, endPoint x: 665, endPoint y: 367, distance: 70.5
click at [665, 367] on div at bounding box center [867, 260] width 1342 height 367
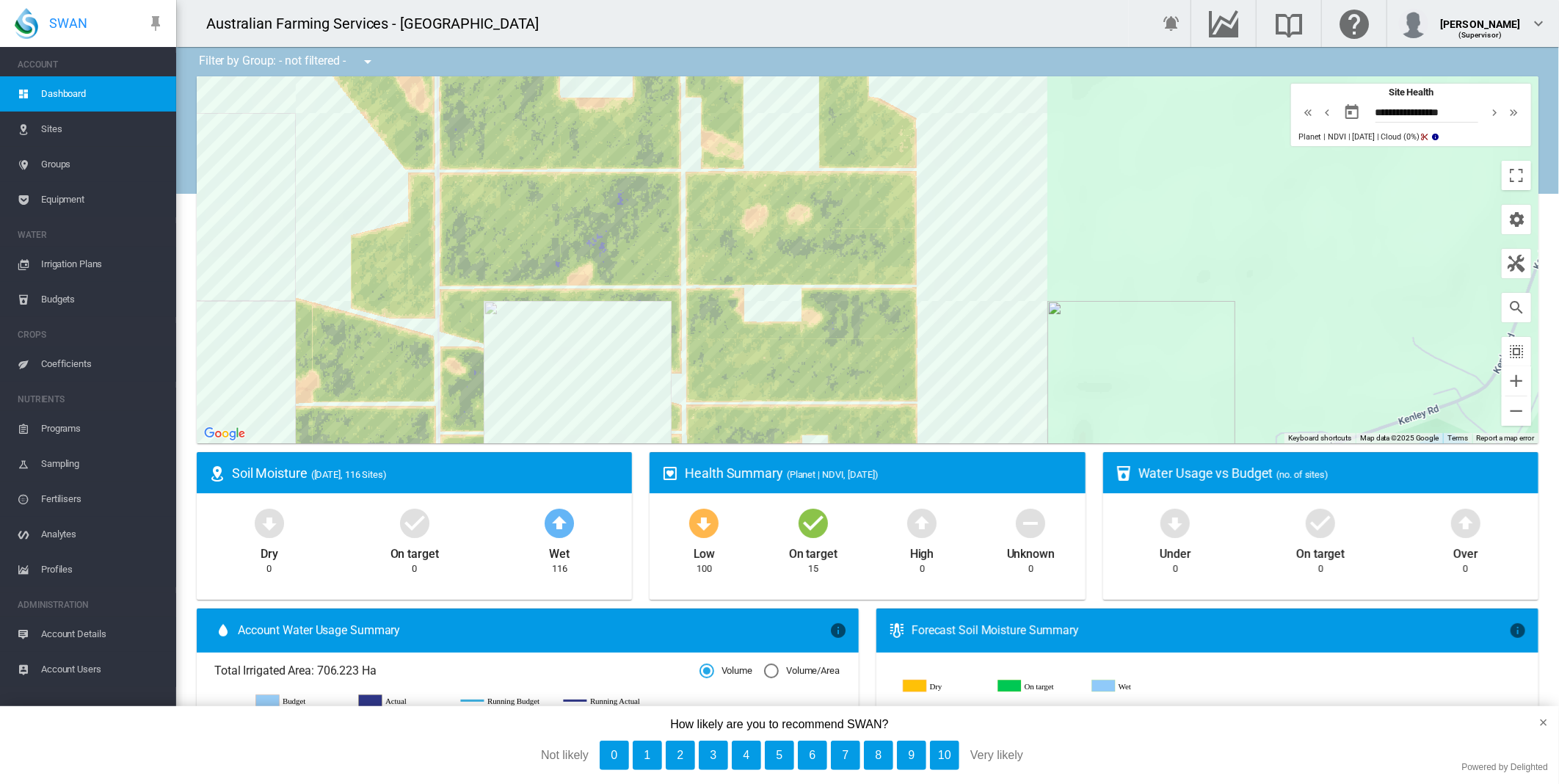
click at [1319, 113] on md-icon "icon-chevron-left" at bounding box center [1327, 113] width 16 height 18
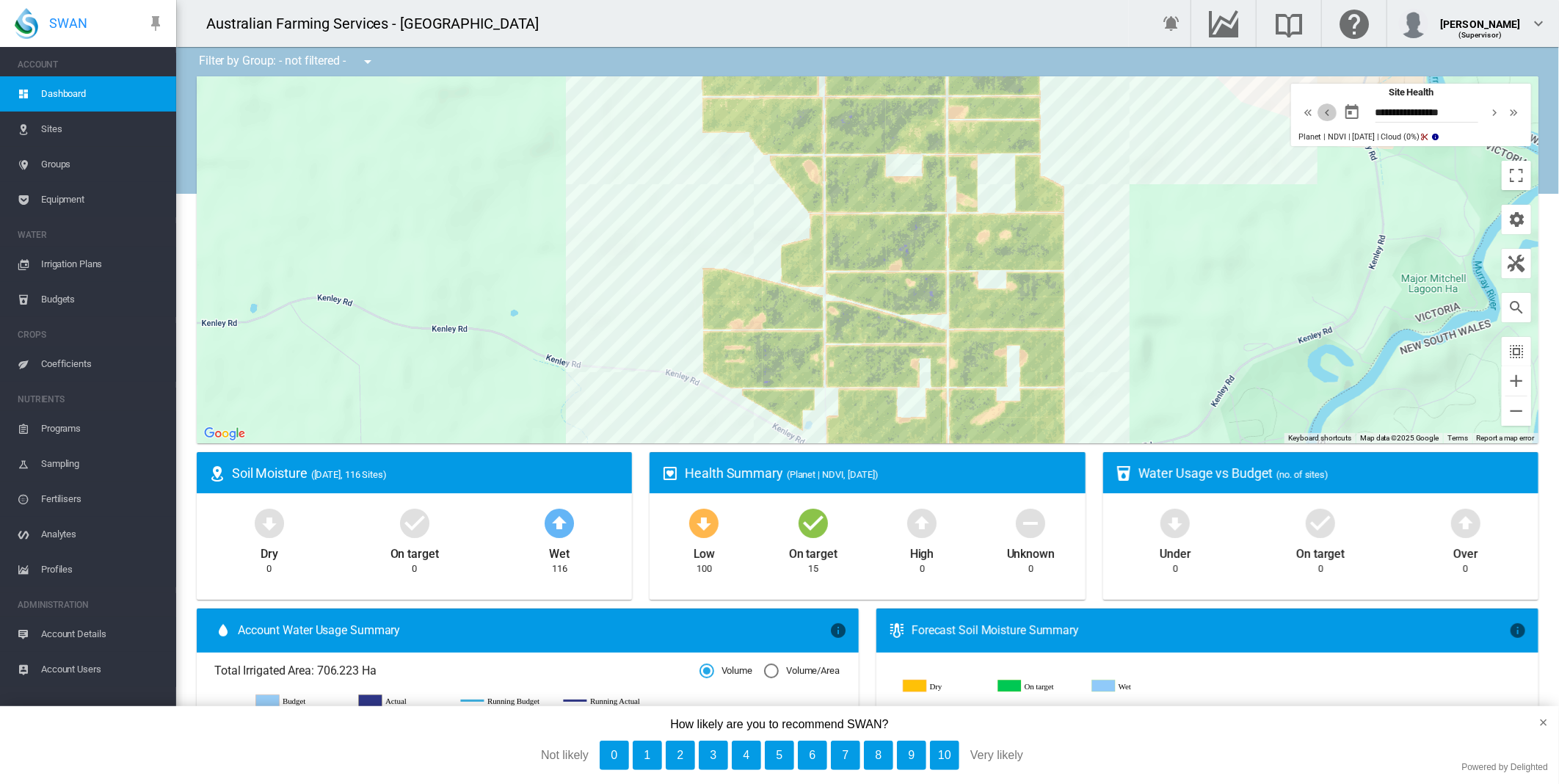
click at [1319, 111] on md-icon "icon-chevron-left" at bounding box center [1327, 113] width 16 height 18
type input "**********"
click at [1508, 223] on md-icon "icon-cog" at bounding box center [1517, 219] width 18 height 18
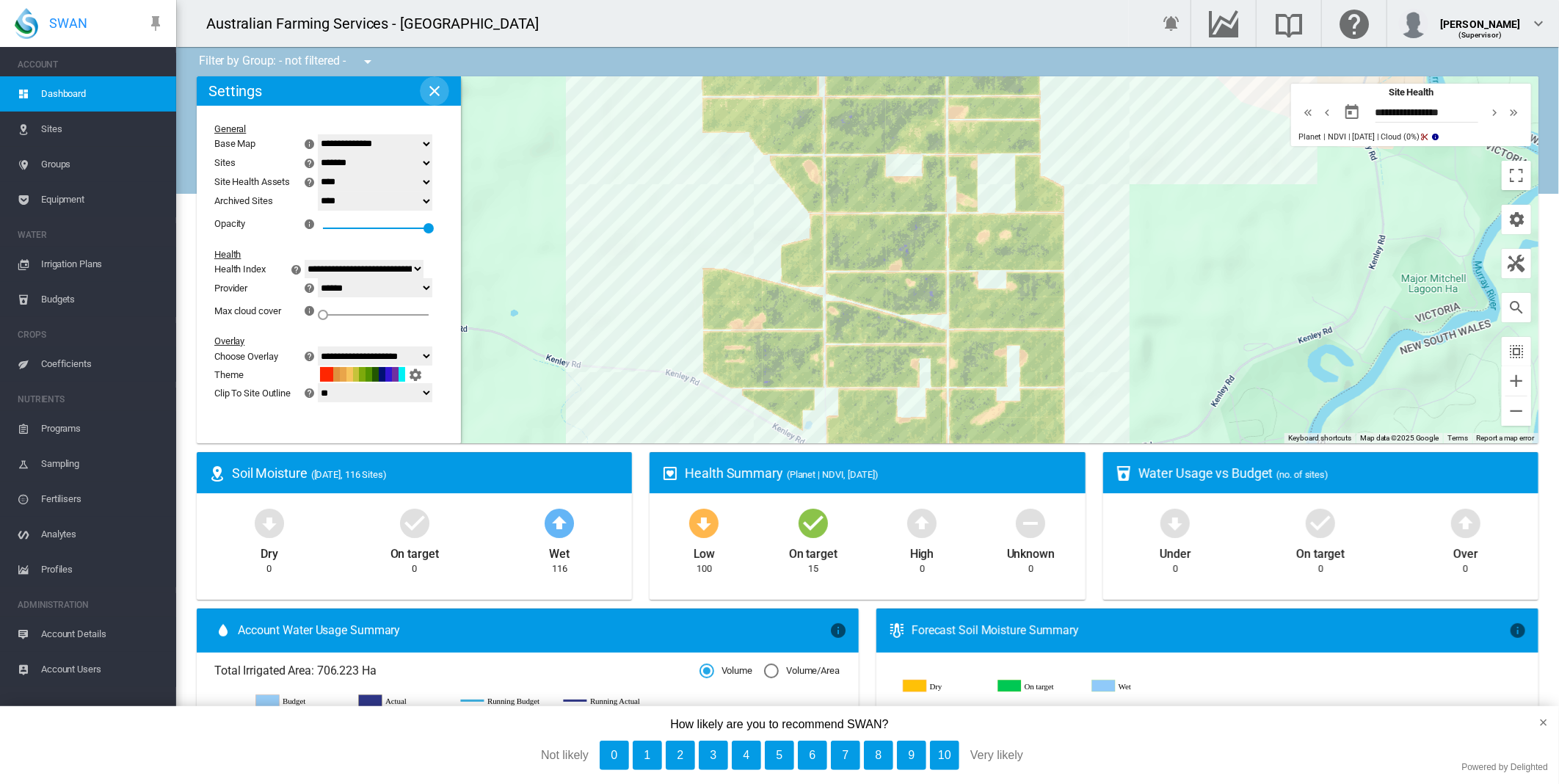
click at [439, 91] on md-icon "icon-close" at bounding box center [435, 91] width 18 height 18
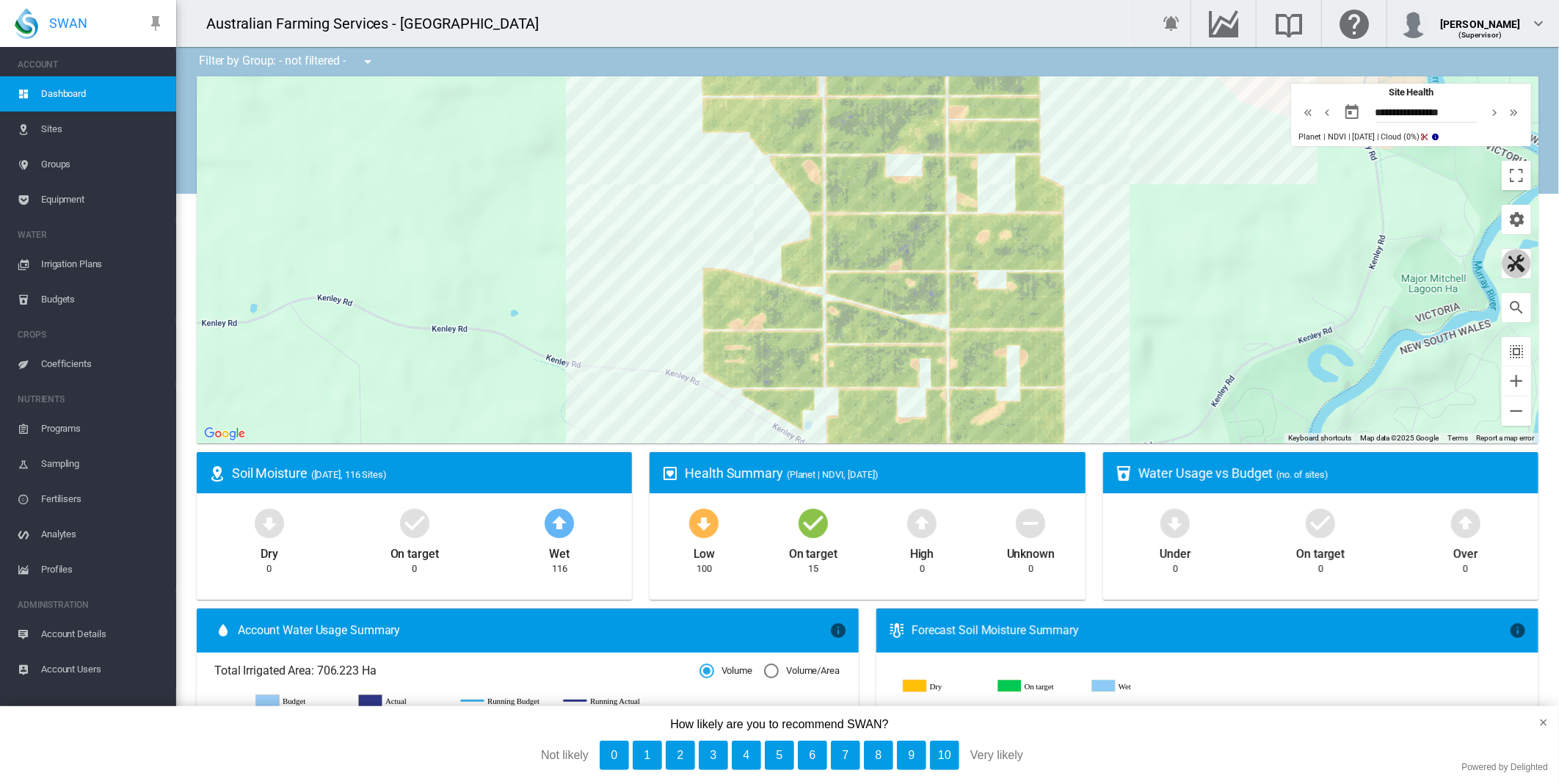
click at [1514, 267] on md-icon "button" at bounding box center [1517, 264] width 18 height 18
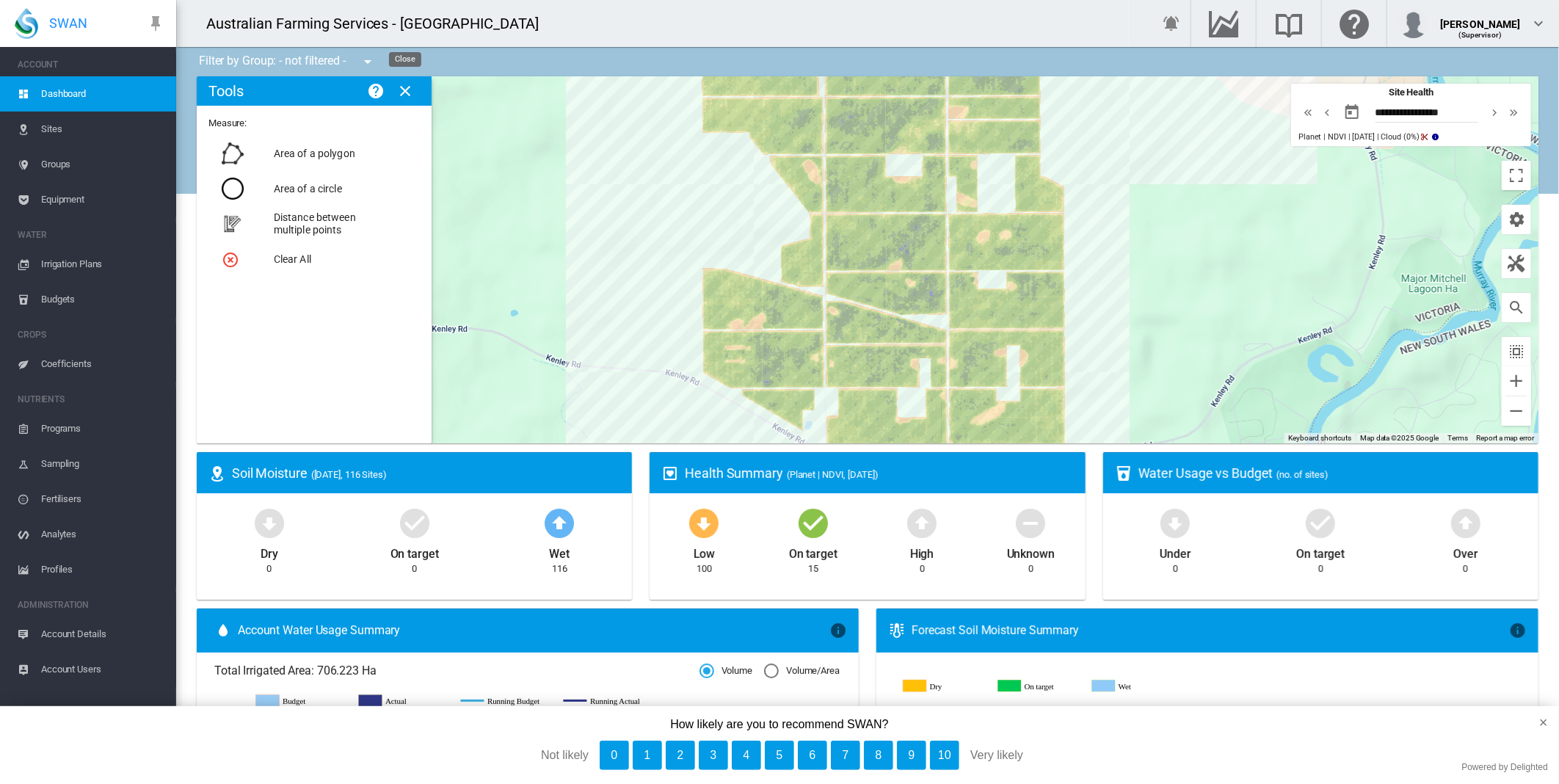
click at [404, 94] on md-icon "icon-close" at bounding box center [405, 91] width 18 height 18
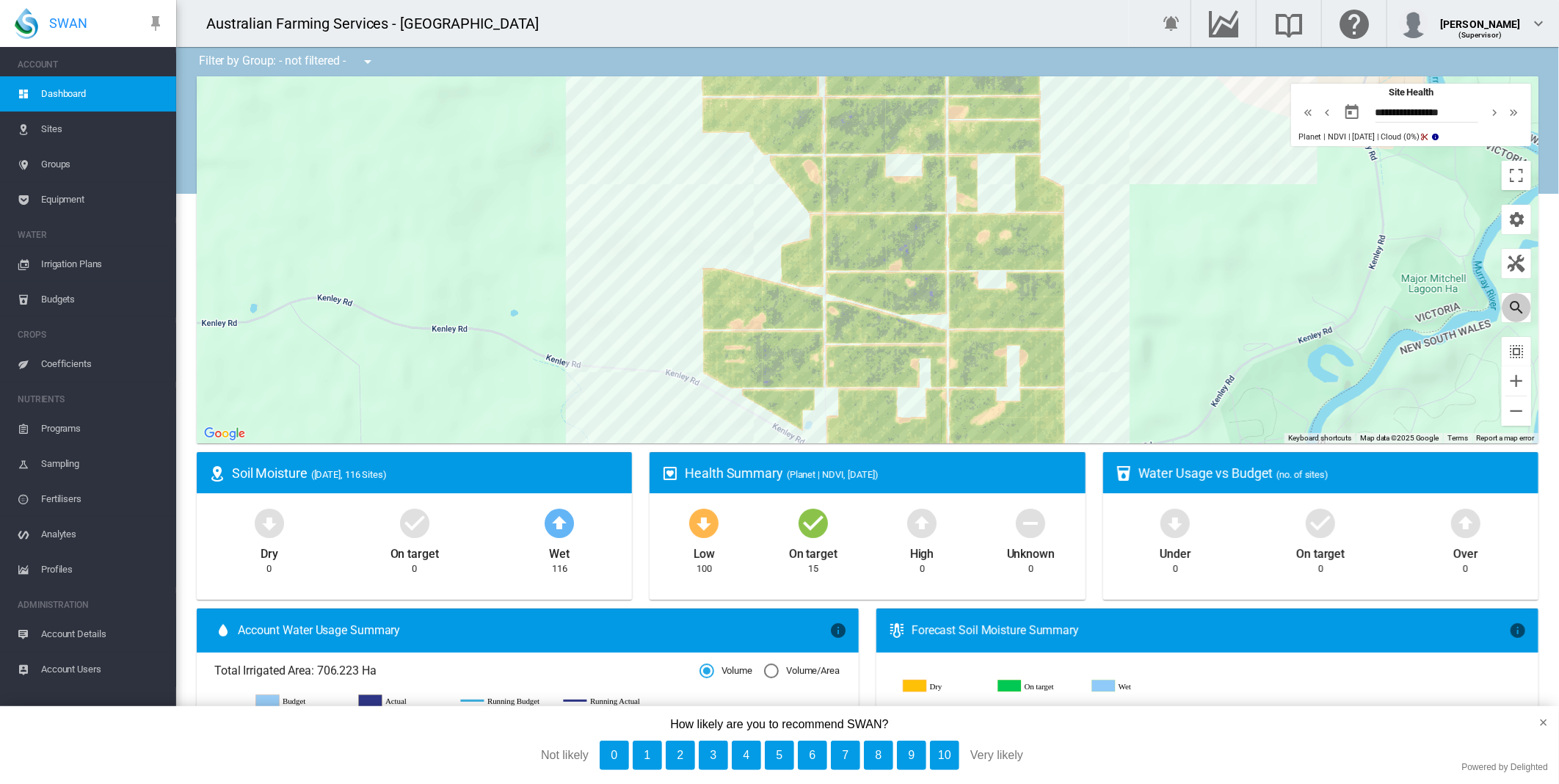
click at [1508, 309] on md-icon "icon-magnify" at bounding box center [1517, 307] width 18 height 18
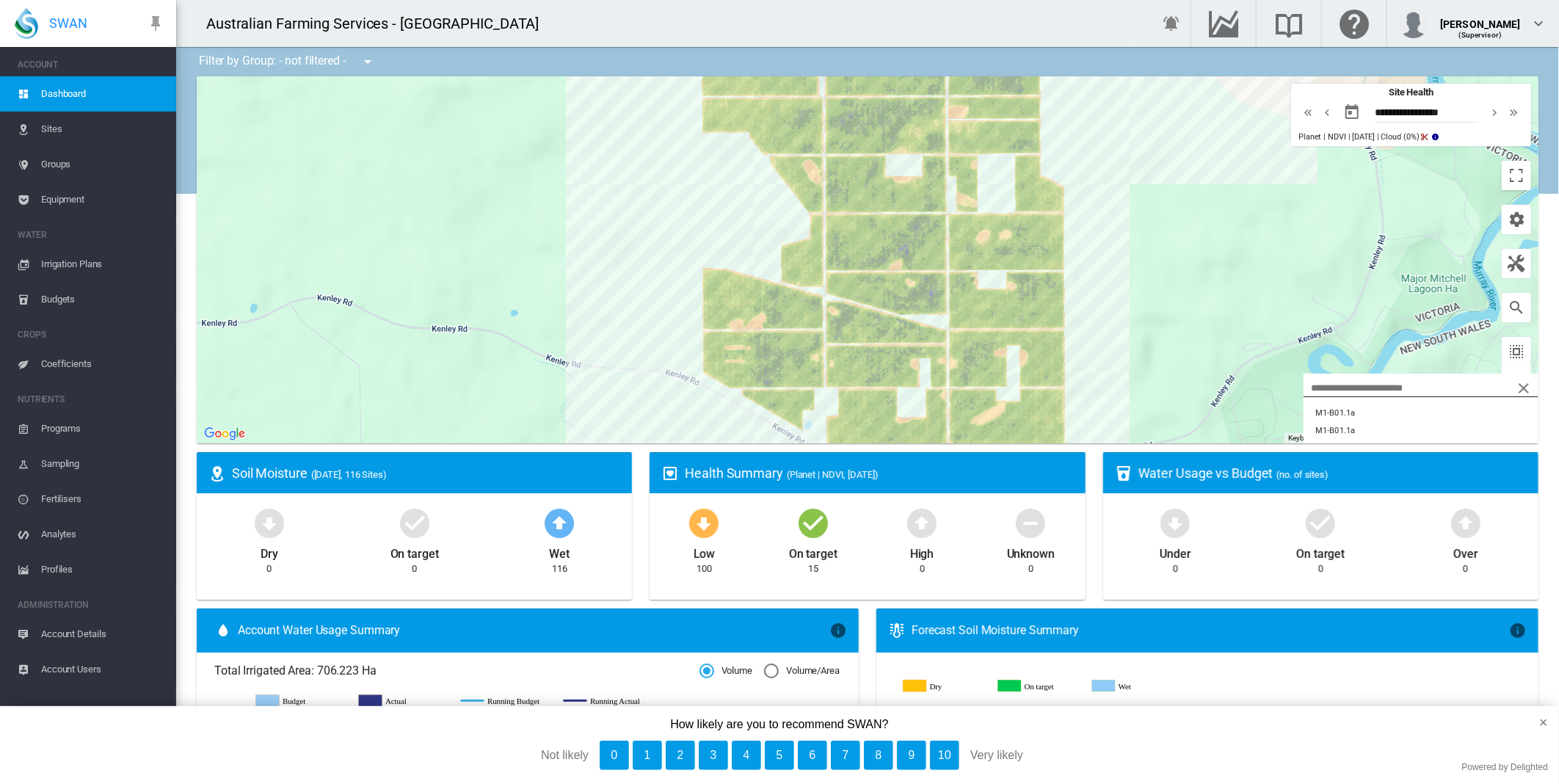
click at [1516, 384] on md-icon "icon-close" at bounding box center [1524, 388] width 18 height 18
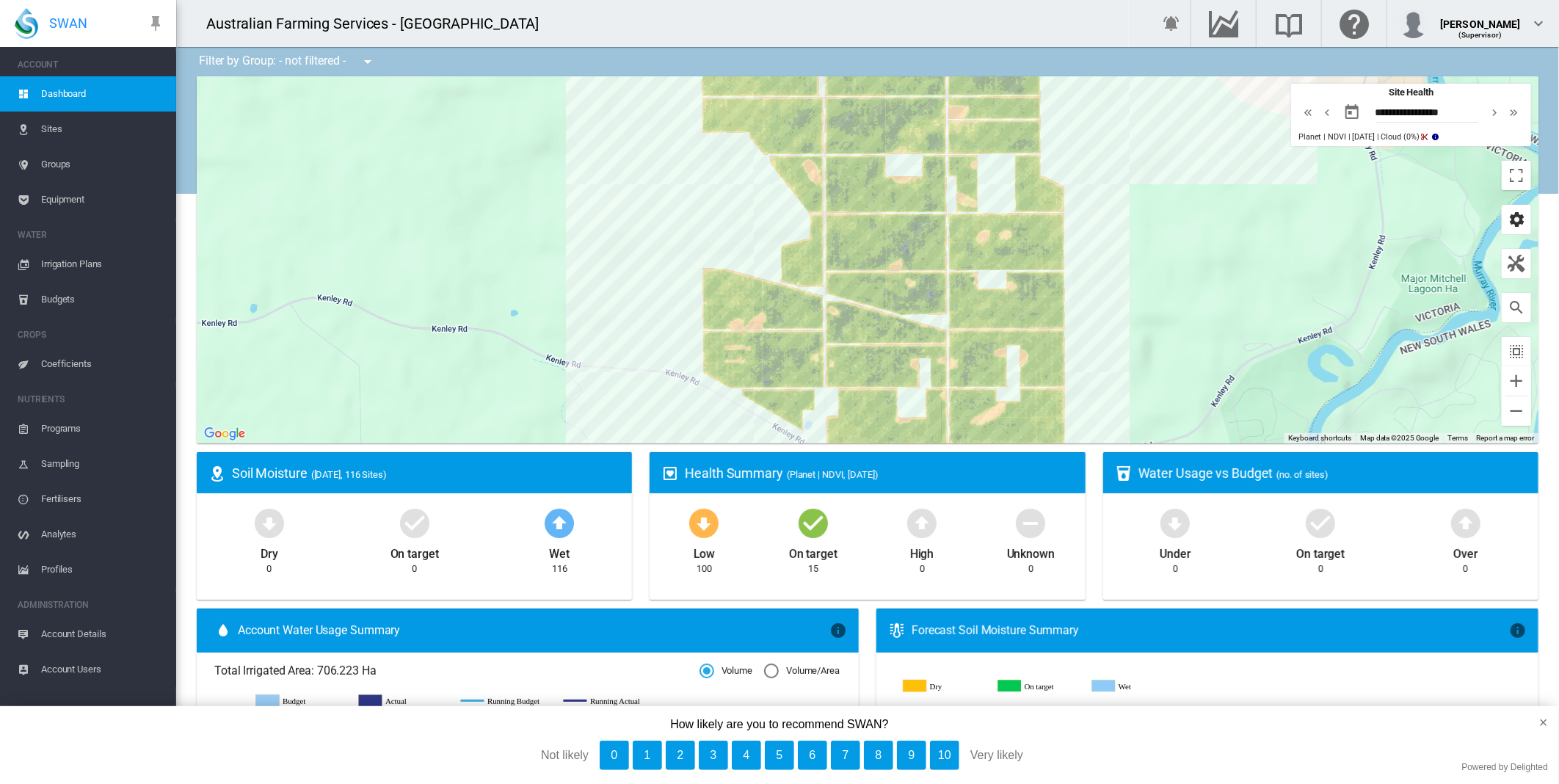
click at [1510, 224] on md-icon "icon-cog" at bounding box center [1517, 219] width 18 height 18
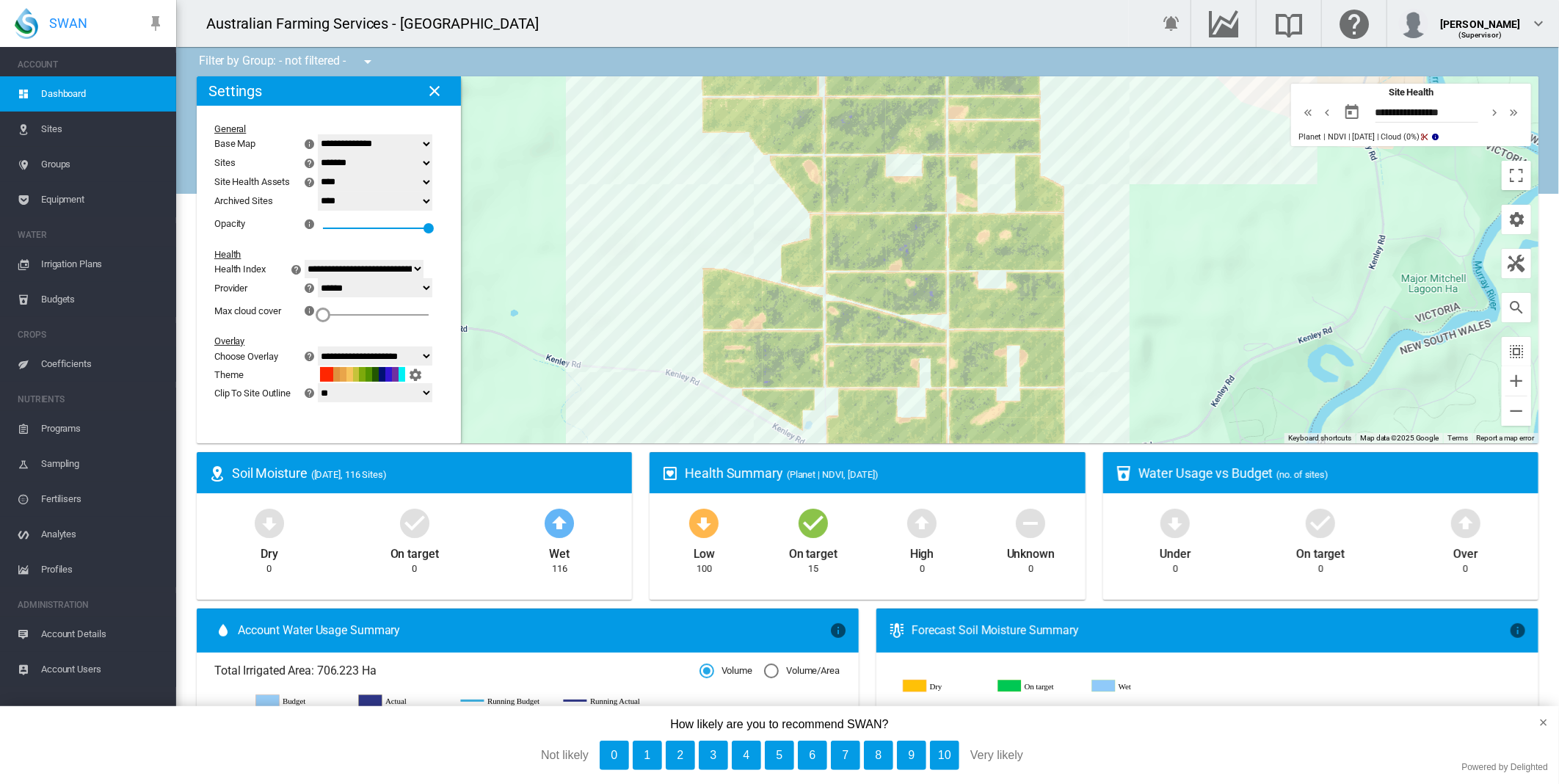
drag, startPoint x: 328, startPoint y: 316, endPoint x: 310, endPoint y: 313, distance: 18.2
click at [310, 313] on div "Max cloud cover × Use Maximum cloud cover to control which index values you wil…" at bounding box center [320, 310] width 211 height 27
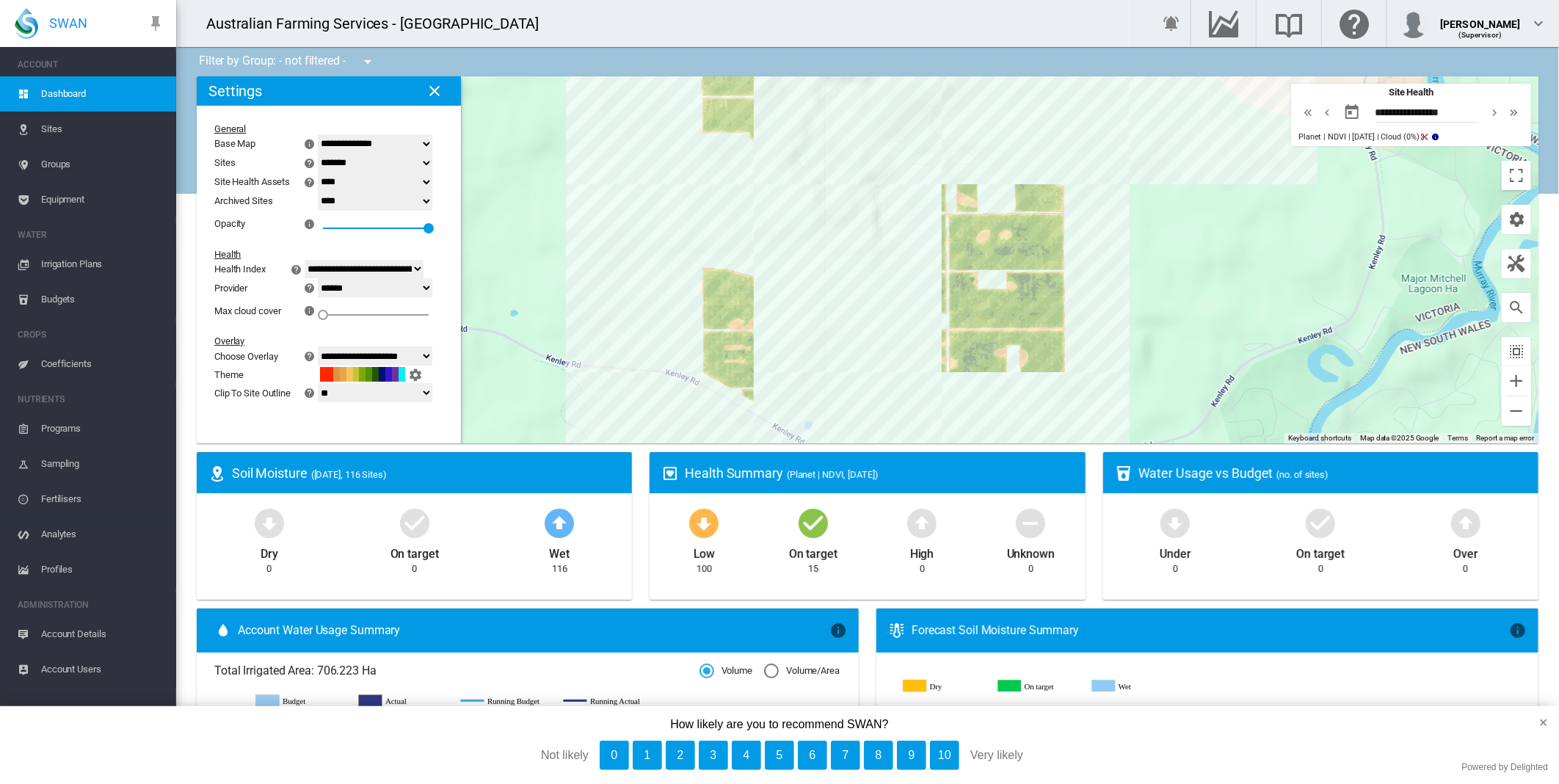
click at [433, 355] on select "**********" at bounding box center [375, 355] width 115 height 19
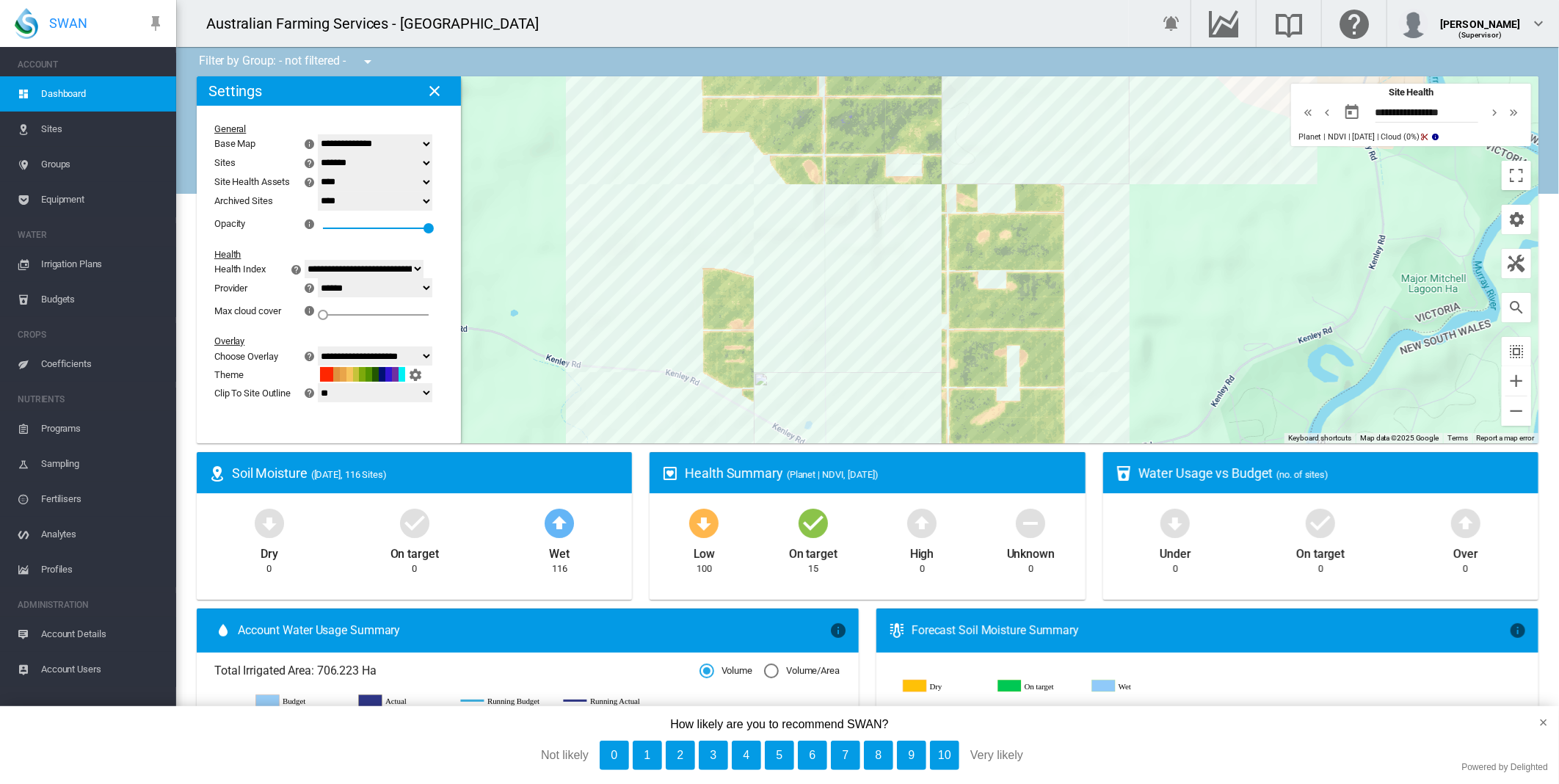
select select "********"
click at [327, 348] on select "**********" at bounding box center [375, 355] width 115 height 19
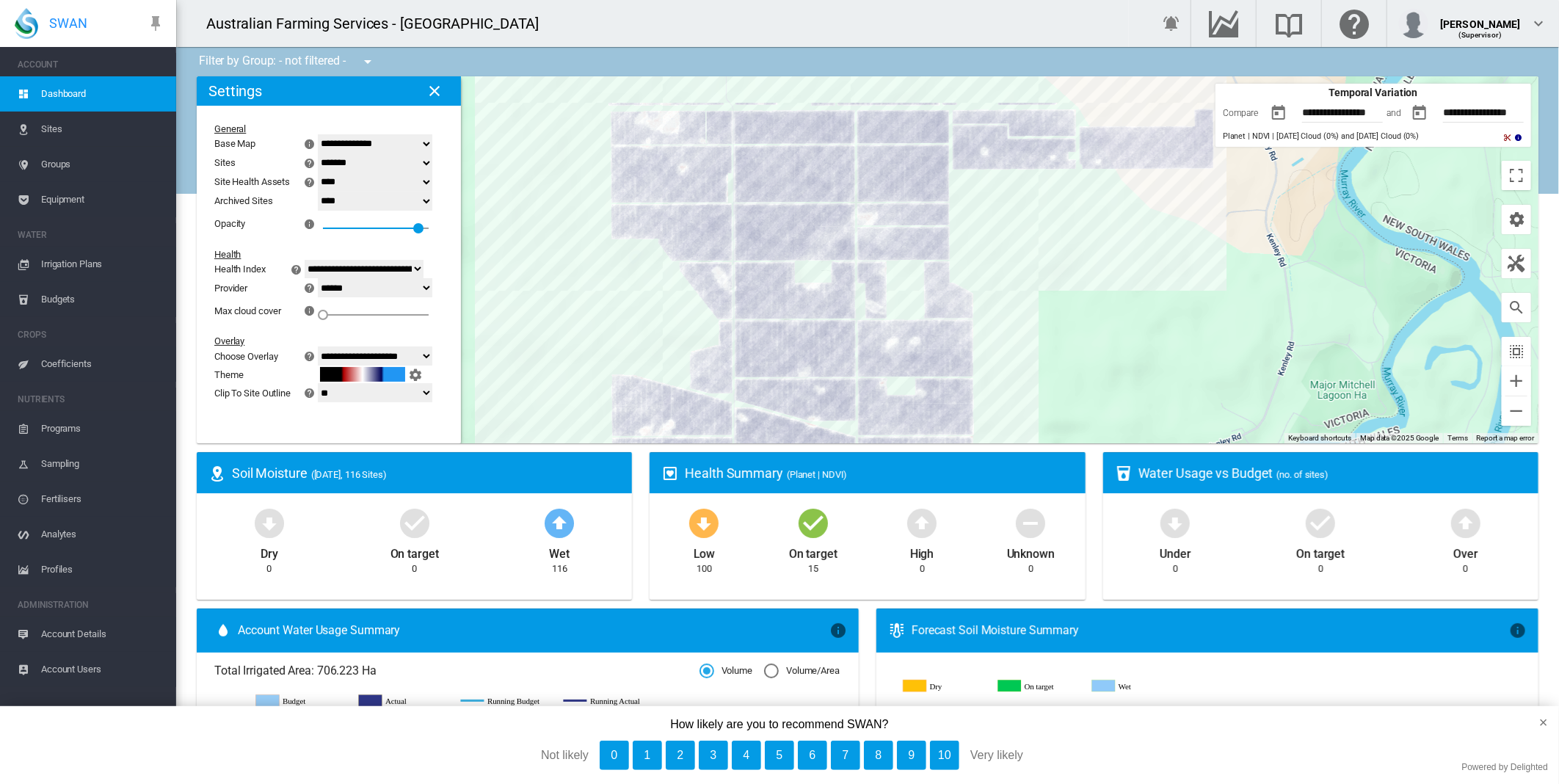
drag, startPoint x: 707, startPoint y: 231, endPoint x: 615, endPoint y: 338, distance: 141.1
click at [615, 338] on div at bounding box center [867, 260] width 1342 height 367
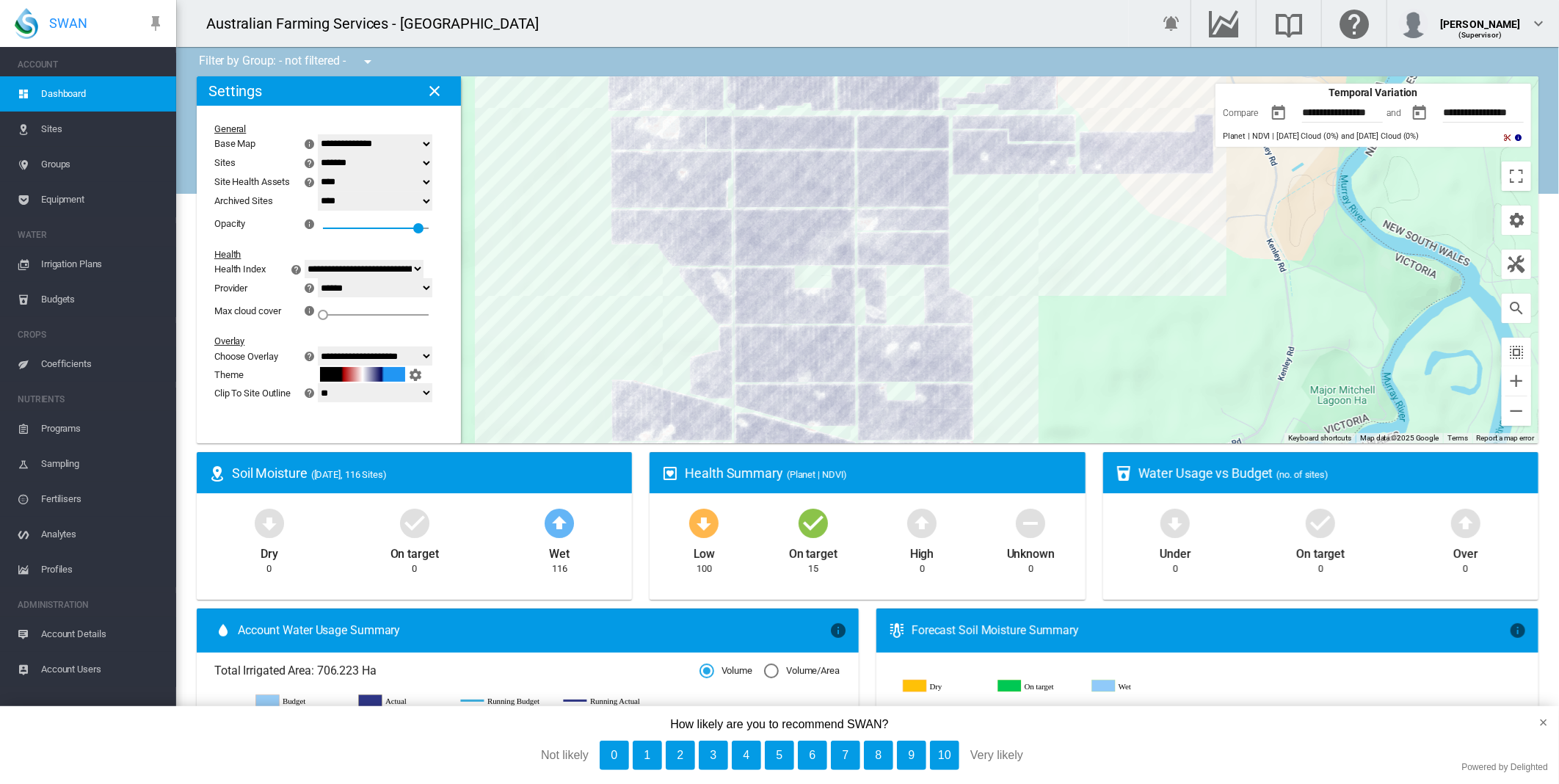
click at [1267, 115] on button "button" at bounding box center [1279, 114] width 30 height 30
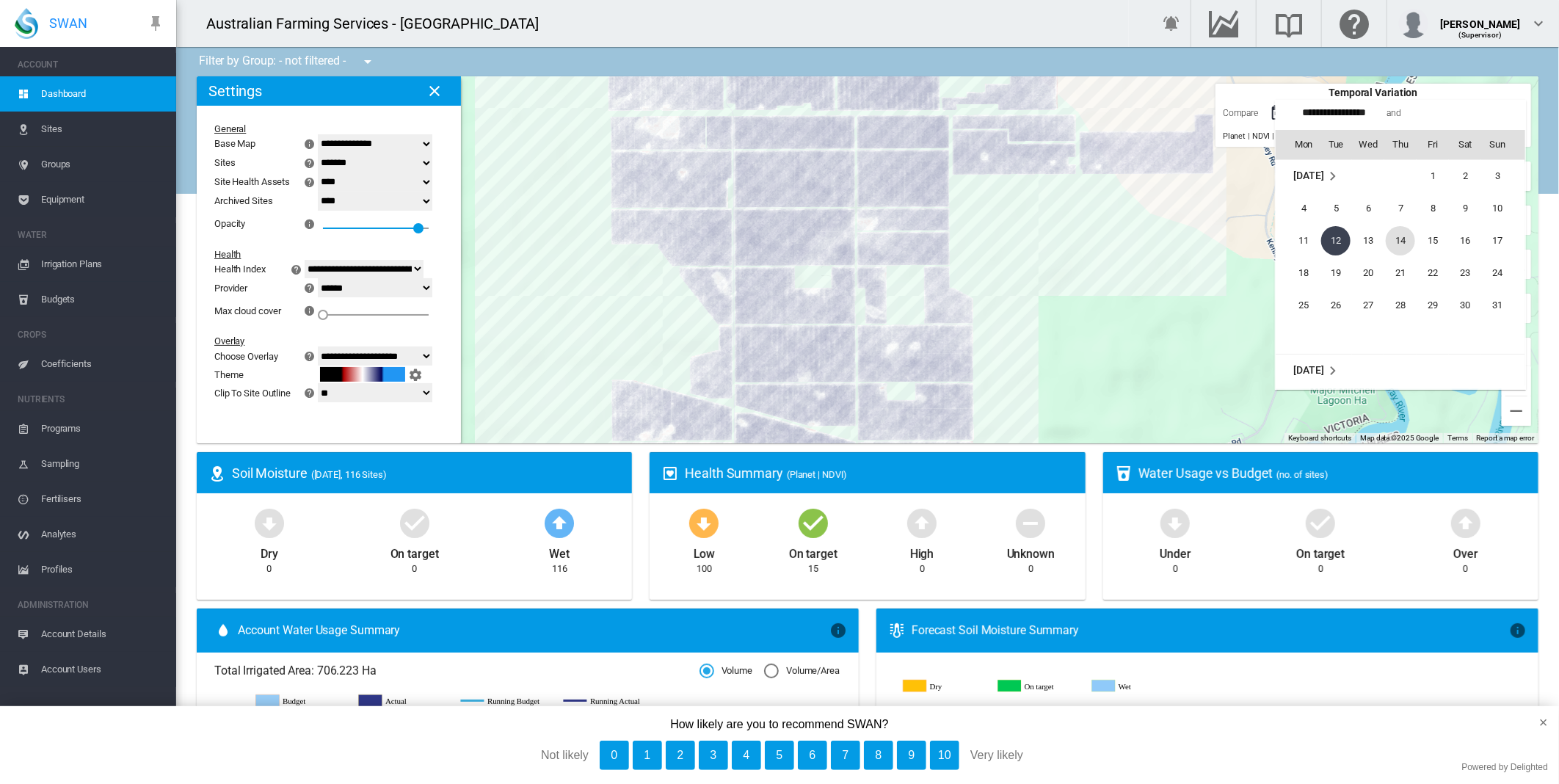
scroll to position [339614, 0]
click at [1436, 267] on span "1" at bounding box center [1434, 258] width 30 height 30
type input "**********"
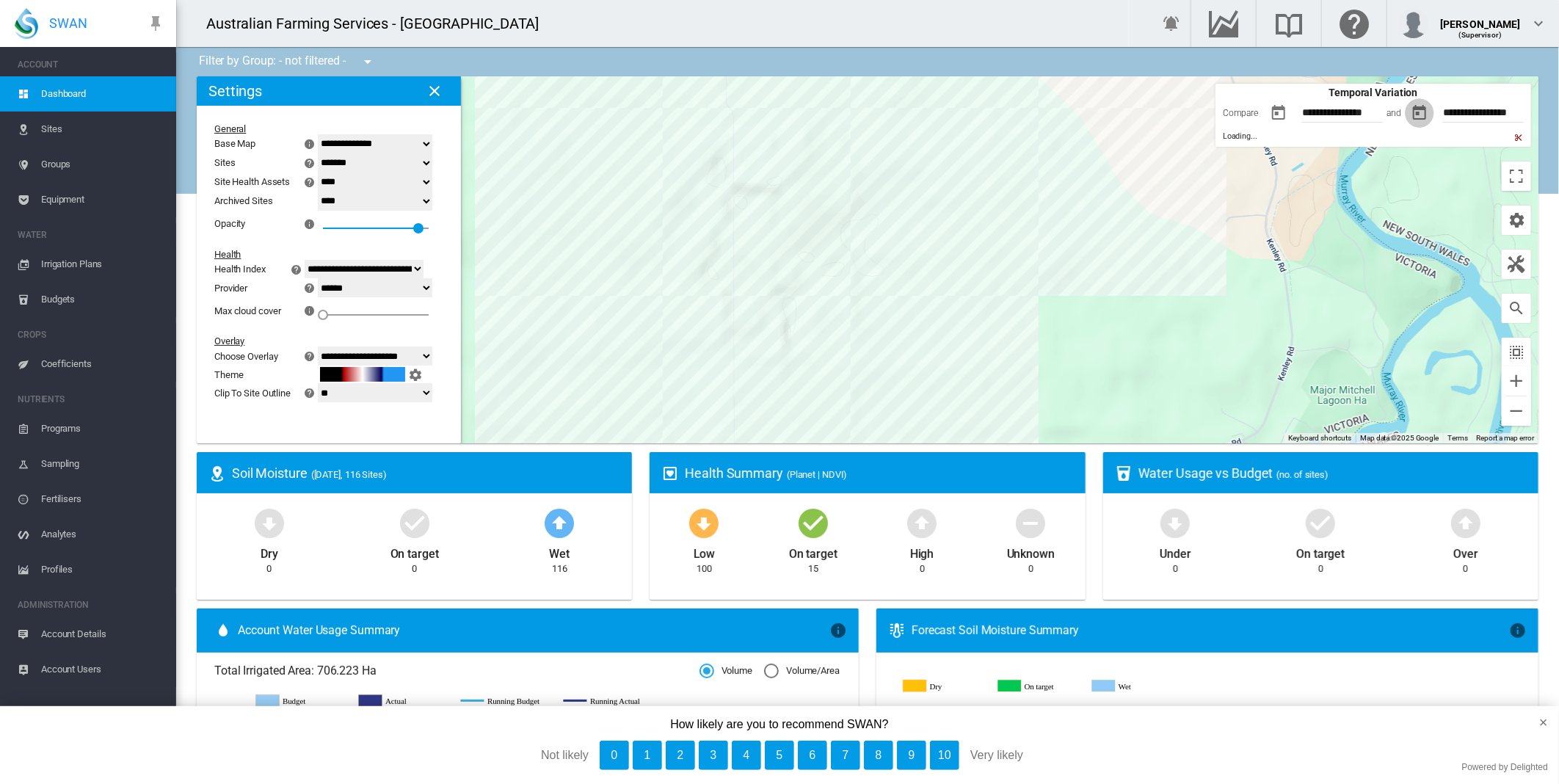
click at [1408, 113] on button "button" at bounding box center [1420, 114] width 30 height 30
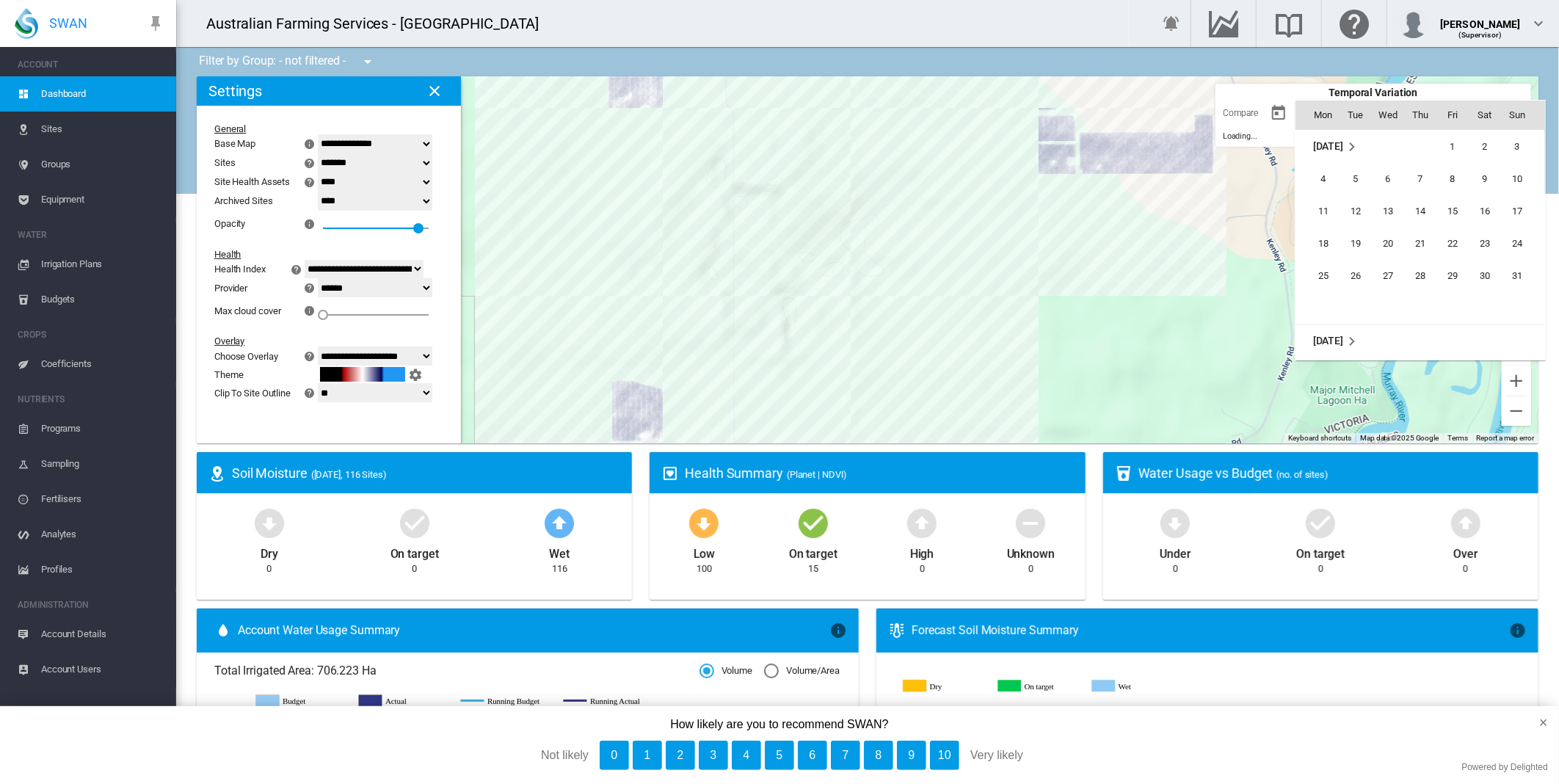
scroll to position [195, 0]
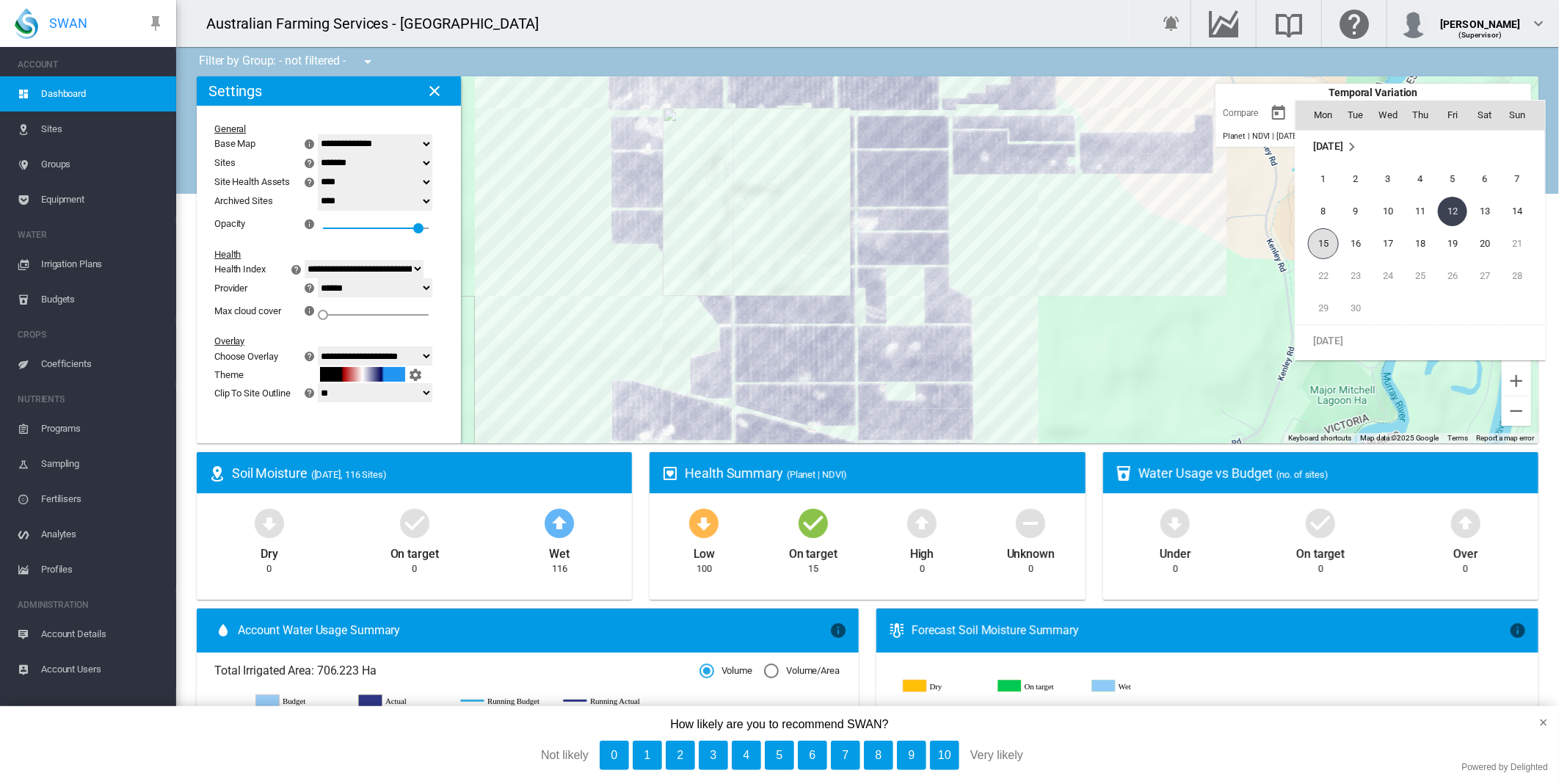
click at [1322, 244] on span "15" at bounding box center [1323, 243] width 31 height 31
type input "**********"
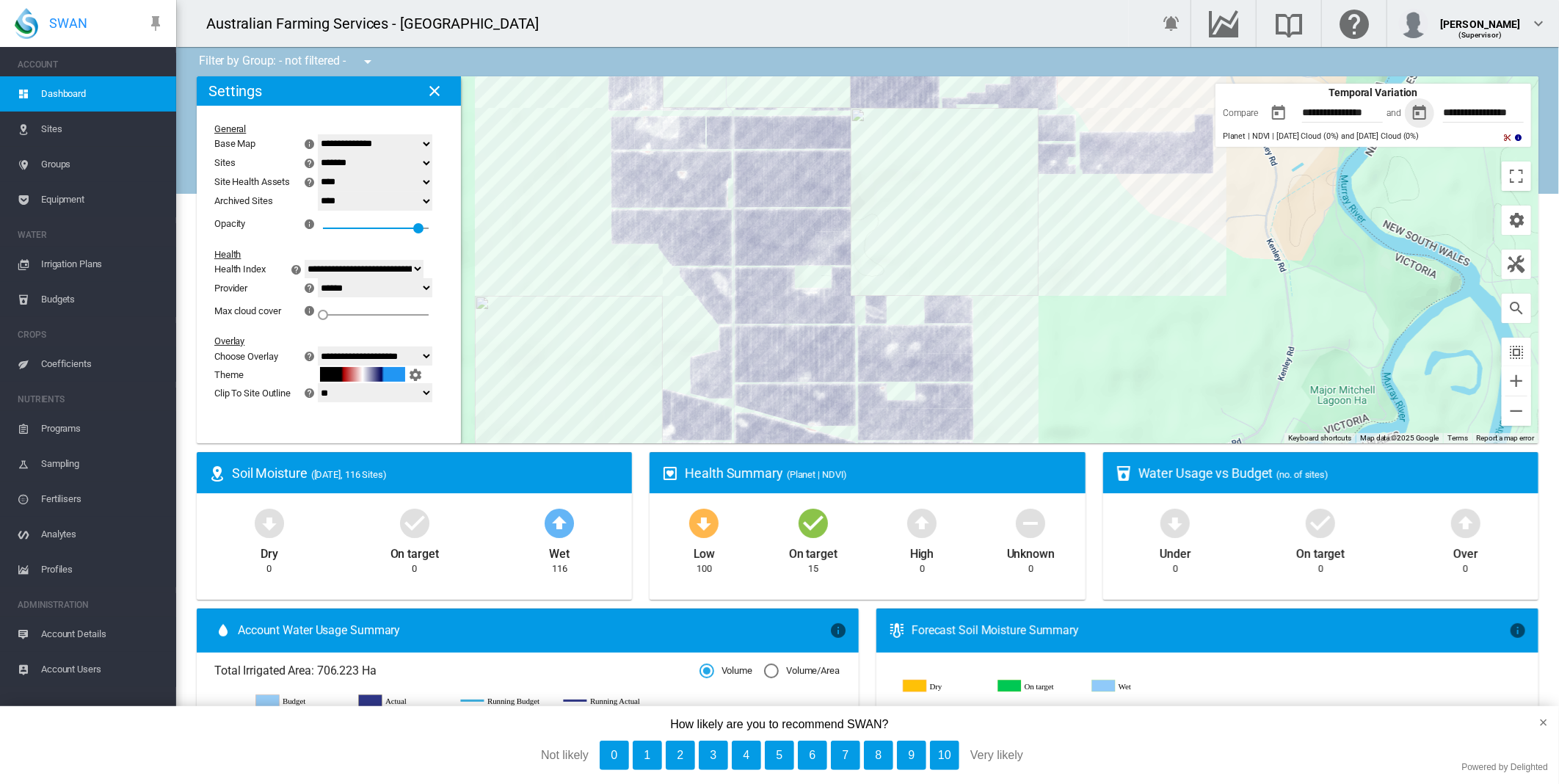
click at [1267, 118] on button "button" at bounding box center [1279, 114] width 30 height 30
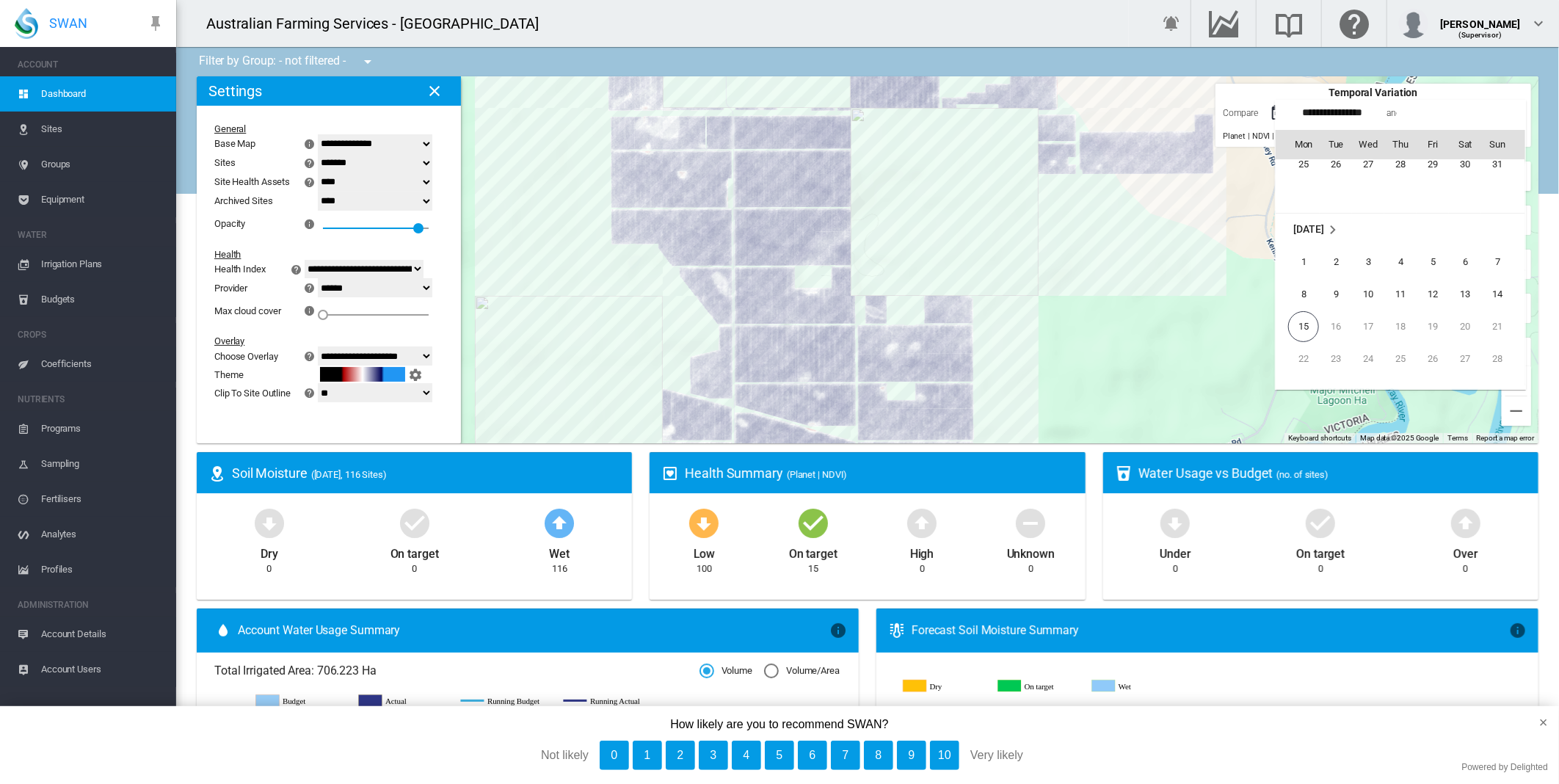
scroll to position [339859, 0]
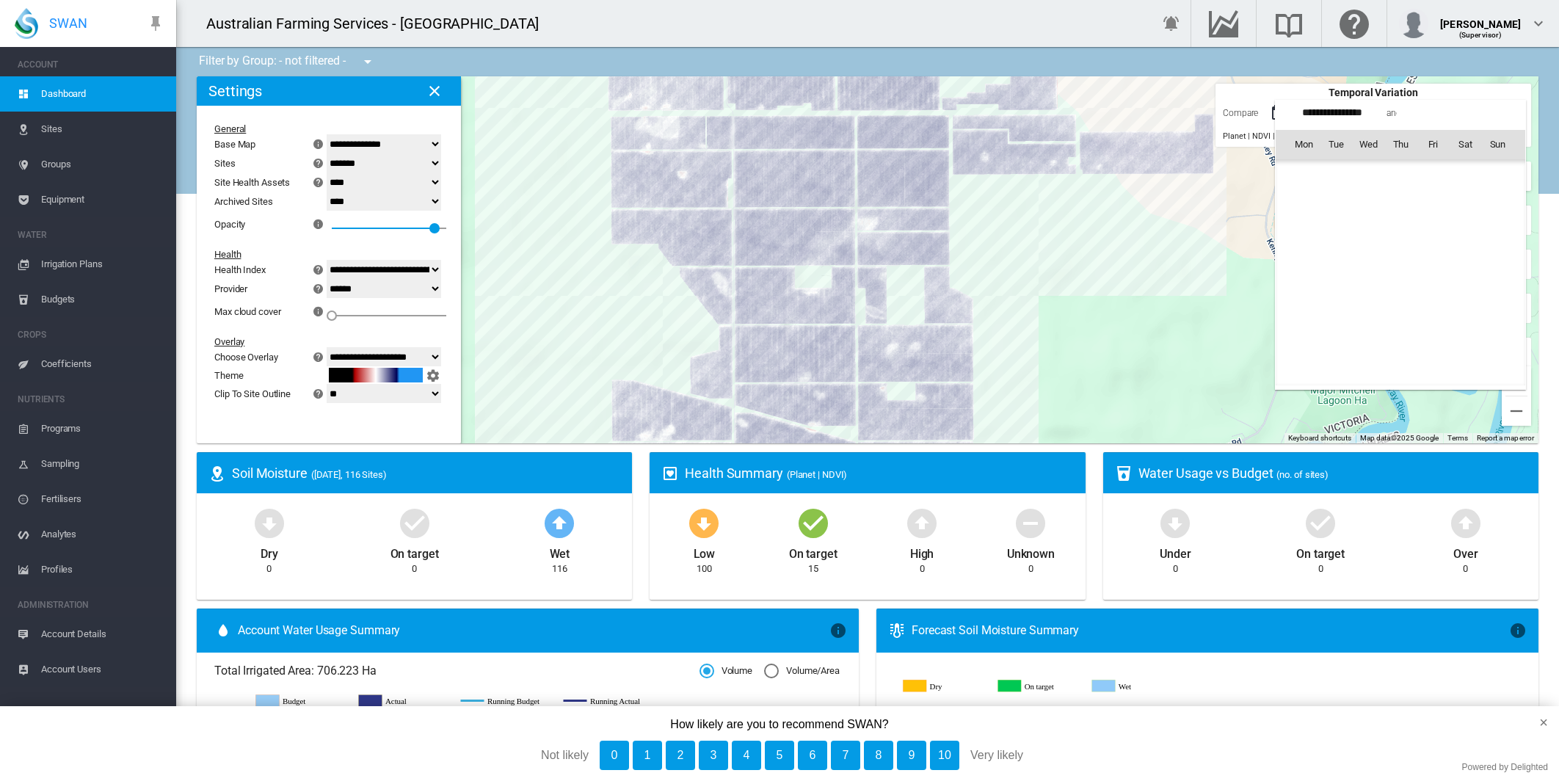
select select "********"
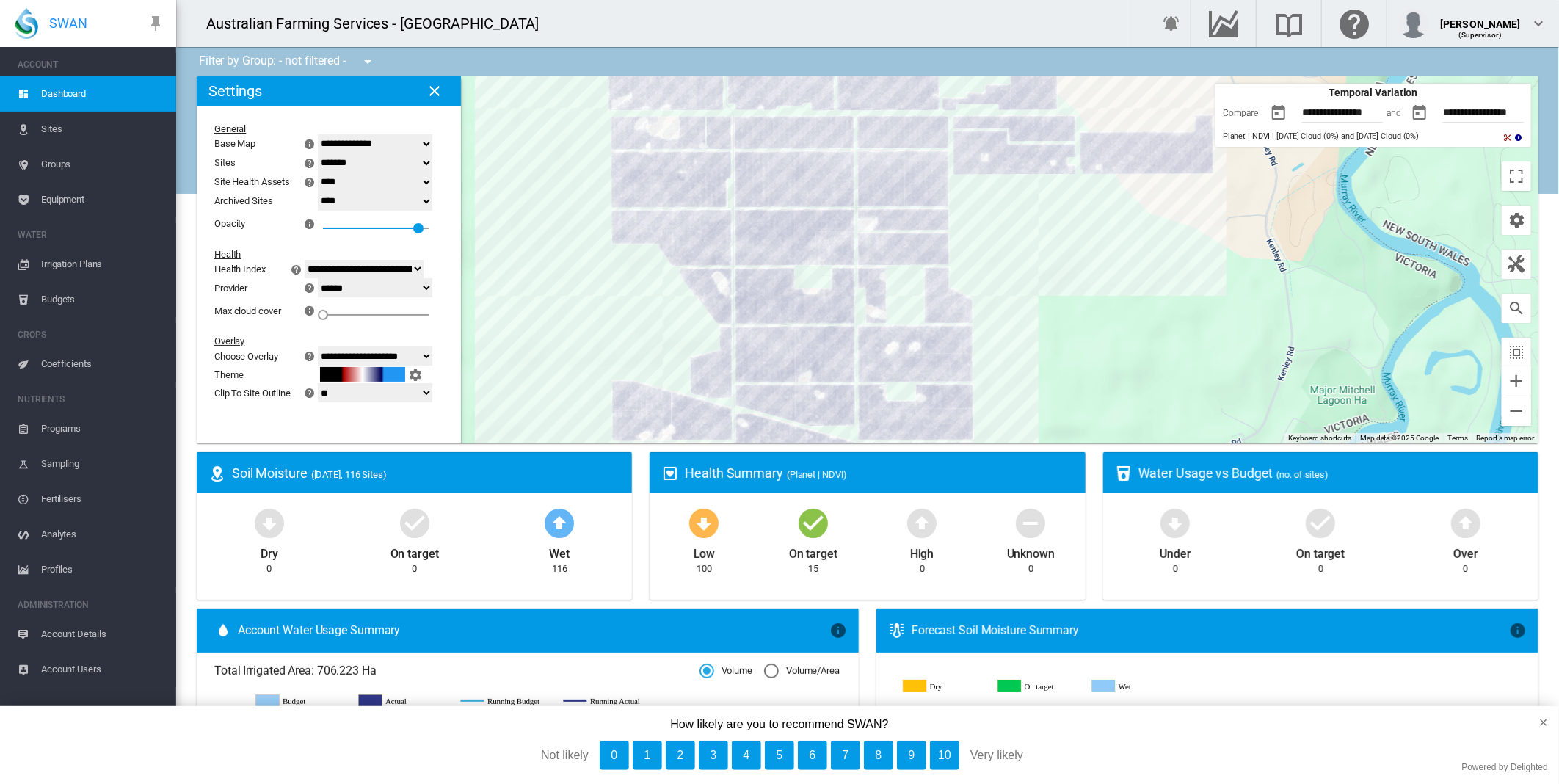
click at [1265, 113] on button "button" at bounding box center [1279, 114] width 30 height 30
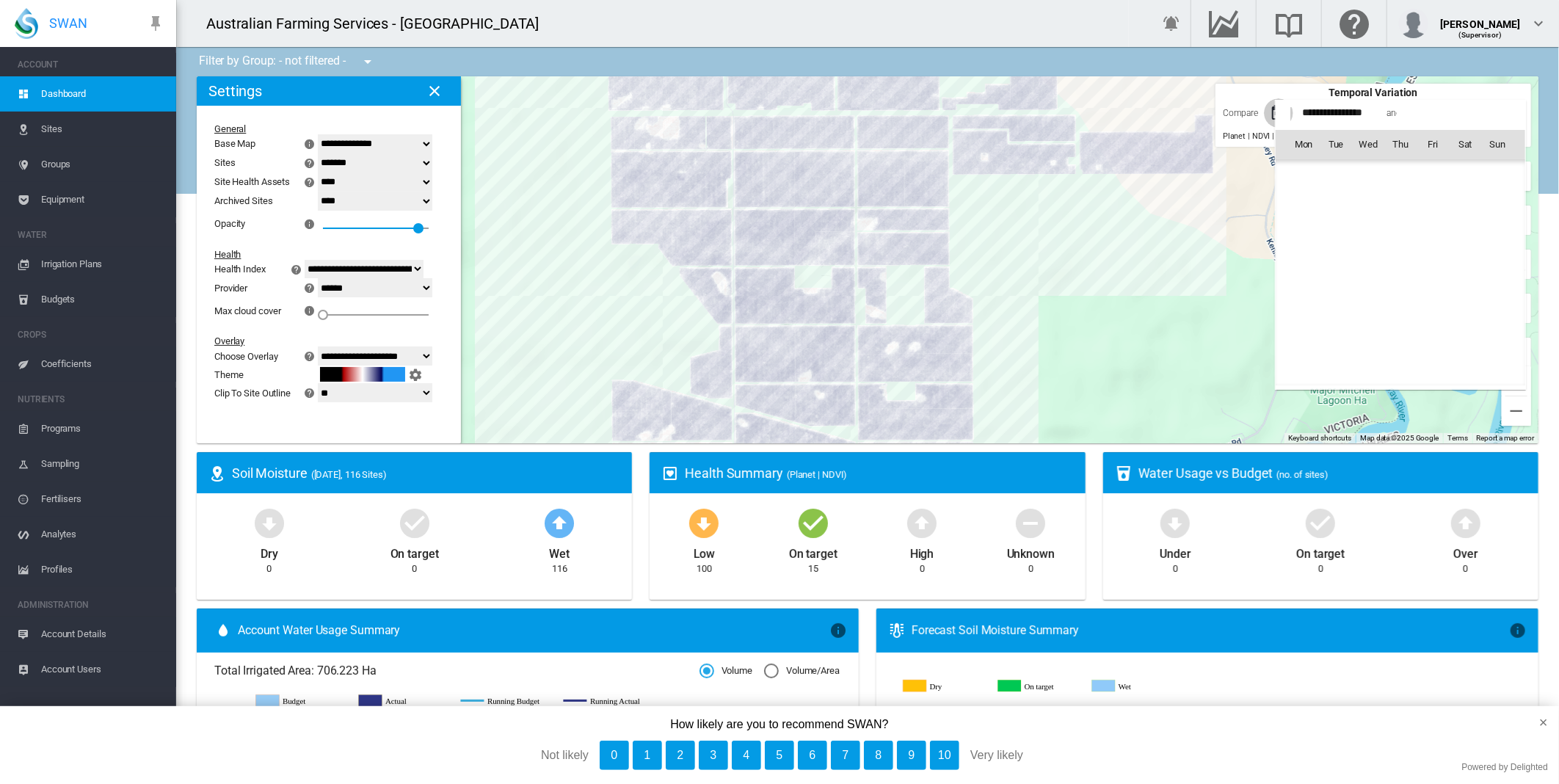
scroll to position [339891, 0]
click at [1390, 239] on span "11" at bounding box center [1401, 241] width 30 height 30
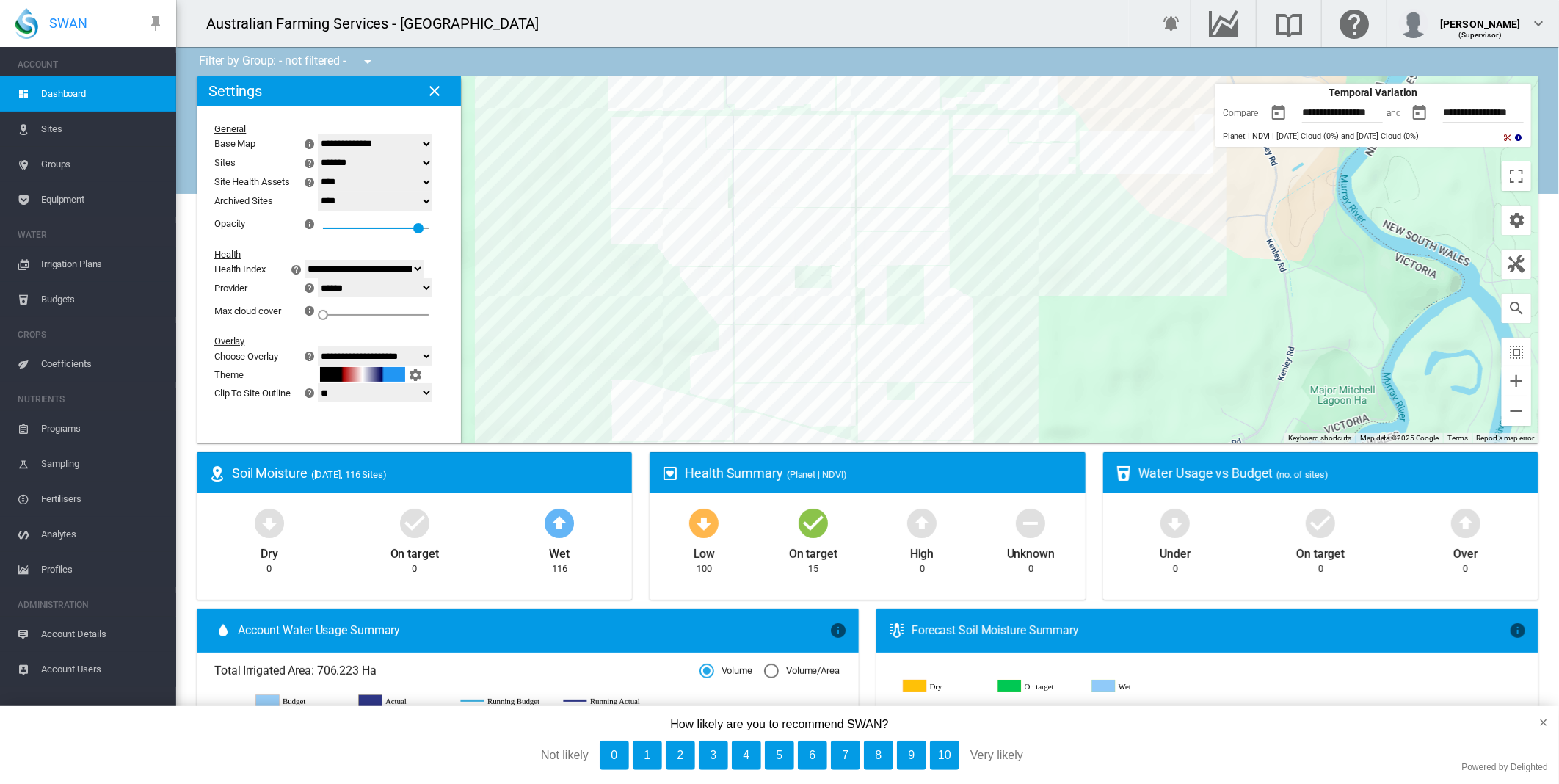
click at [1272, 116] on button "button" at bounding box center [1279, 114] width 30 height 30
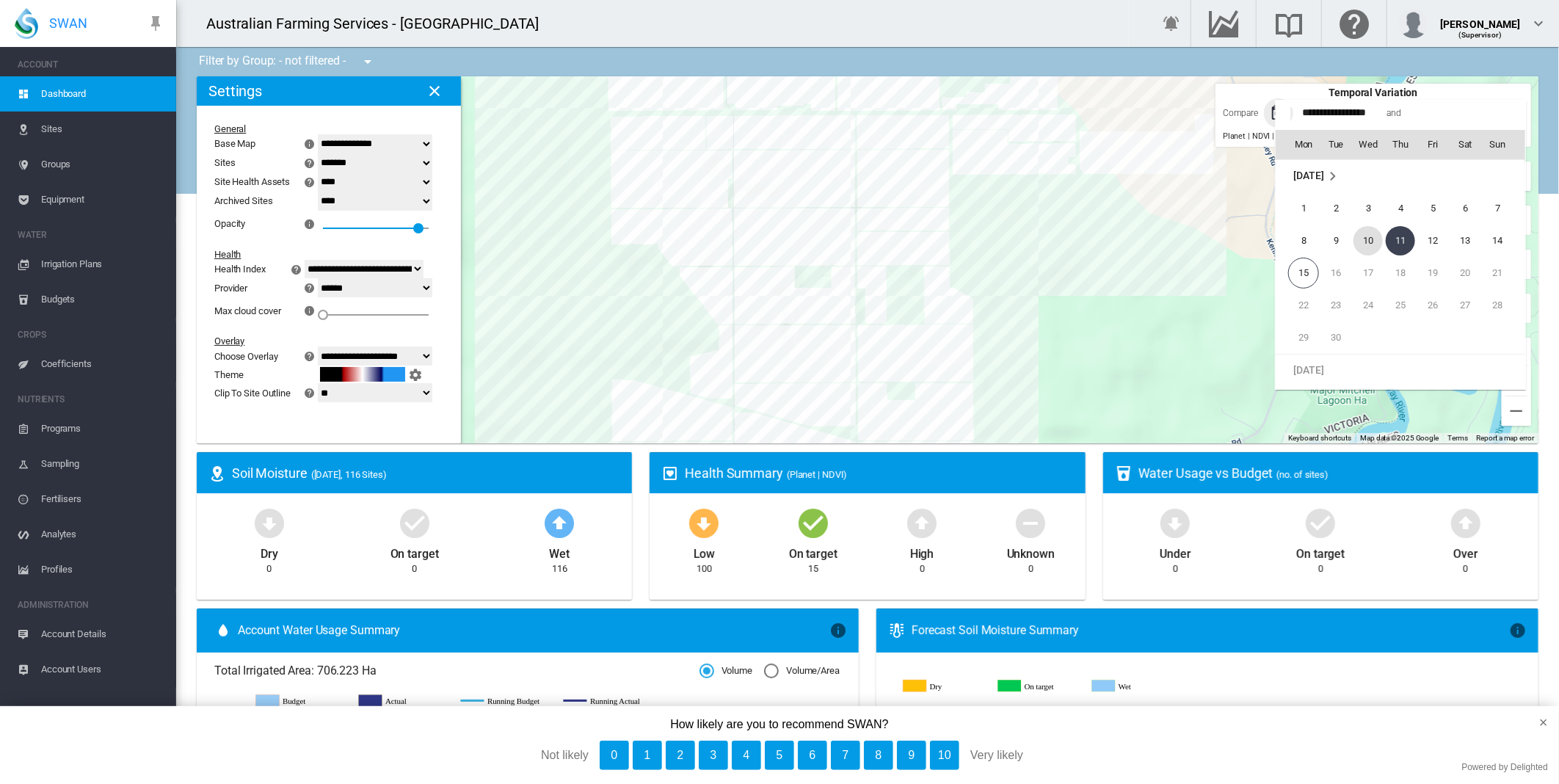
click at [1370, 239] on span "10" at bounding box center [1368, 241] width 30 height 30
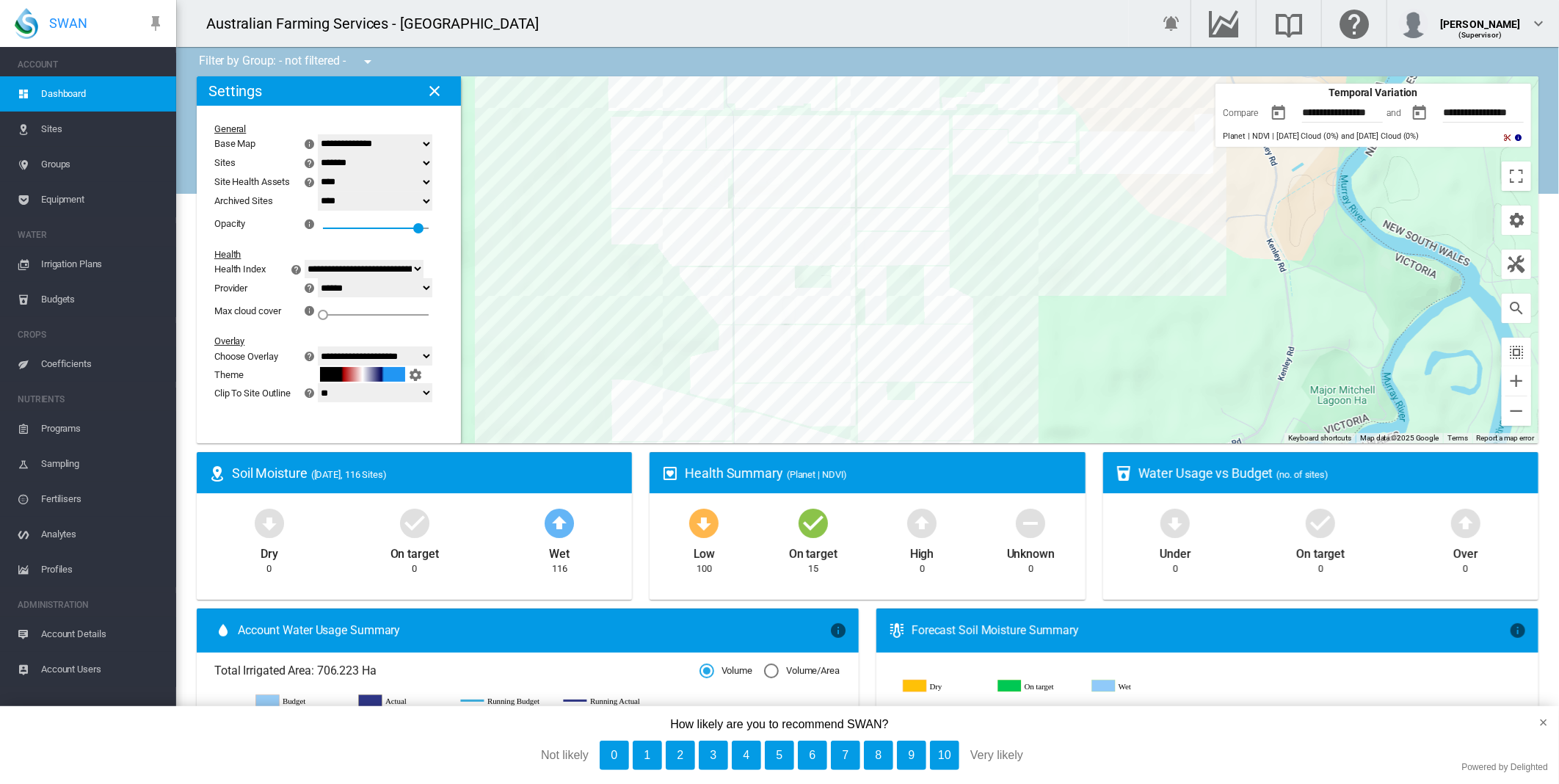
click at [1273, 113] on button "button" at bounding box center [1279, 114] width 30 height 30
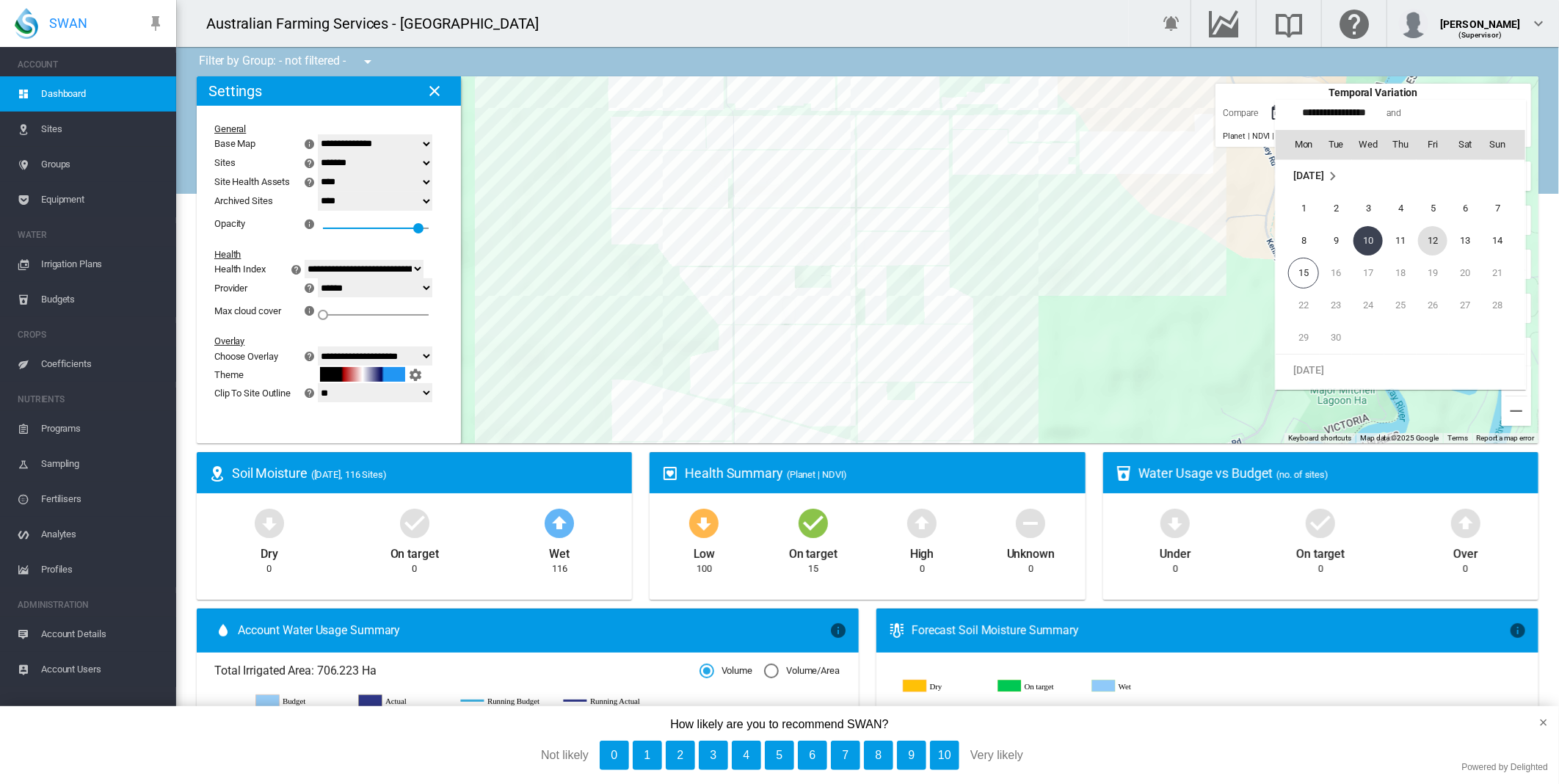
click at [1433, 246] on span "12" at bounding box center [1434, 241] width 30 height 30
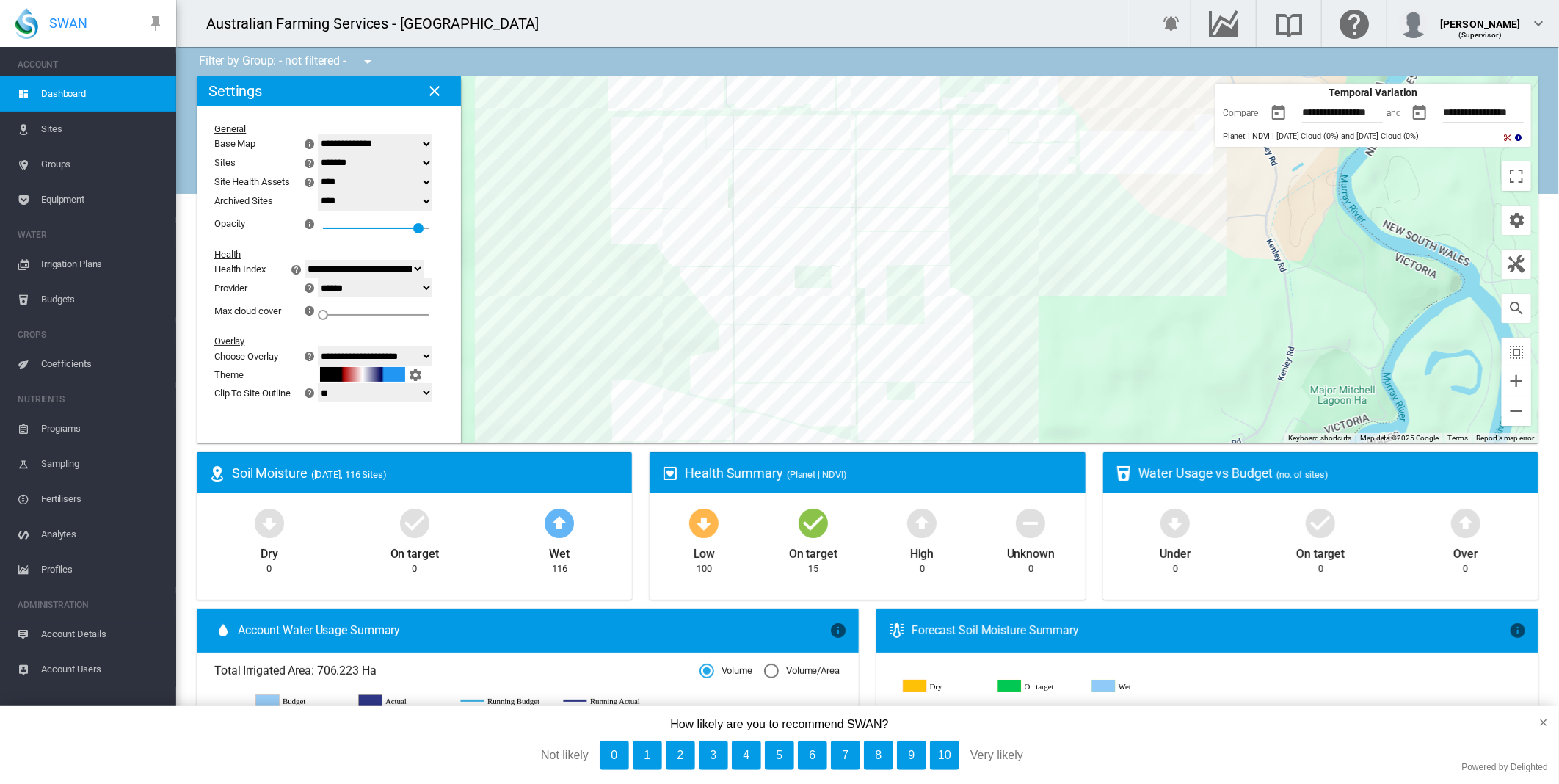
click at [1265, 118] on button "button" at bounding box center [1279, 114] width 30 height 30
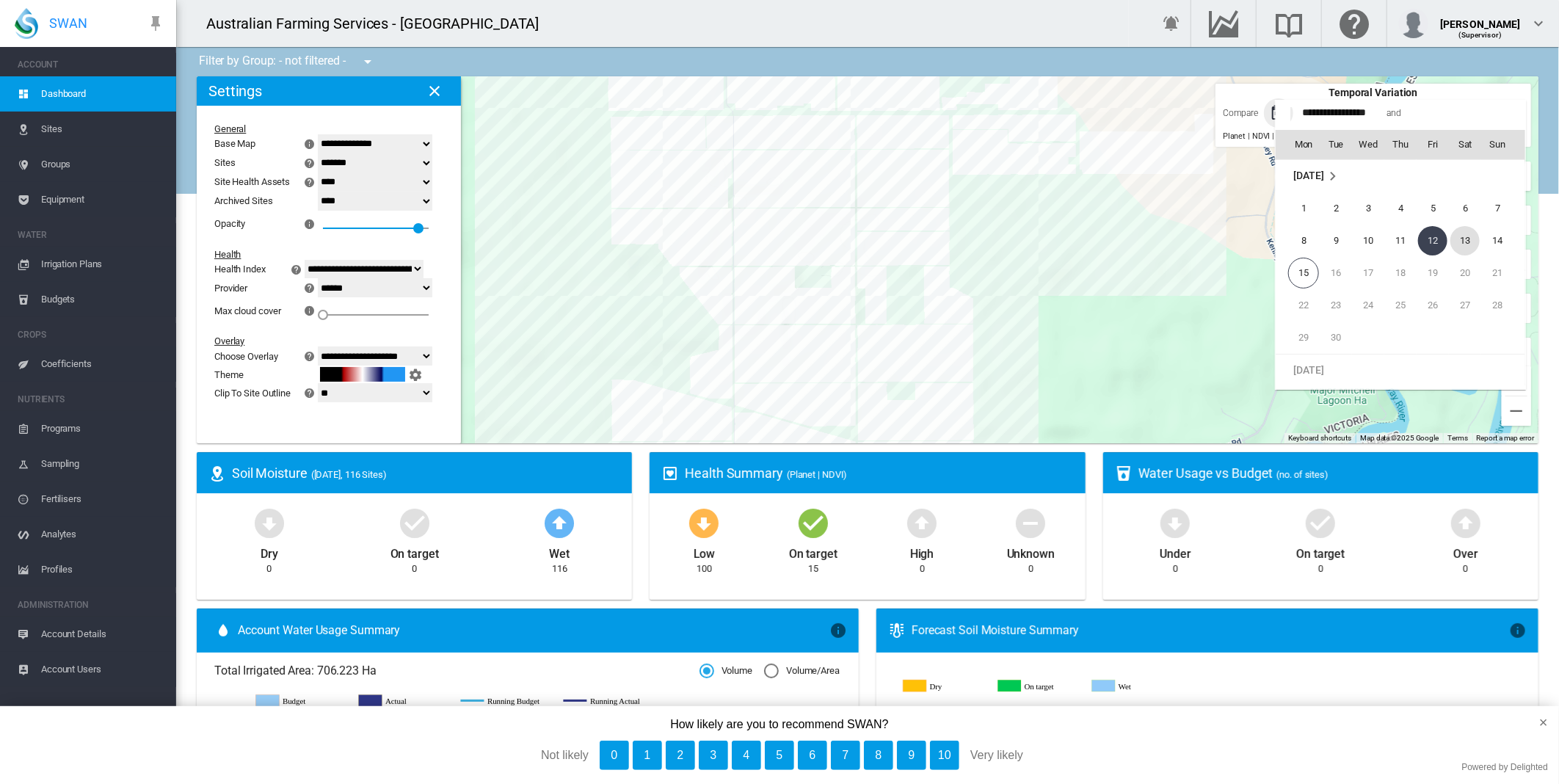
click at [1467, 230] on span "13" at bounding box center [1465, 241] width 30 height 30
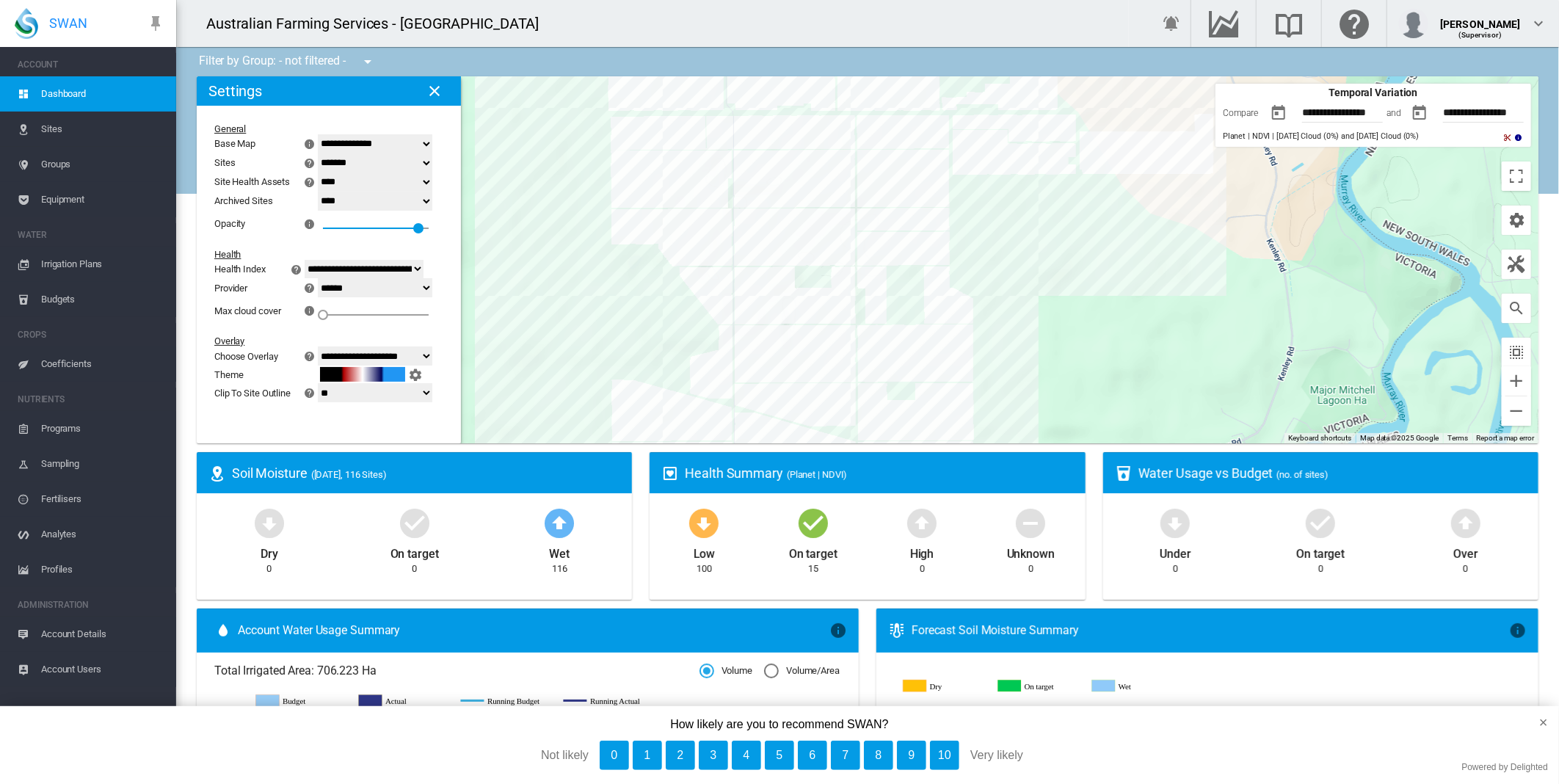
click at [1276, 118] on button "button" at bounding box center [1279, 114] width 30 height 30
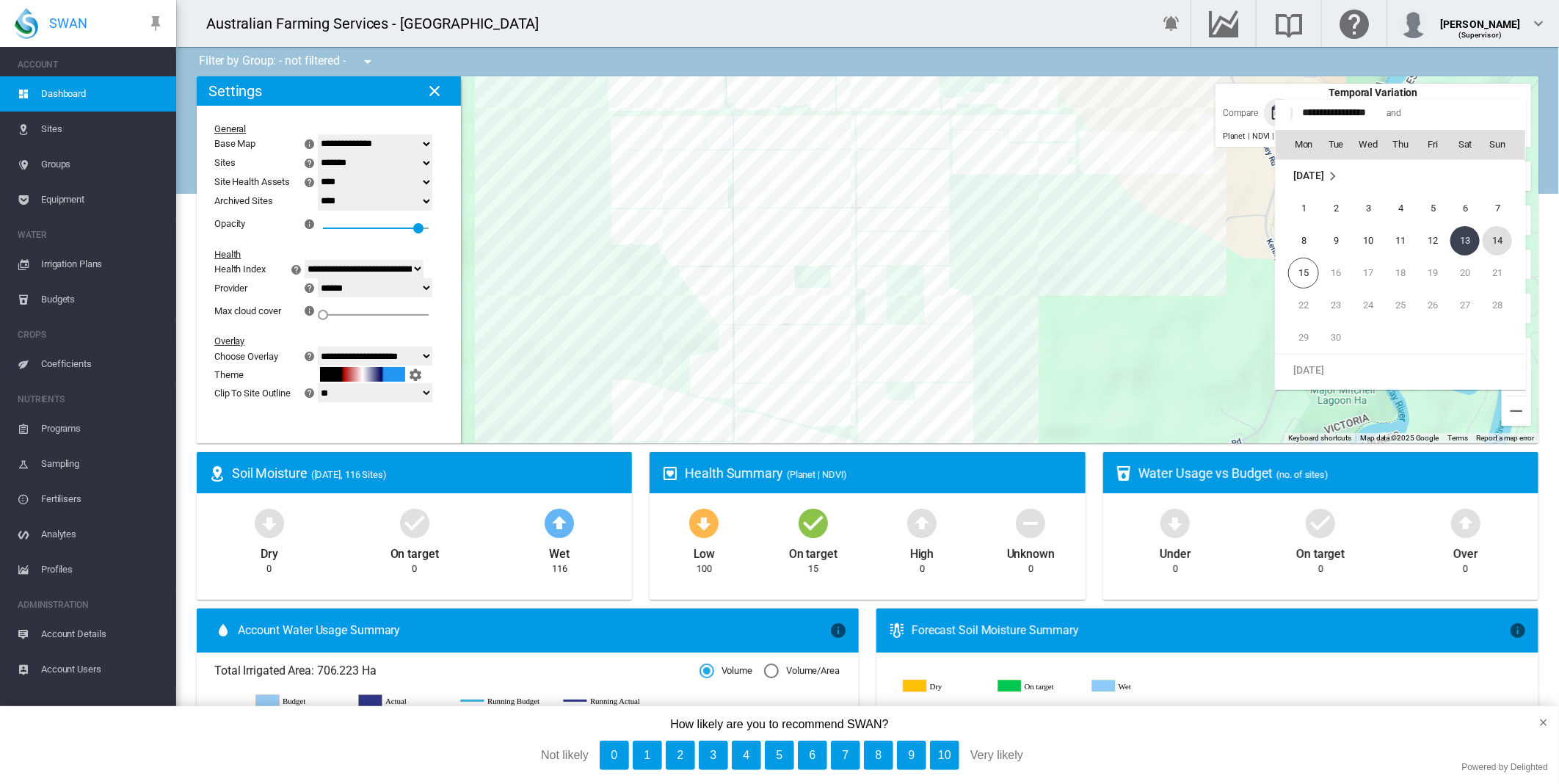
click at [1491, 239] on span "14" at bounding box center [1498, 241] width 30 height 30
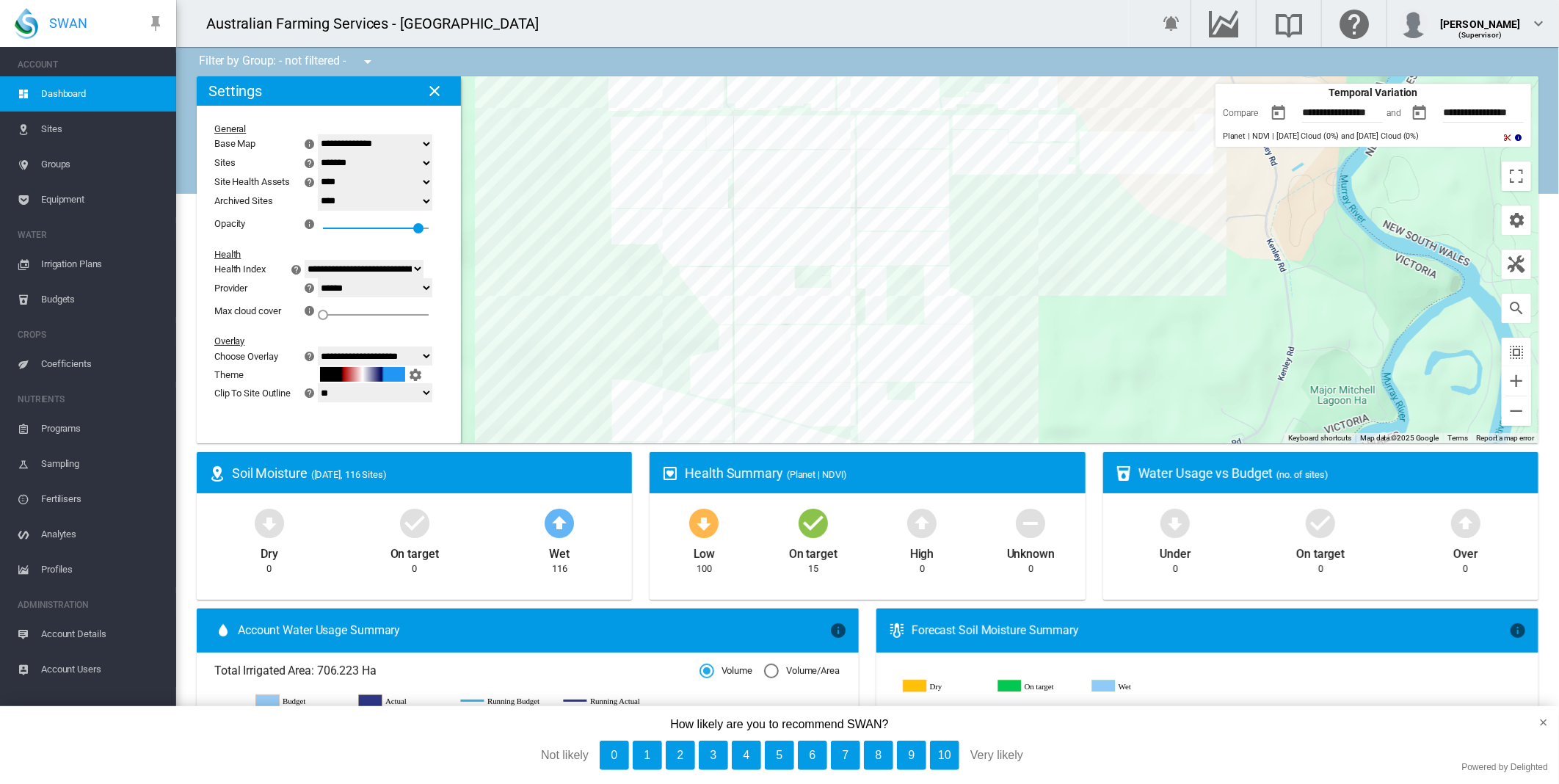
click at [1268, 113] on button "button" at bounding box center [1279, 114] width 30 height 30
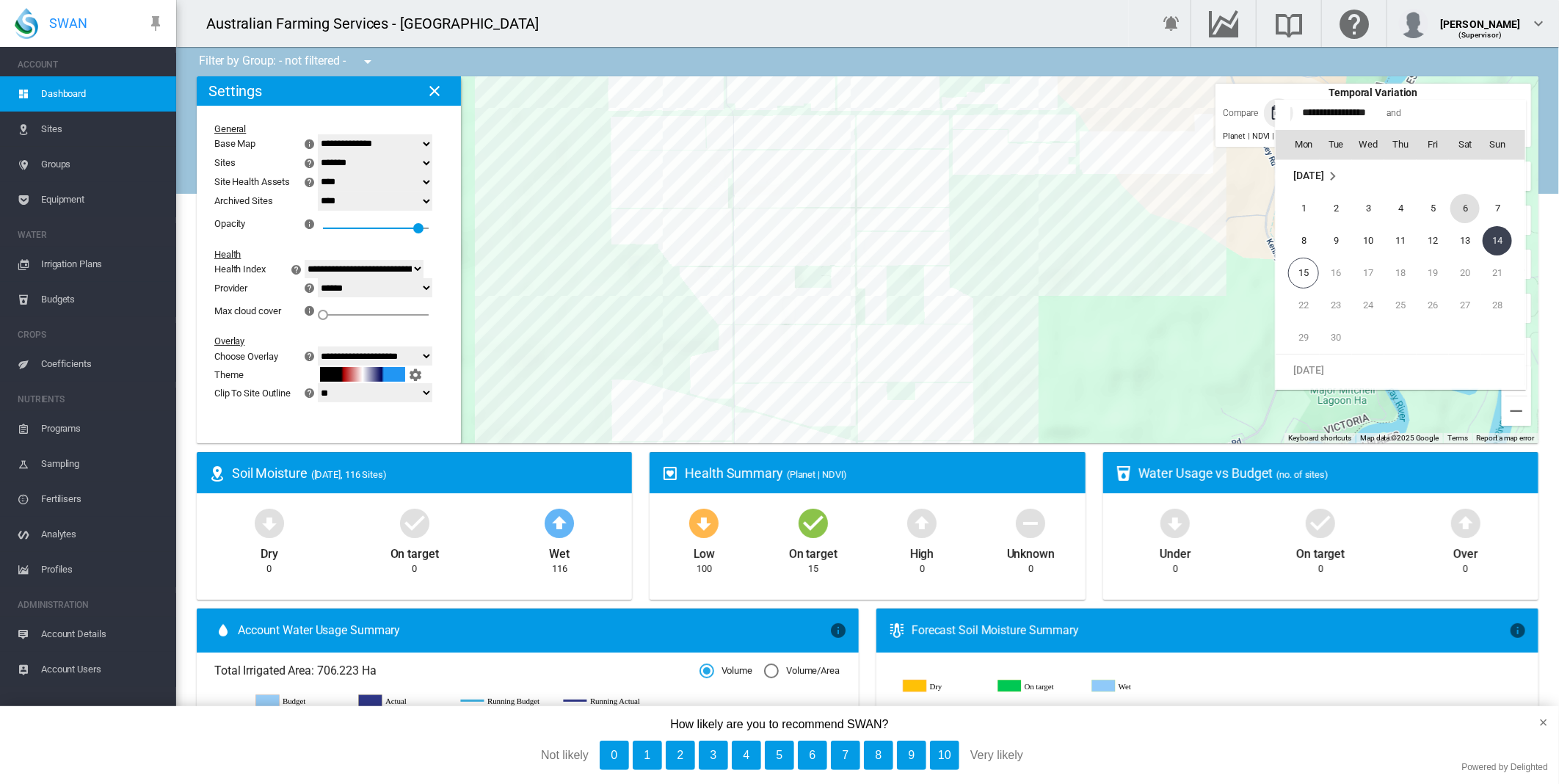
click at [1478, 214] on span "6" at bounding box center [1465, 208] width 30 height 30
type input "**********"
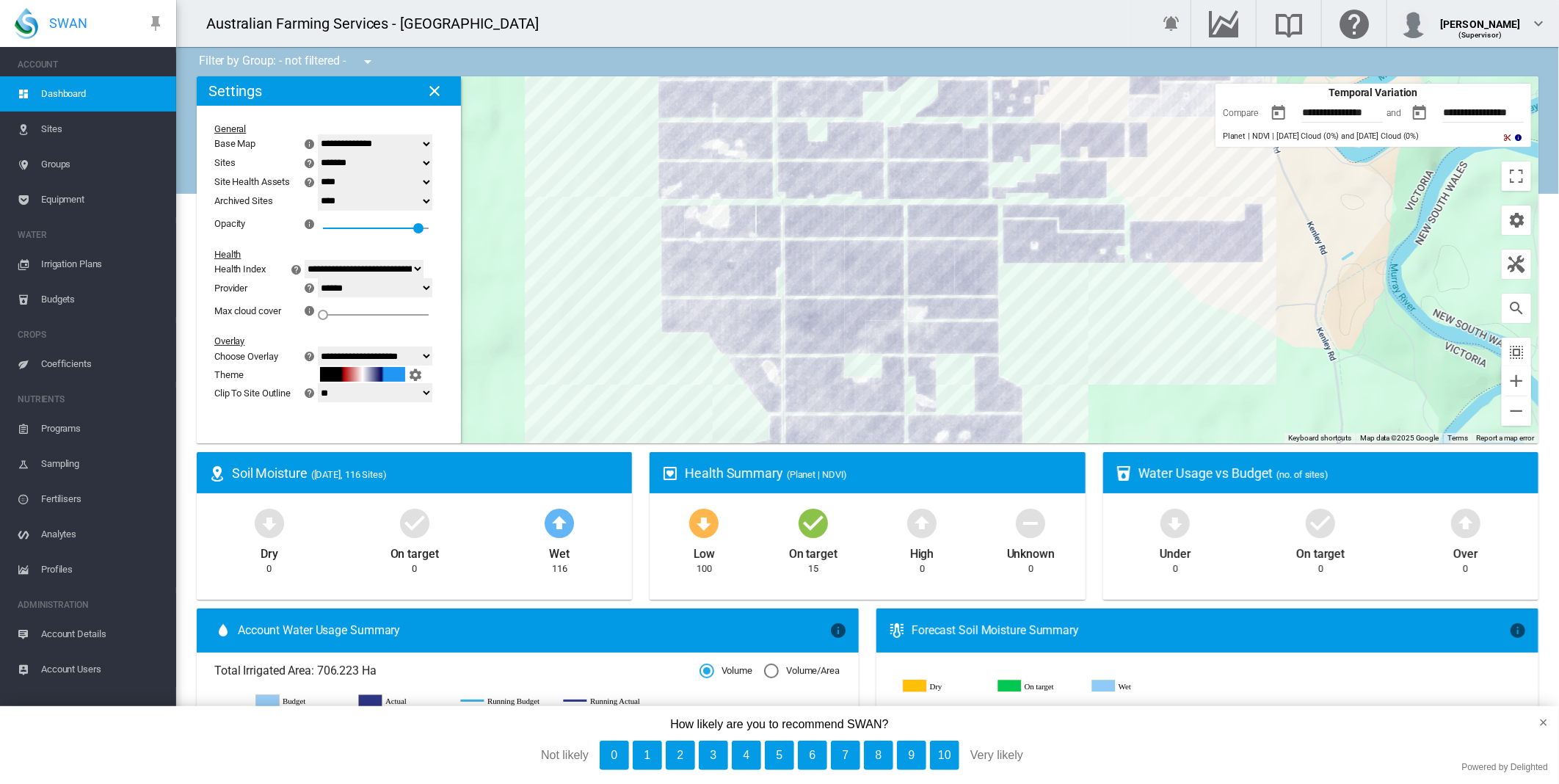
drag, startPoint x: 1059, startPoint y: 258, endPoint x: 1420, endPoint y: 339, distance: 370.0
click at [1117, 356] on div at bounding box center [867, 260] width 1342 height 367
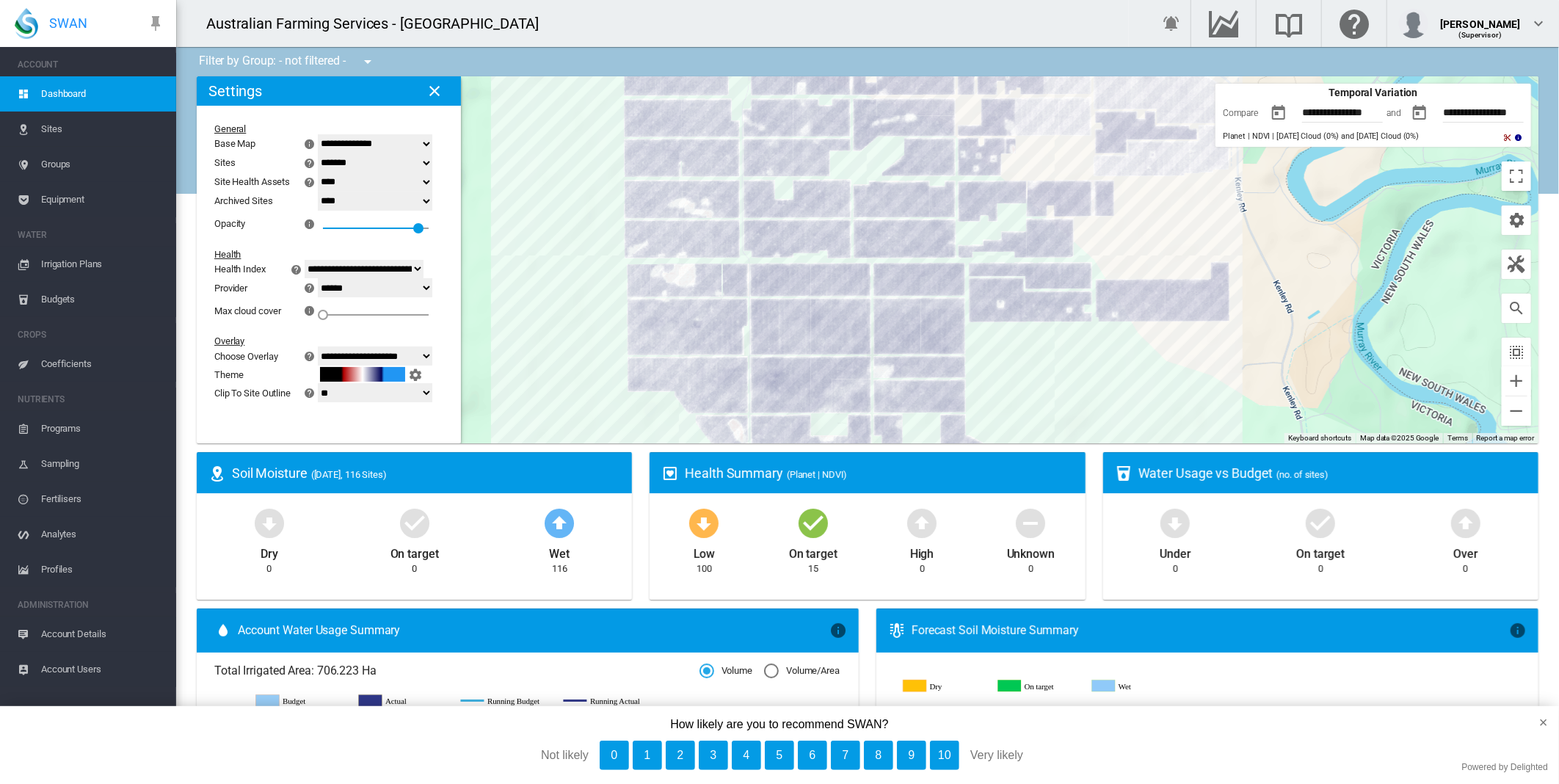
drag, startPoint x: 1110, startPoint y: 389, endPoint x: 1018, endPoint y: 478, distance: 128.0
click at [1019, 478] on div "Filter by Group: - not filtered - - not filtered - ← Move left → Move right ↑ M…" at bounding box center [867, 752] width 1383 height 1410
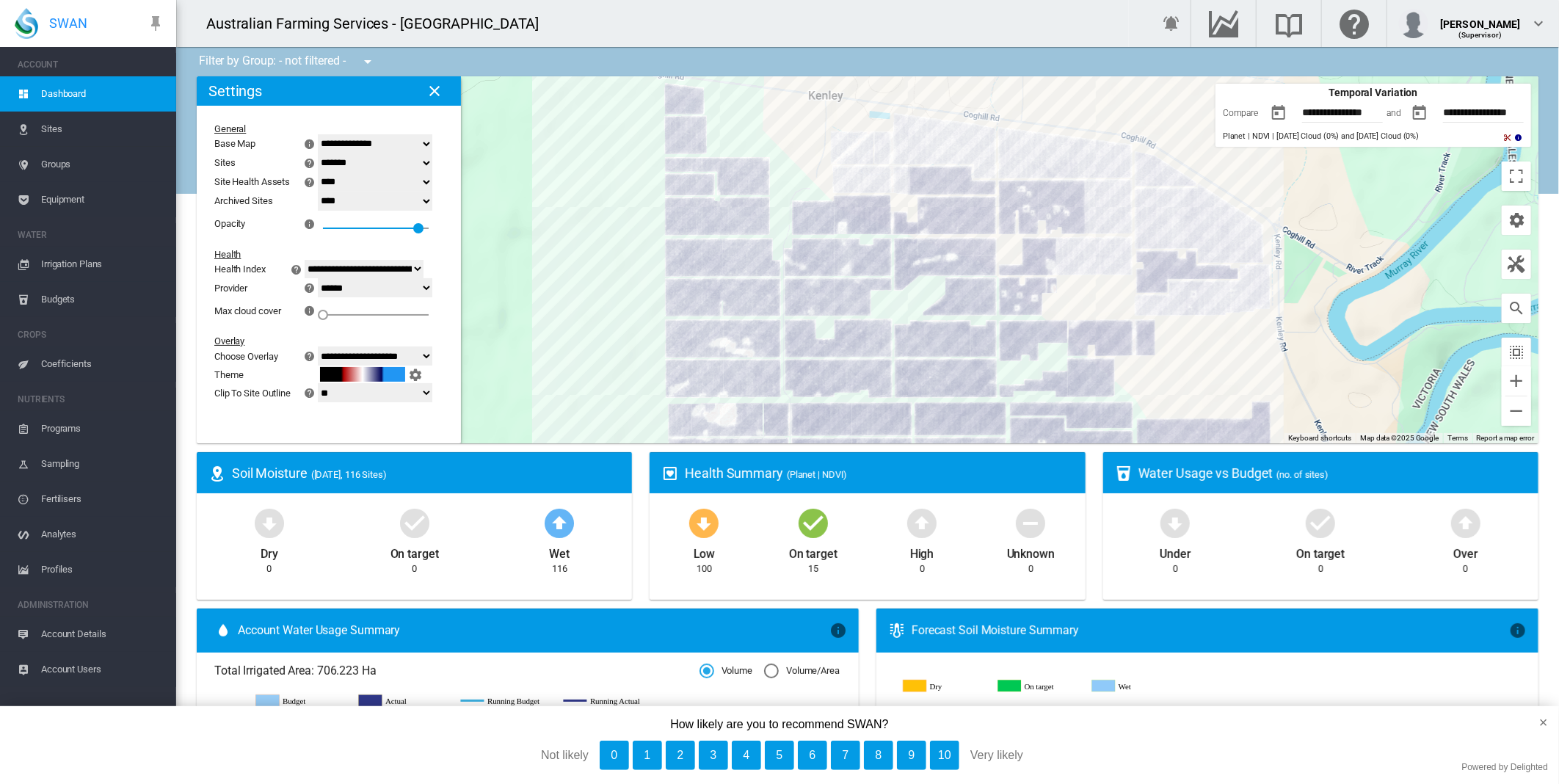
drag, startPoint x: 1105, startPoint y: 287, endPoint x: 1195, endPoint y: 379, distance: 128.7
click at [1195, 379] on div at bounding box center [867, 260] width 1342 height 367
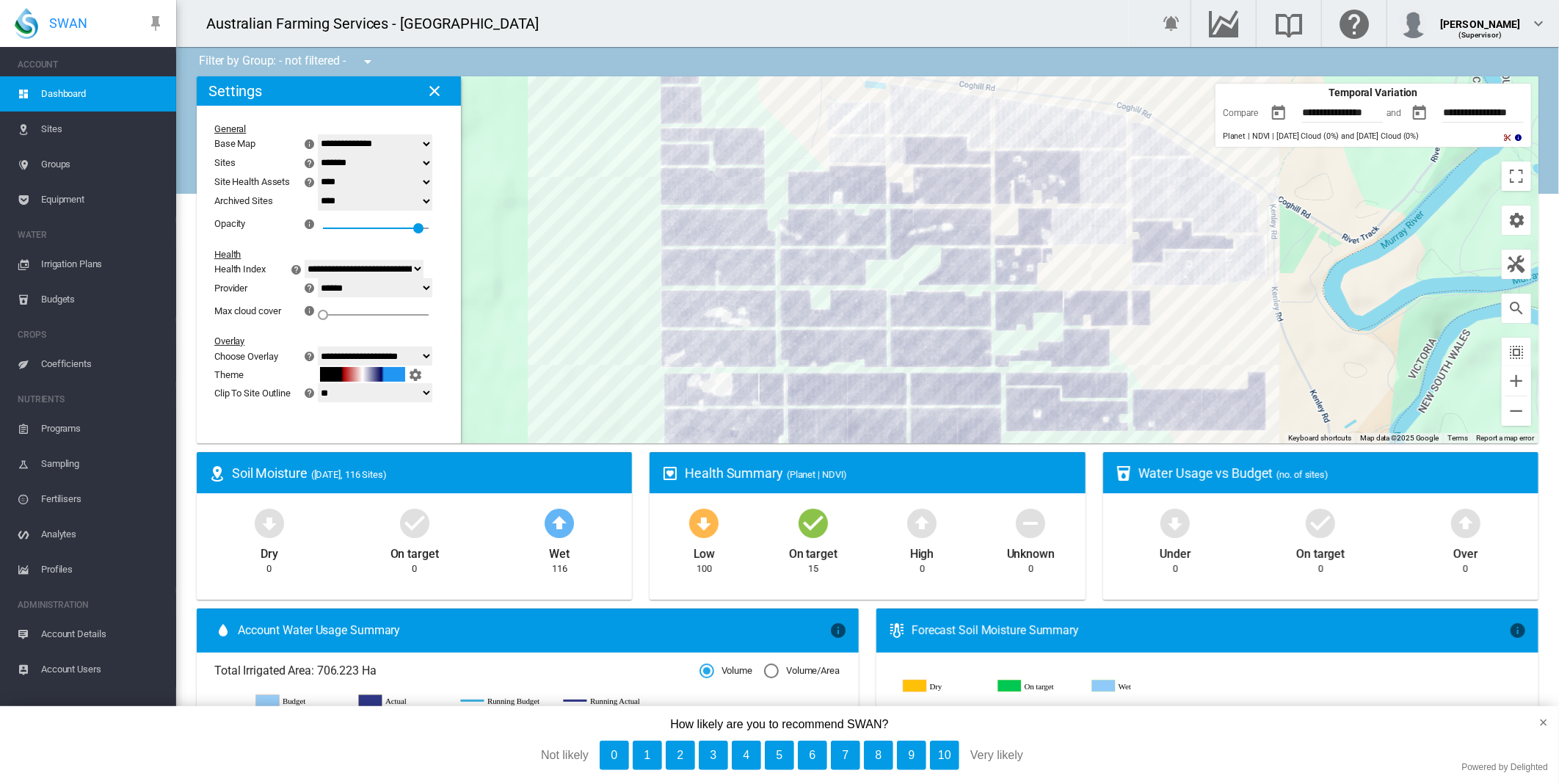
drag, startPoint x: 1238, startPoint y: 375, endPoint x: 1233, endPoint y: 342, distance: 33.4
click at [1233, 342] on div at bounding box center [867, 260] width 1342 height 367
